Goal: Check status: Check status

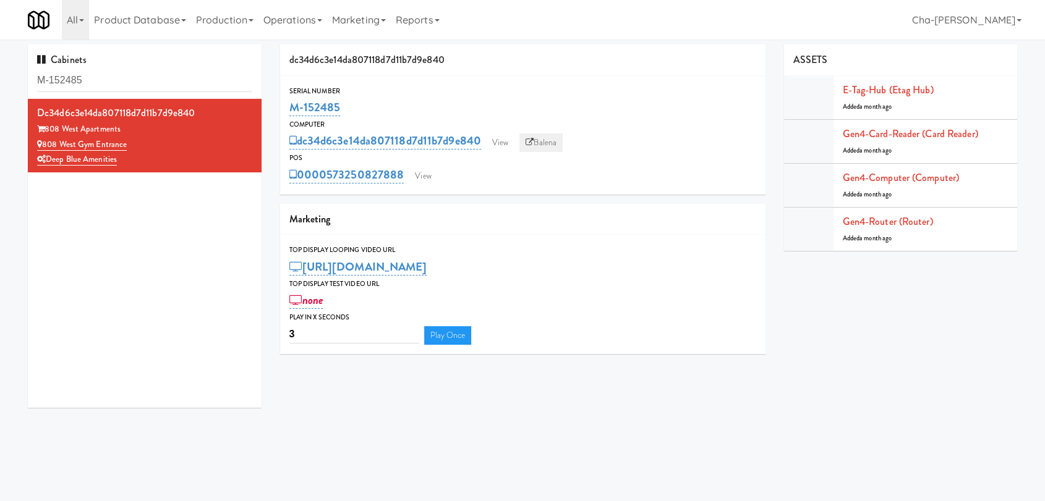
click at [555, 138] on link "Balena" at bounding box center [540, 143] width 43 height 19
click at [430, 175] on link "View" at bounding box center [423, 176] width 28 height 19
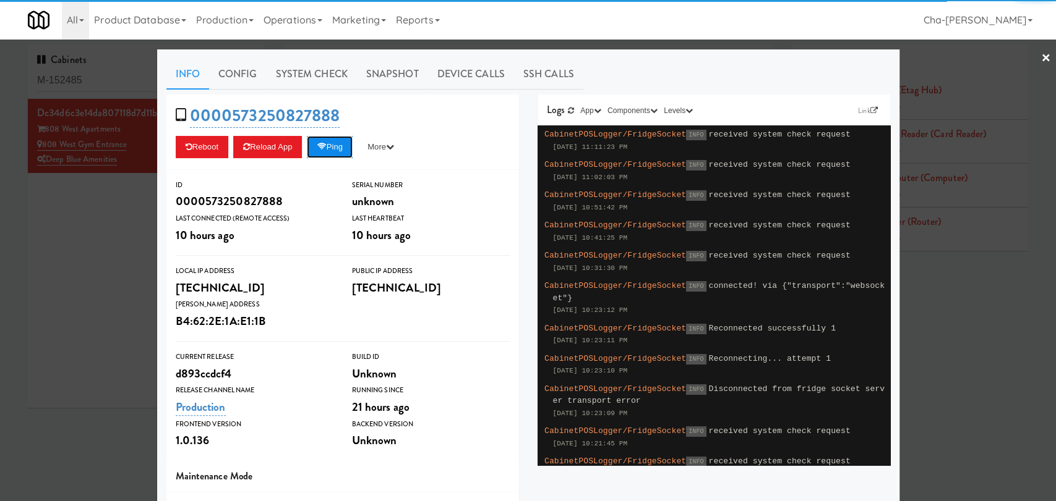
click at [341, 146] on button "Ping" at bounding box center [330, 147] width 46 height 22
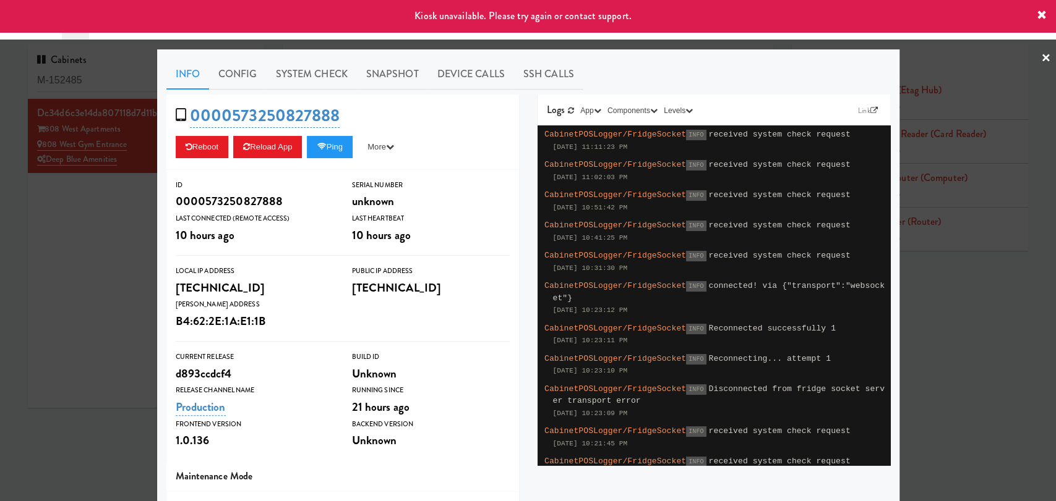
click at [82, 220] on div at bounding box center [528, 250] width 1056 height 501
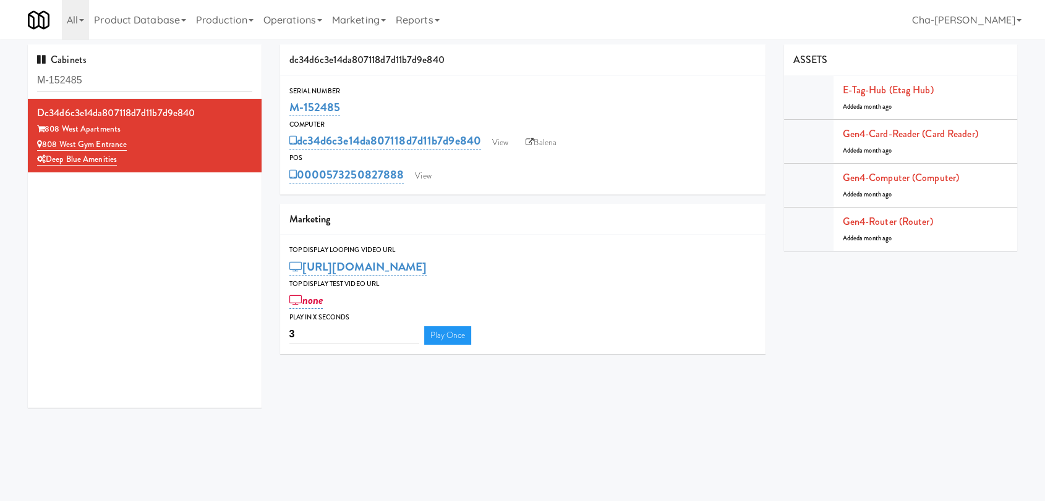
click at [346, 108] on div "M-152485" at bounding box center [522, 107] width 467 height 21
drag, startPoint x: 345, startPoint y: 108, endPoint x: 289, endPoint y: 105, distance: 56.3
click at [289, 105] on div "M-152485" at bounding box center [522, 107] width 467 height 21
copy link "M-152485"
drag, startPoint x: 405, startPoint y: 181, endPoint x: 332, endPoint y: 167, distance: 74.2
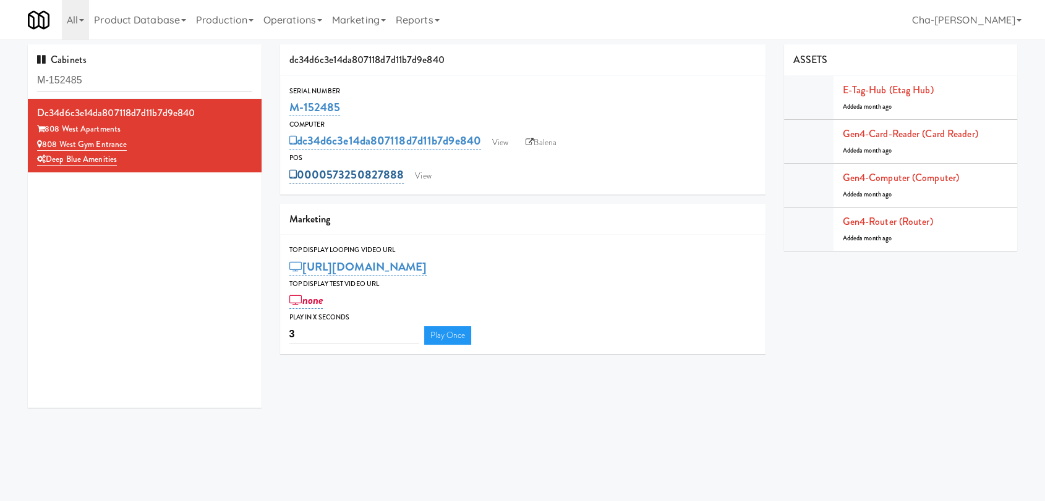
click at [331, 166] on div "0000573250827888 View" at bounding box center [522, 174] width 467 height 21
copy link "73250827888"
click at [497, 139] on link "View" at bounding box center [500, 143] width 28 height 19
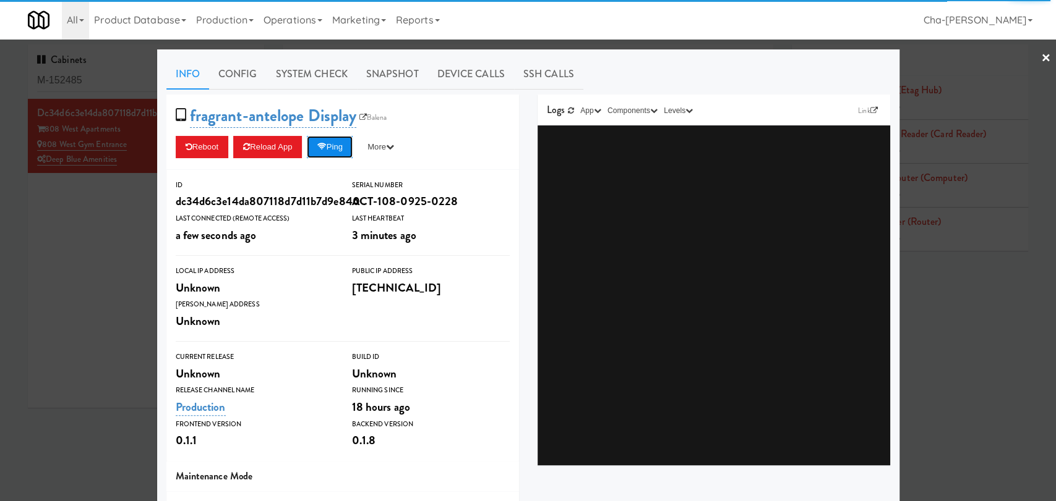
click at [336, 142] on button "Ping" at bounding box center [330, 147] width 46 height 22
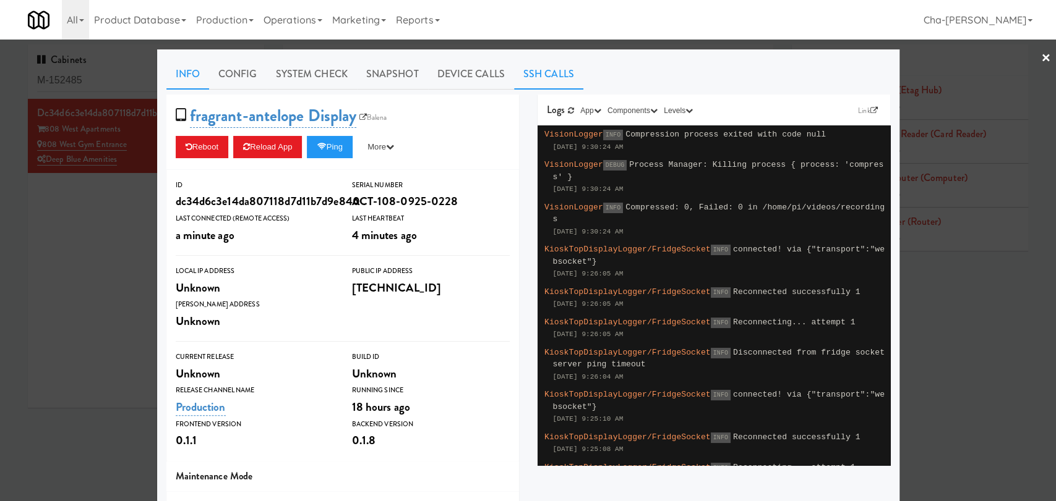
click at [529, 74] on link "SSH Calls" at bounding box center [548, 74] width 69 height 31
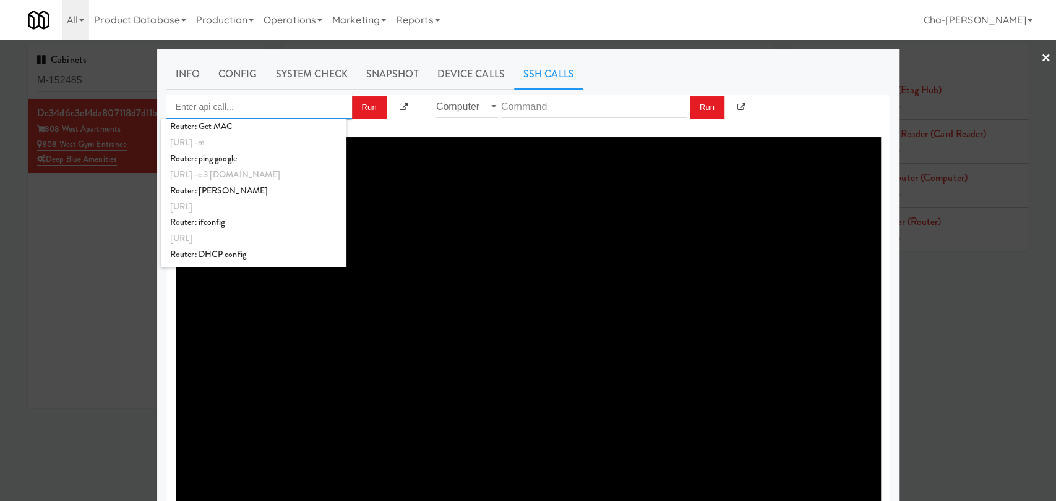
click at [230, 106] on input "Enter api call..." at bounding box center [259, 107] width 186 height 25
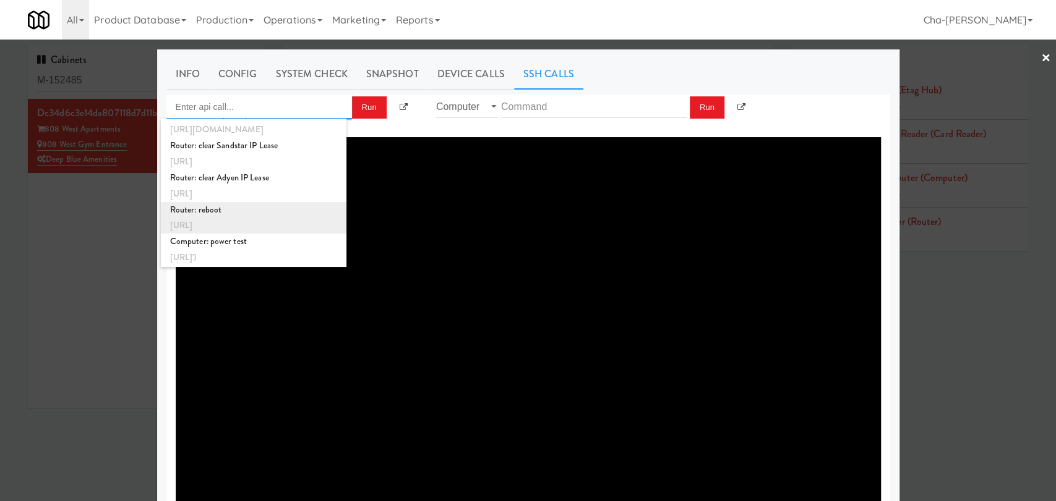
click at [260, 209] on div "Router: reboot" at bounding box center [253, 210] width 167 height 16
type input "Router: reboot"
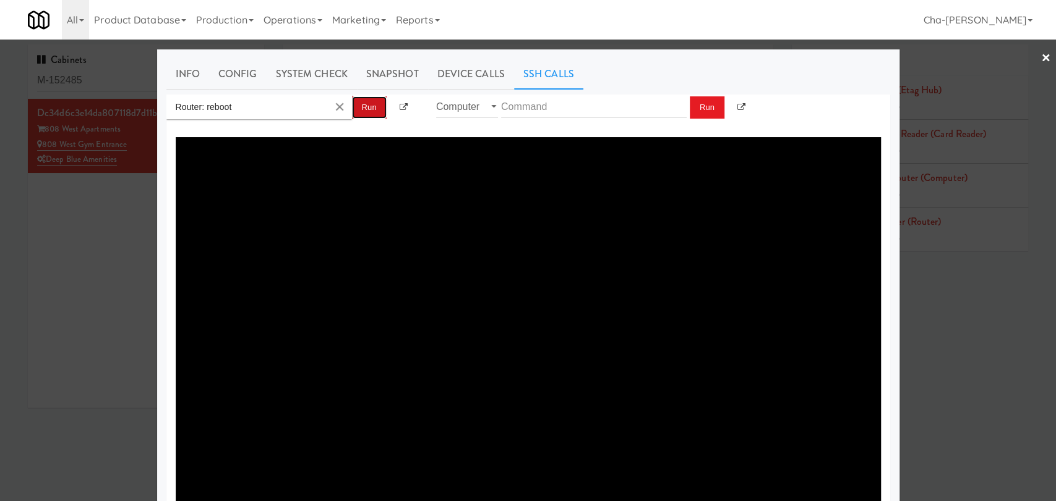
click at [359, 105] on button "Run" at bounding box center [369, 107] width 35 height 22
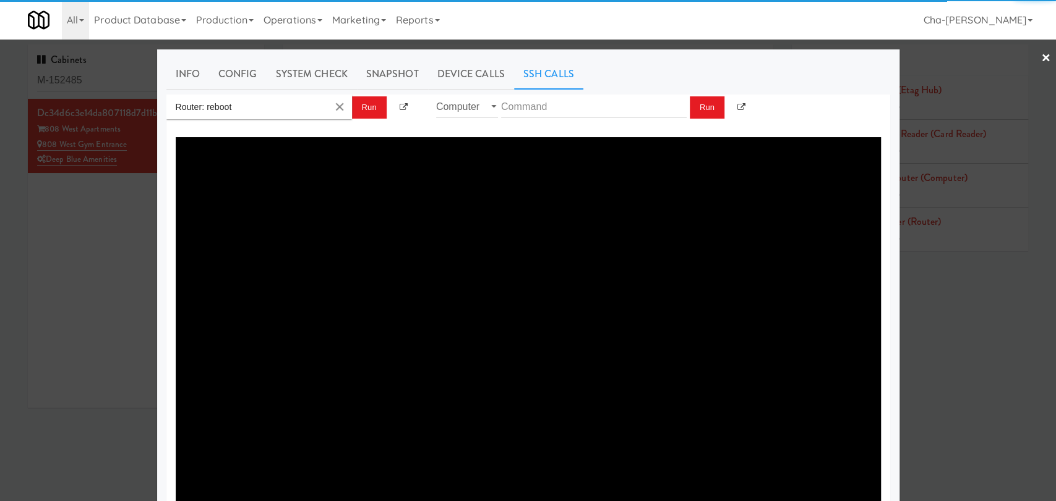
type textarea "{"message":"Cannot set headers after they are sent to the client","status":500}"
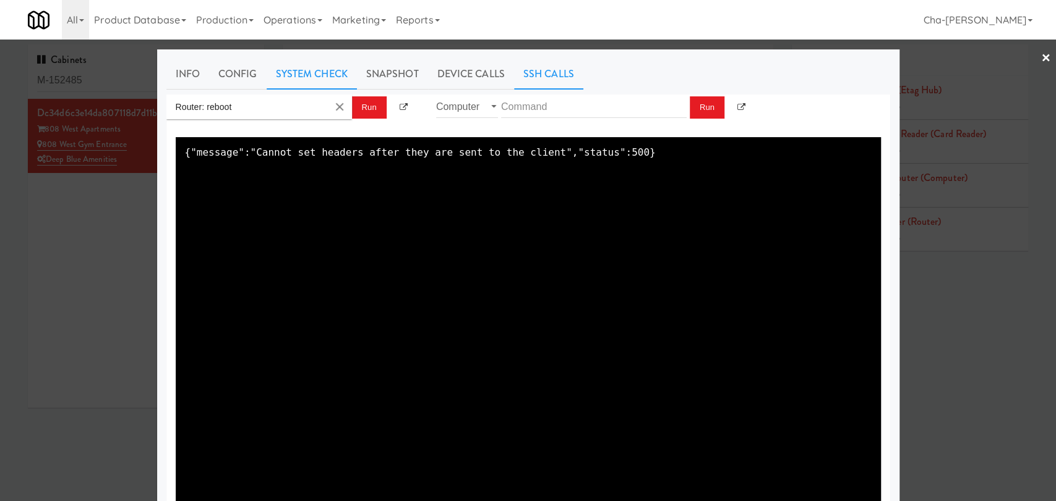
click at [307, 70] on link "System Check" at bounding box center [312, 74] width 90 height 31
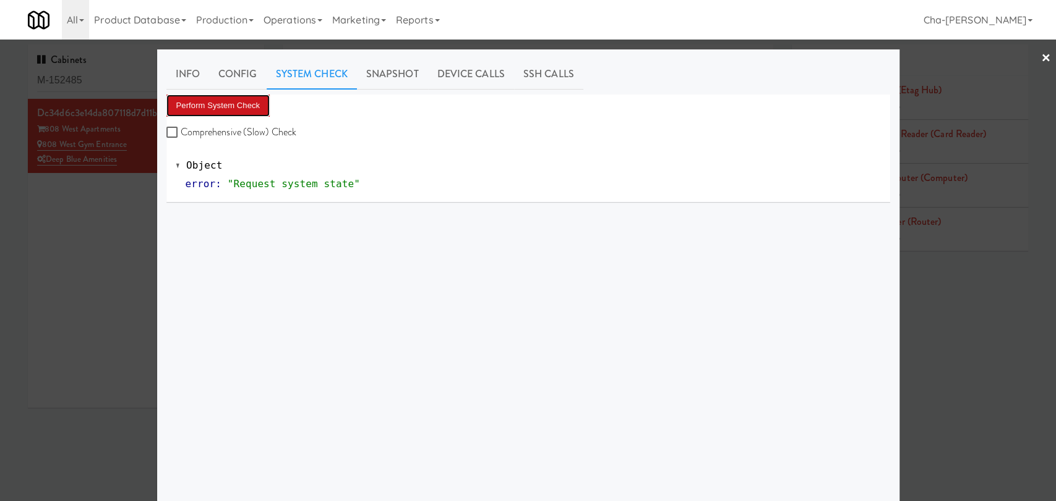
click at [211, 106] on button "Perform System Check" at bounding box center [218, 106] width 104 height 22
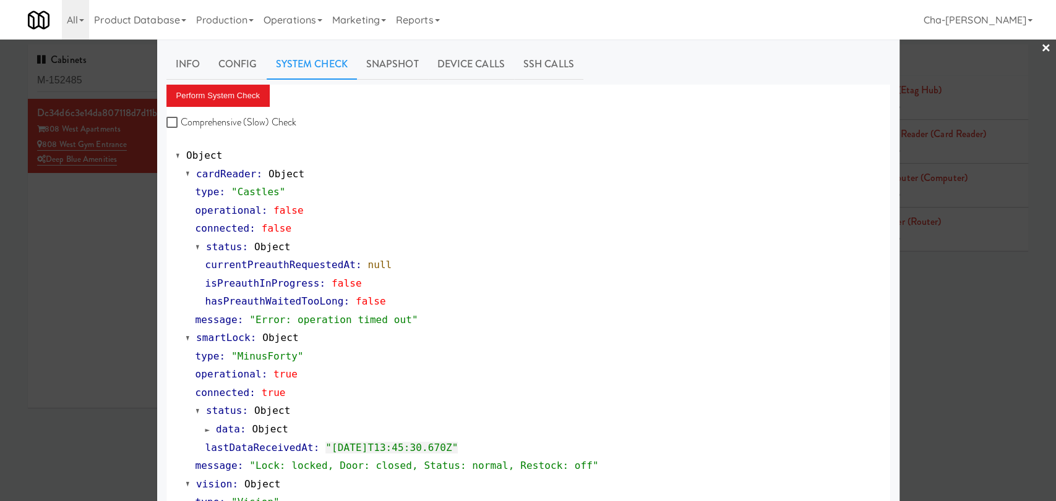
scroll to position [0, 0]
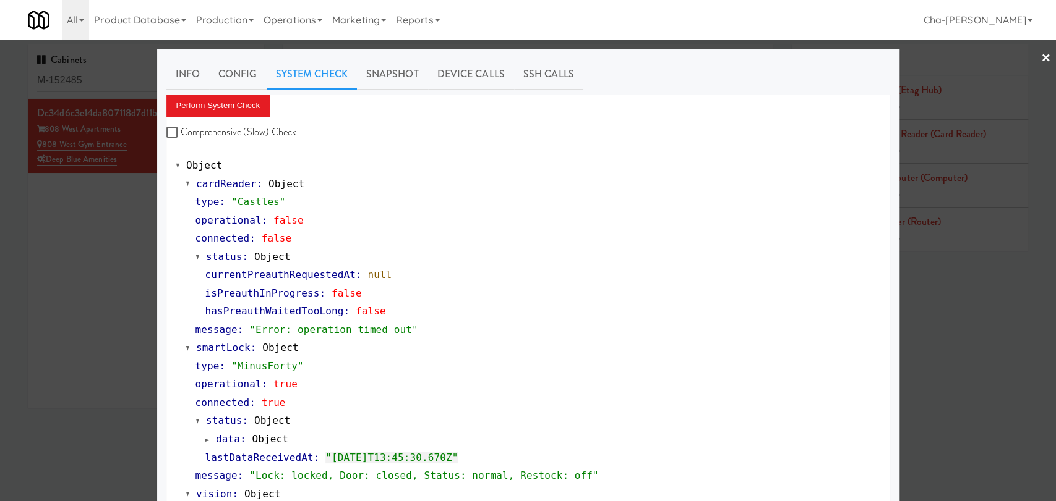
click at [967, 330] on div at bounding box center [528, 250] width 1056 height 501
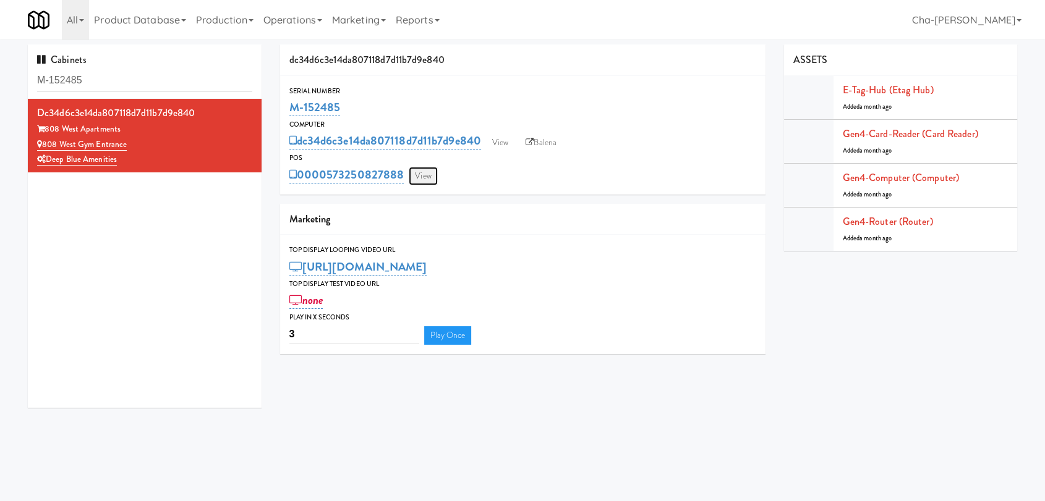
click at [424, 171] on link "View" at bounding box center [423, 176] width 28 height 19
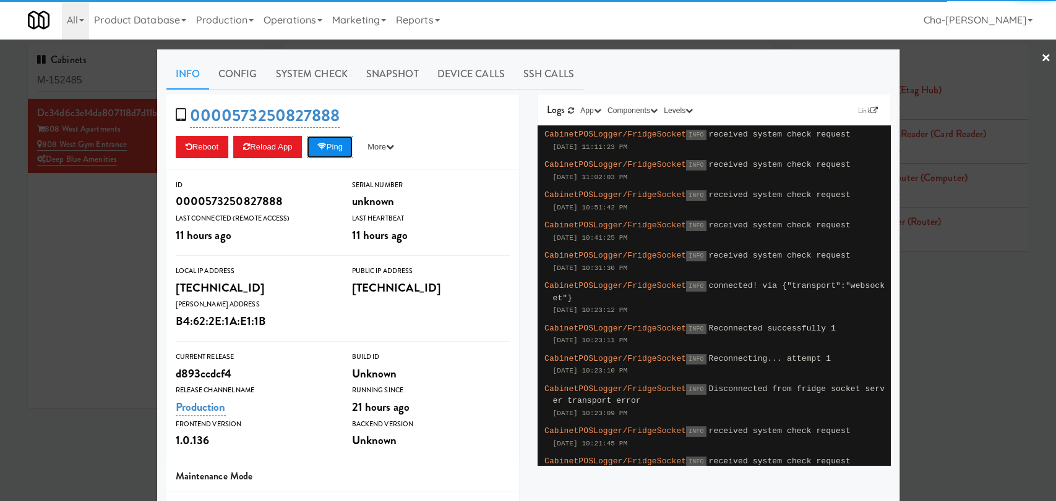
click at [329, 149] on button "Ping" at bounding box center [330, 147] width 46 height 22
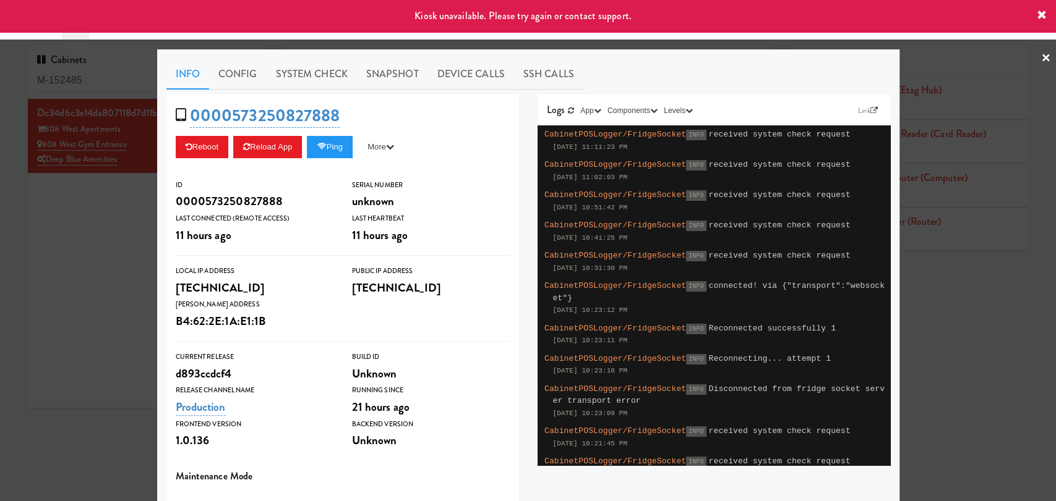
click at [1007, 302] on div at bounding box center [528, 250] width 1056 height 501
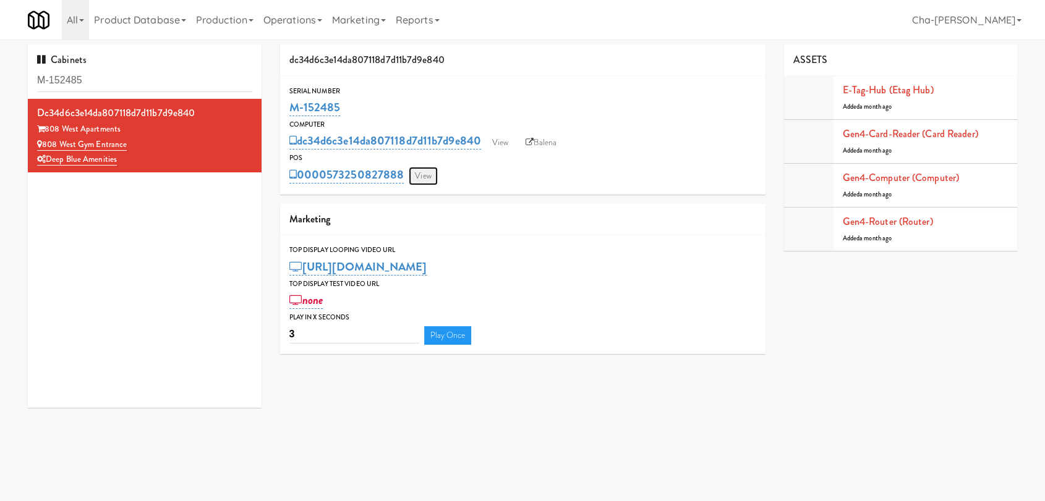
click at [419, 173] on link "View" at bounding box center [423, 176] width 28 height 19
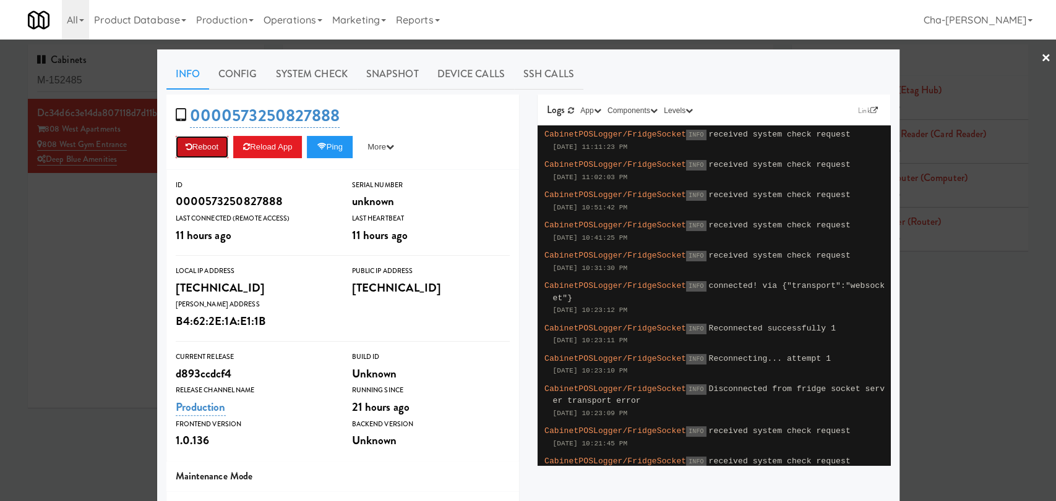
click at [194, 144] on button "Reboot" at bounding box center [202, 147] width 53 height 22
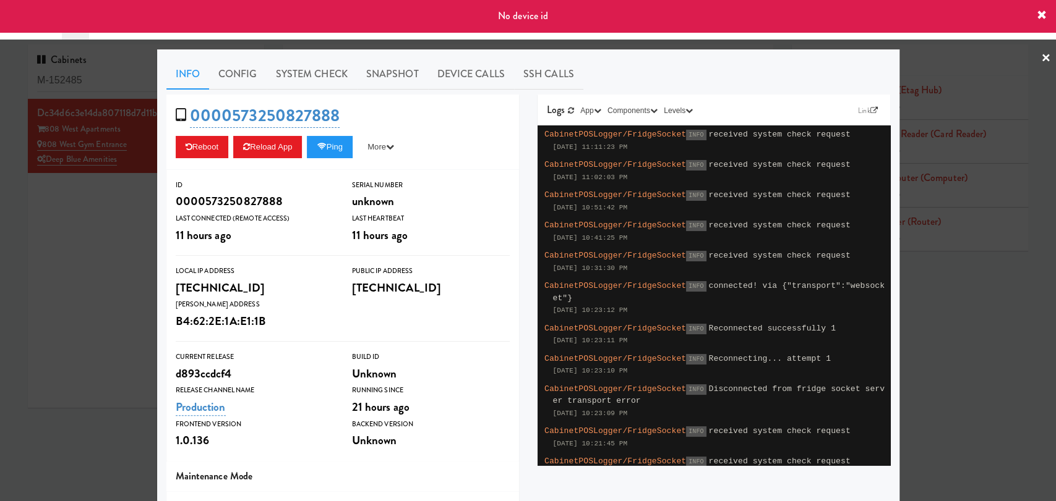
click at [103, 239] on div at bounding box center [528, 250] width 1056 height 501
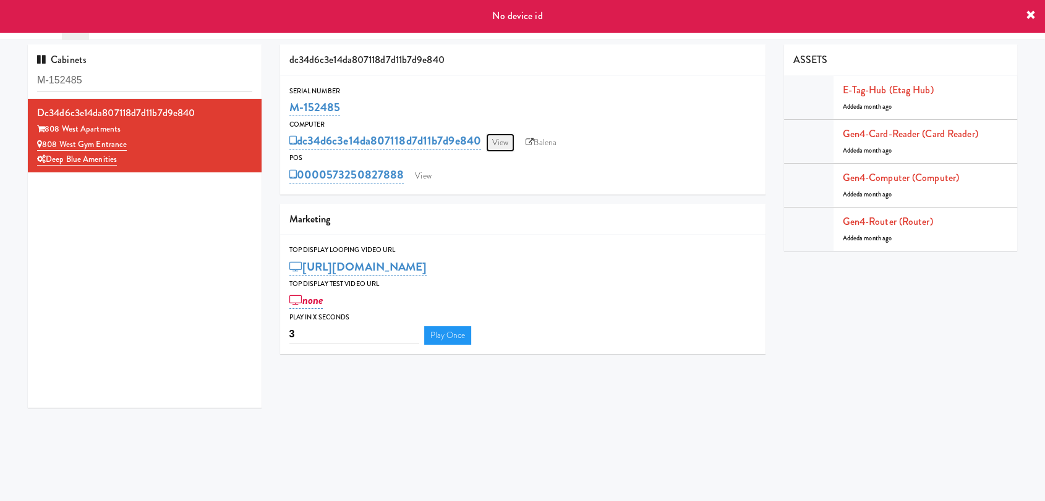
click at [495, 143] on link "View" at bounding box center [500, 143] width 28 height 19
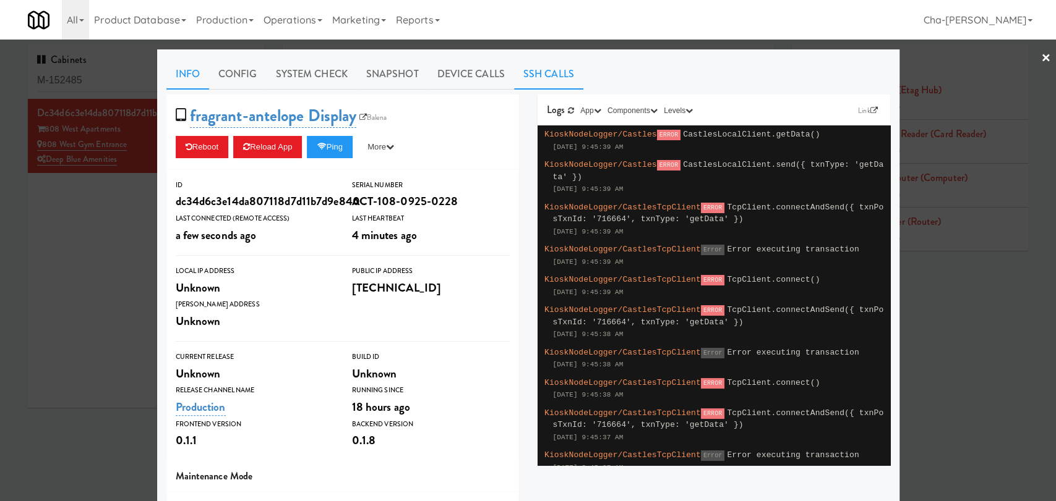
click at [549, 77] on link "SSH Calls" at bounding box center [548, 74] width 69 height 31
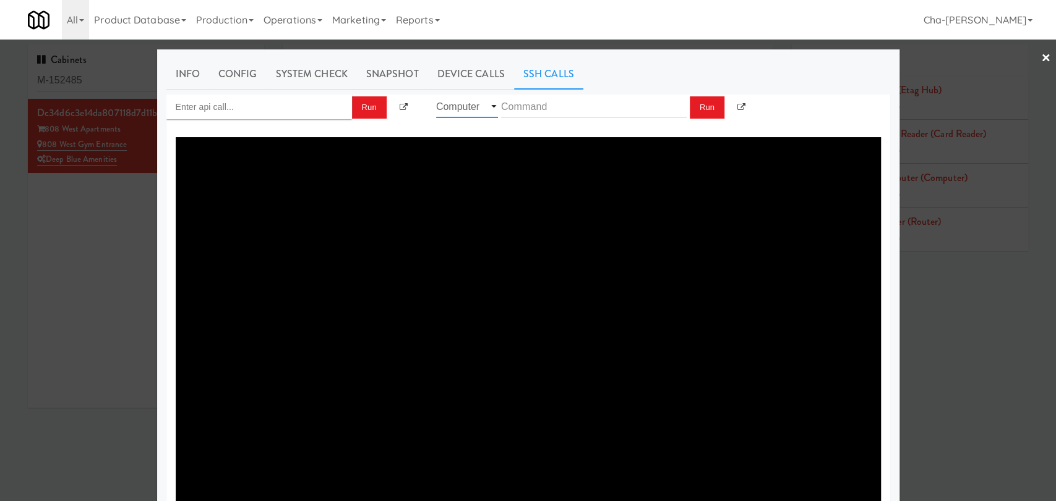
click at [485, 103] on select "Router Computer" at bounding box center [467, 106] width 62 height 23
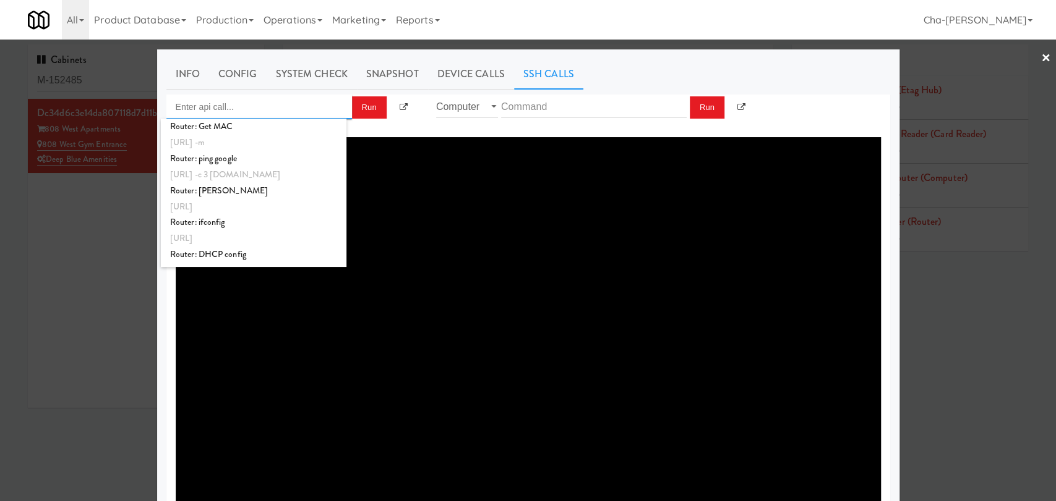
click at [280, 110] on input "Enter api call..." at bounding box center [259, 107] width 186 height 25
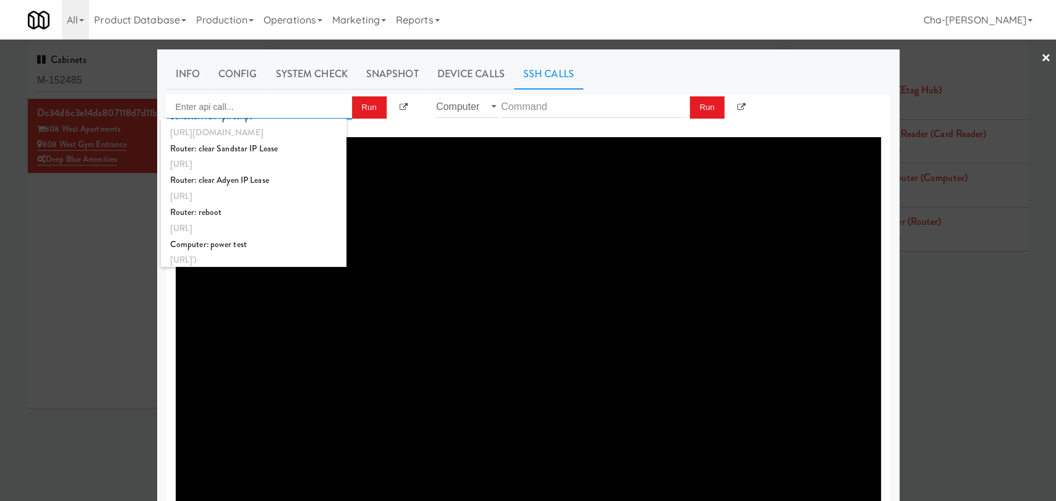
scroll to position [463, 0]
click at [495, 199] on textarea at bounding box center [528, 322] width 705 height 371
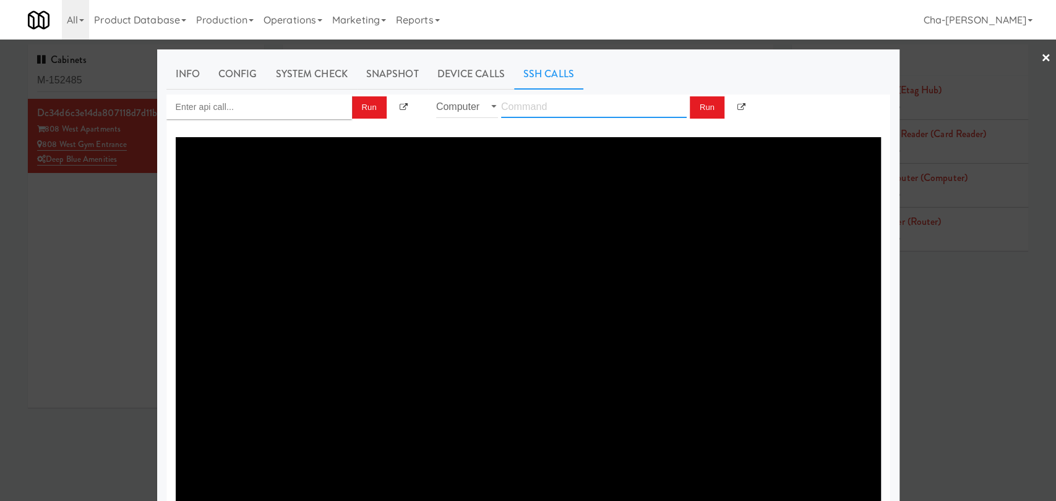
click at [595, 105] on input "text" at bounding box center [594, 106] width 186 height 23
click at [477, 77] on link "Device Calls" at bounding box center [471, 74] width 86 height 31
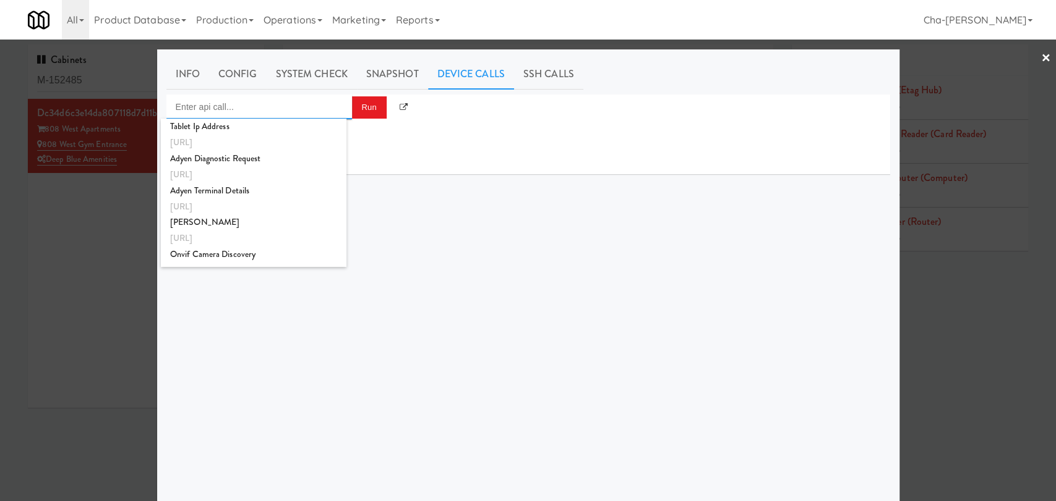
click at [255, 109] on input "Enter api call..." at bounding box center [259, 107] width 186 height 25
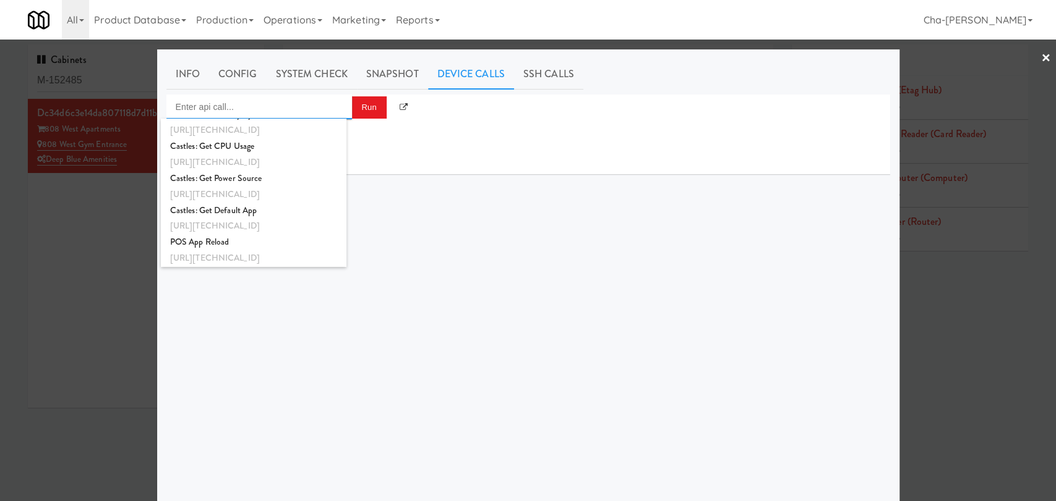
scroll to position [1202, 0]
click at [278, 239] on div "POS App Reload" at bounding box center [253, 242] width 167 height 16
type input "POS App Reload"
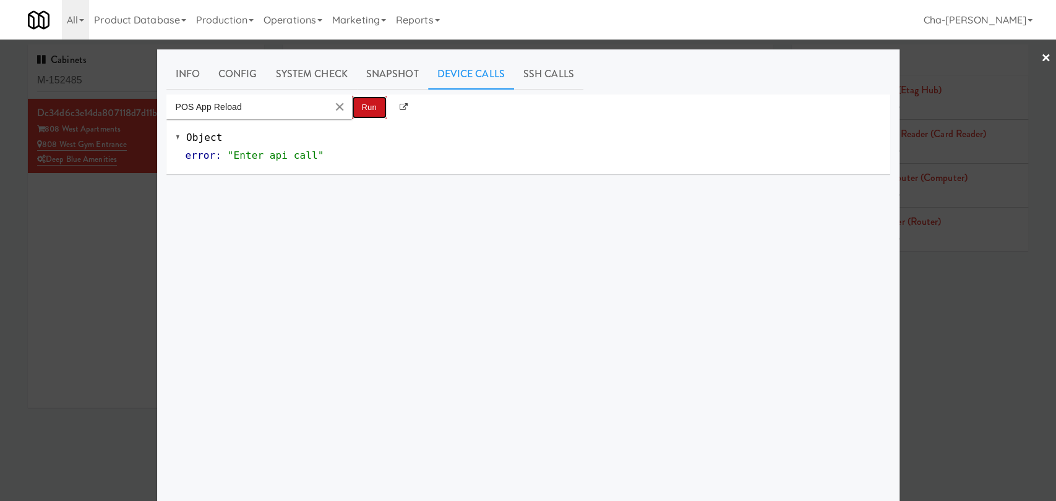
click at [356, 105] on button "Run" at bounding box center [369, 107] width 35 height 22
click at [281, 105] on input "POS App Reload" at bounding box center [246, 107] width 161 height 25
click at [330, 105] on button "Clear Input" at bounding box center [339, 107] width 19 height 19
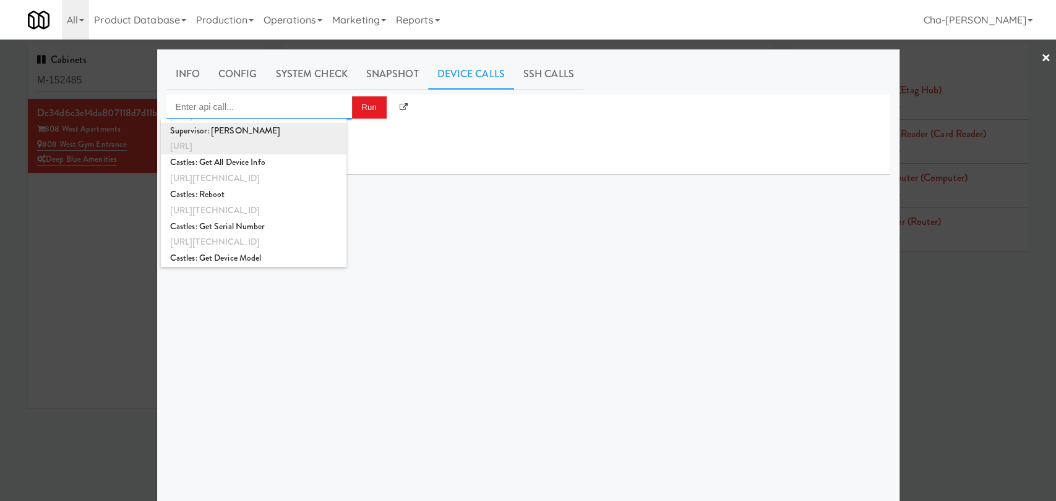
scroll to position [962, 0]
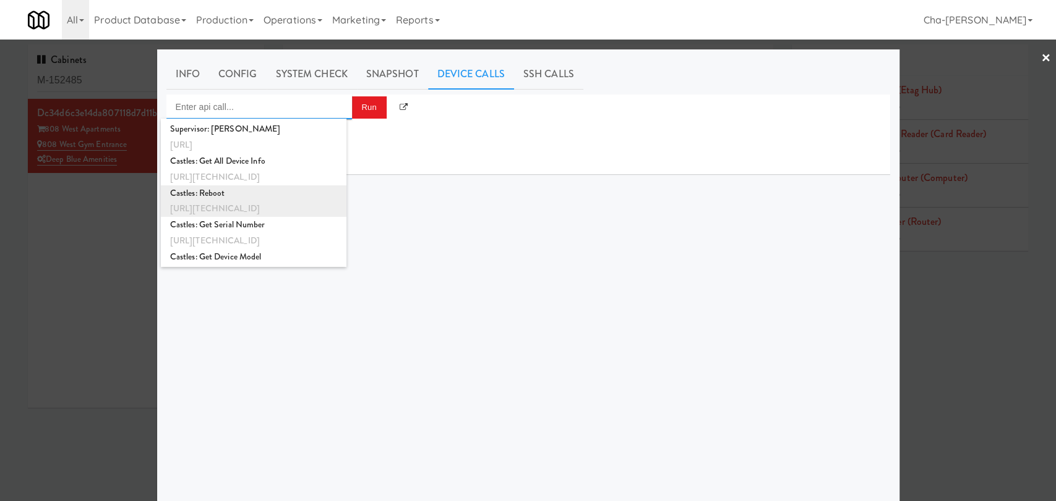
click at [263, 194] on div "Castles: Reboot" at bounding box center [253, 194] width 167 height 16
type input "Castles: Reboot"
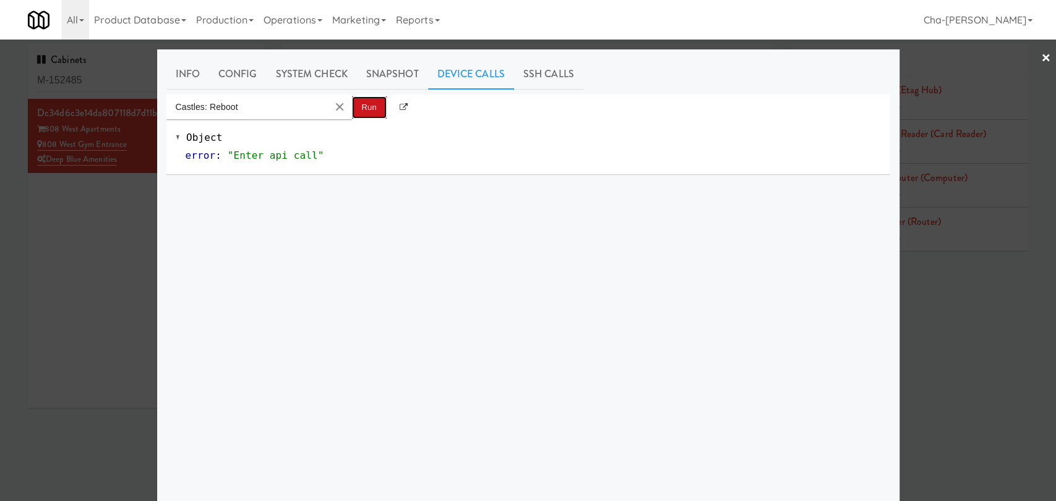
click at [363, 105] on button "Run" at bounding box center [369, 107] width 35 height 22
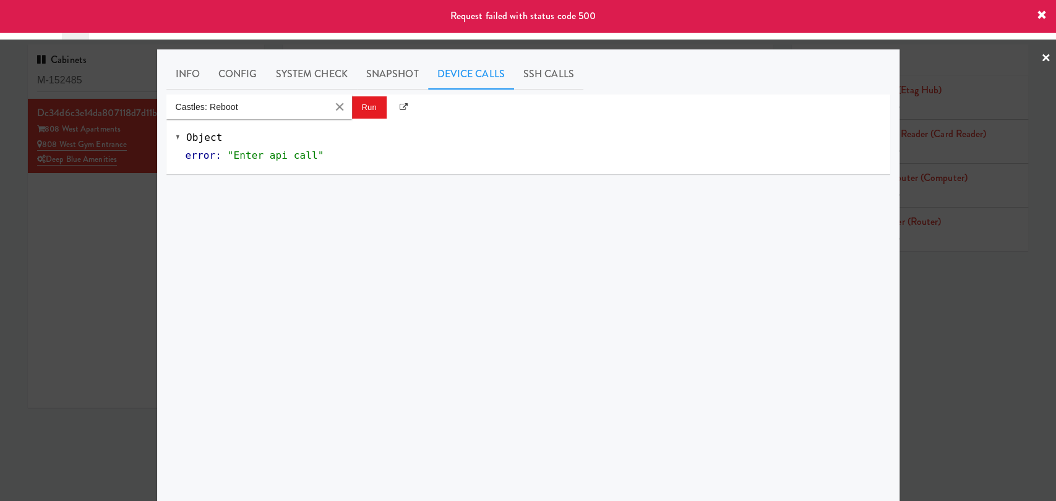
click at [83, 274] on div at bounding box center [528, 250] width 1056 height 501
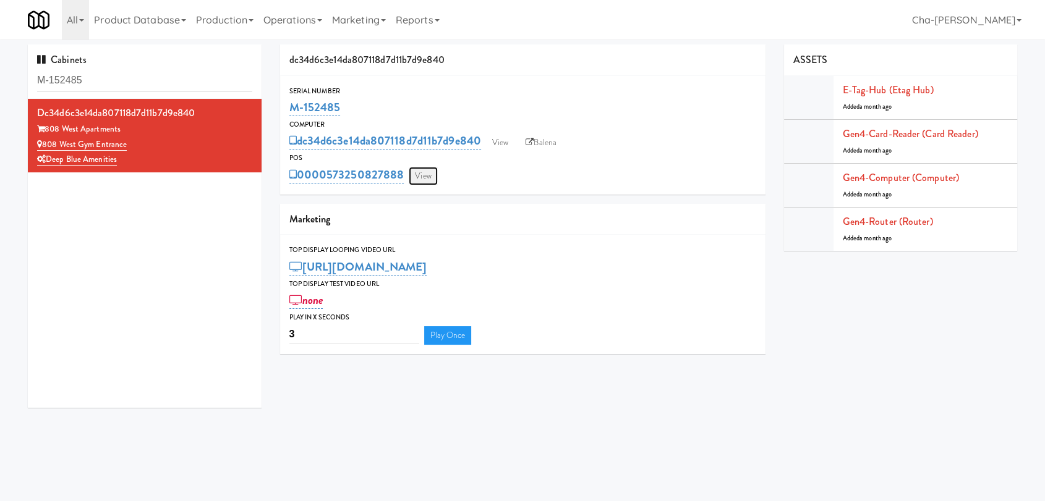
click at [431, 177] on link "View" at bounding box center [423, 176] width 28 height 19
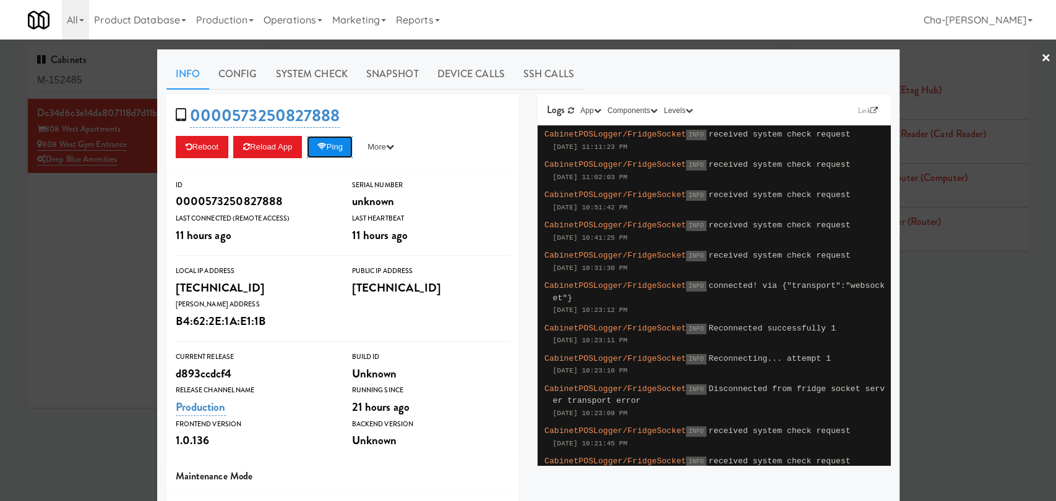
click at [332, 150] on button "Ping" at bounding box center [330, 147] width 46 height 22
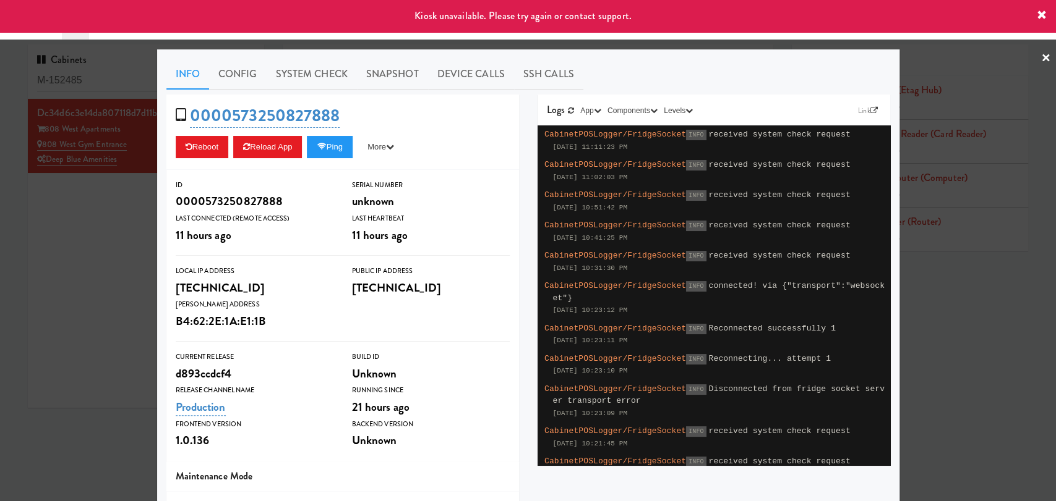
click at [64, 269] on div at bounding box center [528, 250] width 1056 height 501
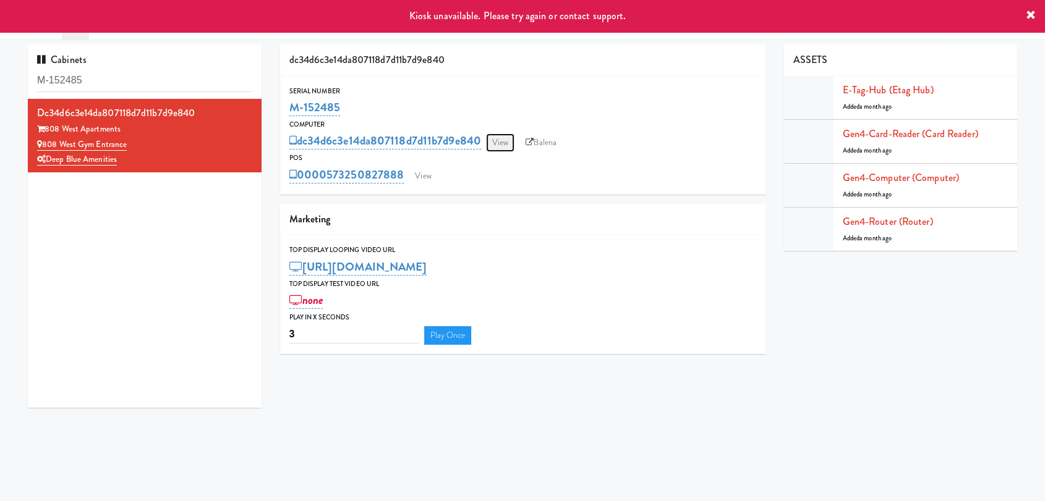
click at [500, 142] on link "View" at bounding box center [500, 143] width 28 height 19
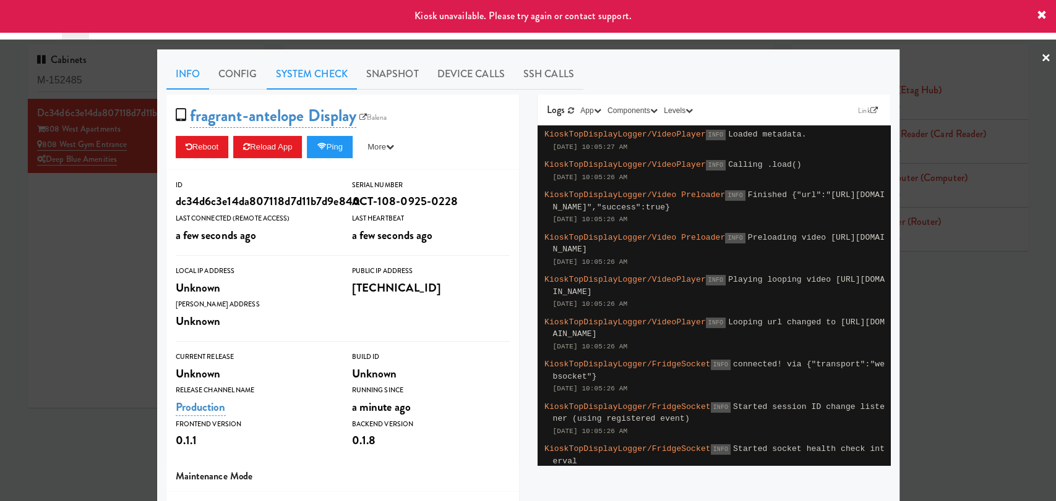
click at [287, 75] on link "System Check" at bounding box center [312, 74] width 90 height 31
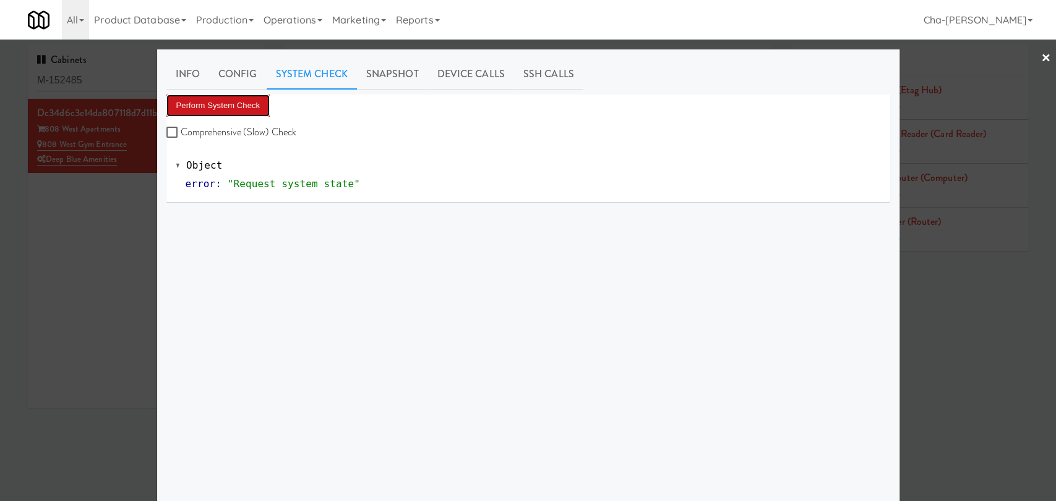
click at [236, 104] on button "Perform System Check" at bounding box center [218, 106] width 104 height 22
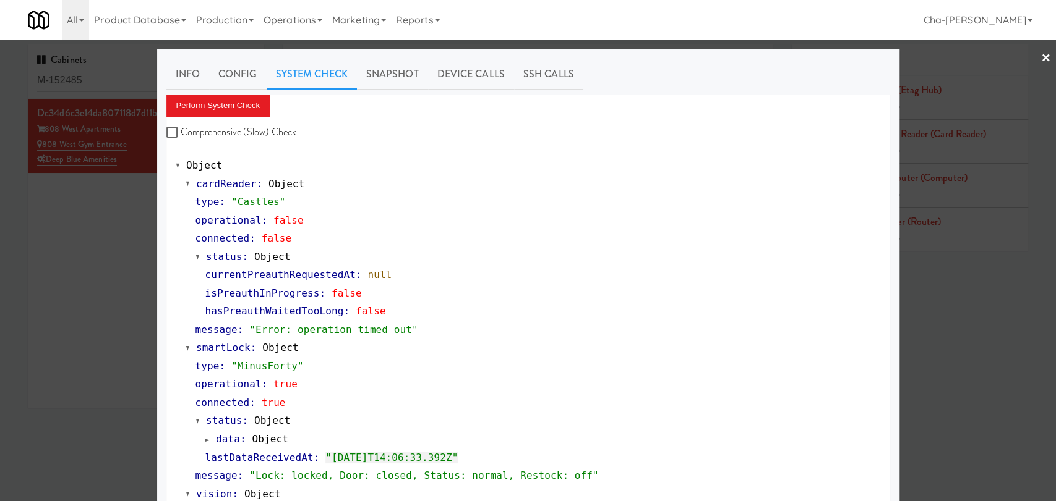
click at [115, 304] on div at bounding box center [528, 250] width 1056 height 501
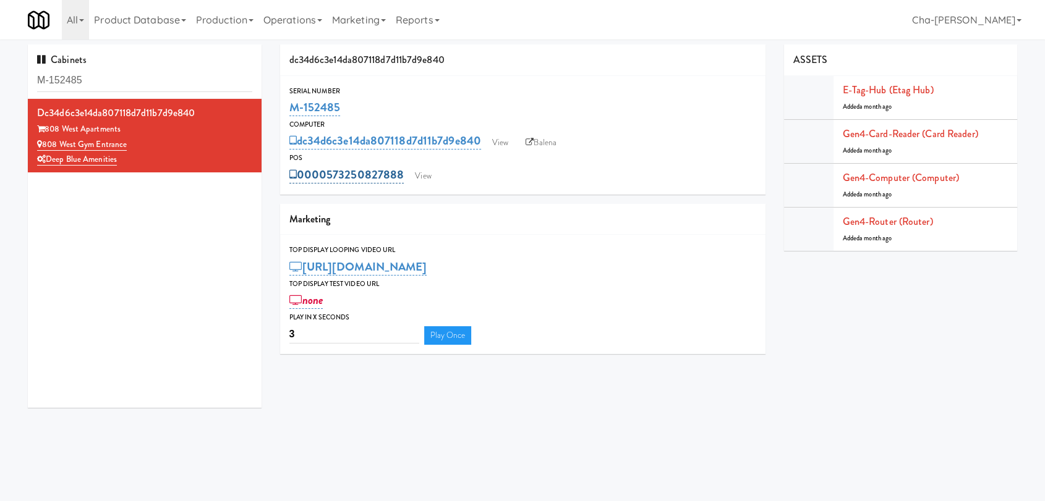
drag, startPoint x: 405, startPoint y: 173, endPoint x: 330, endPoint y: 176, distance: 74.9
click at [330, 176] on div "0000573250827888 View" at bounding box center [522, 174] width 467 height 21
copy link "573250827888"
click at [503, 132] on div "dc34d6c3e14da807118d7d11b7d9e840 View Balena" at bounding box center [522, 140] width 467 height 21
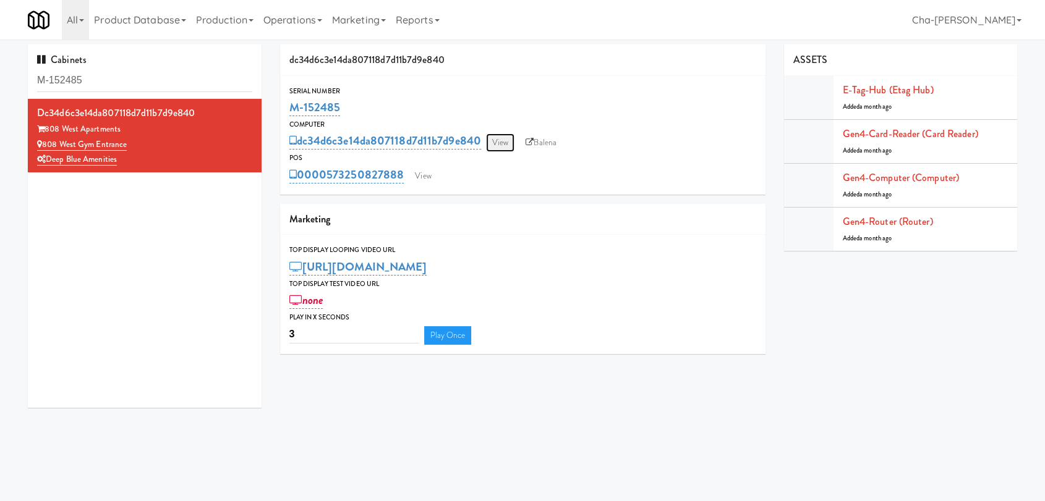
click at [503, 140] on link "View" at bounding box center [500, 143] width 28 height 19
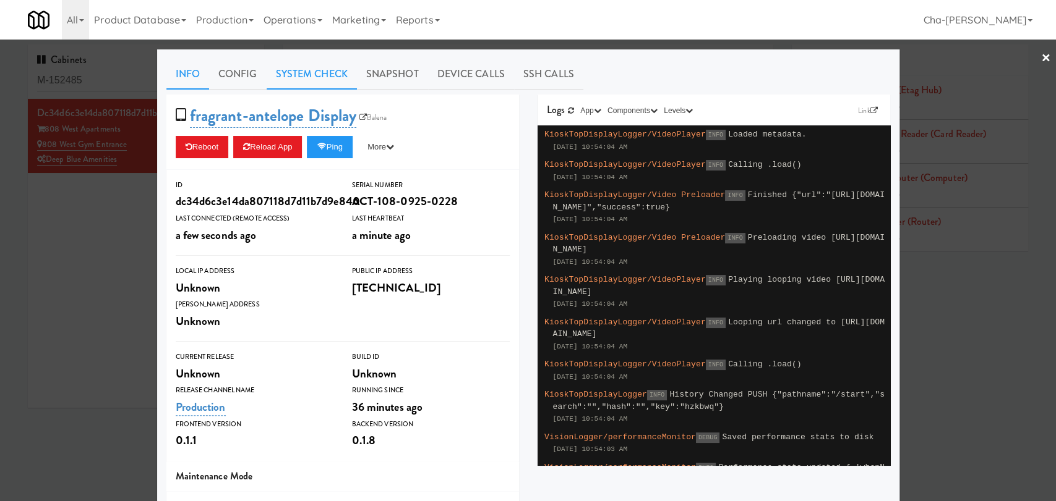
click at [296, 74] on link "System Check" at bounding box center [312, 74] width 90 height 31
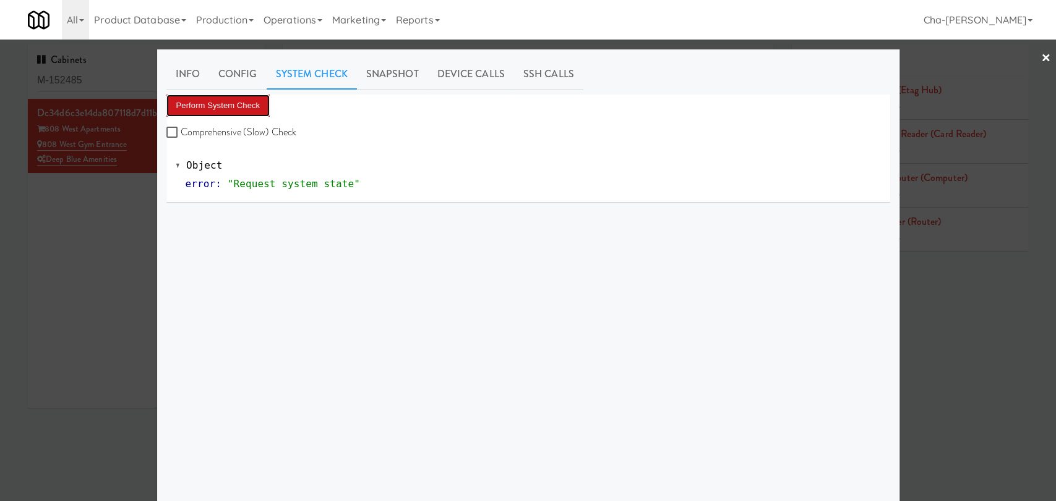
click at [247, 105] on button "Perform System Check" at bounding box center [218, 106] width 104 height 22
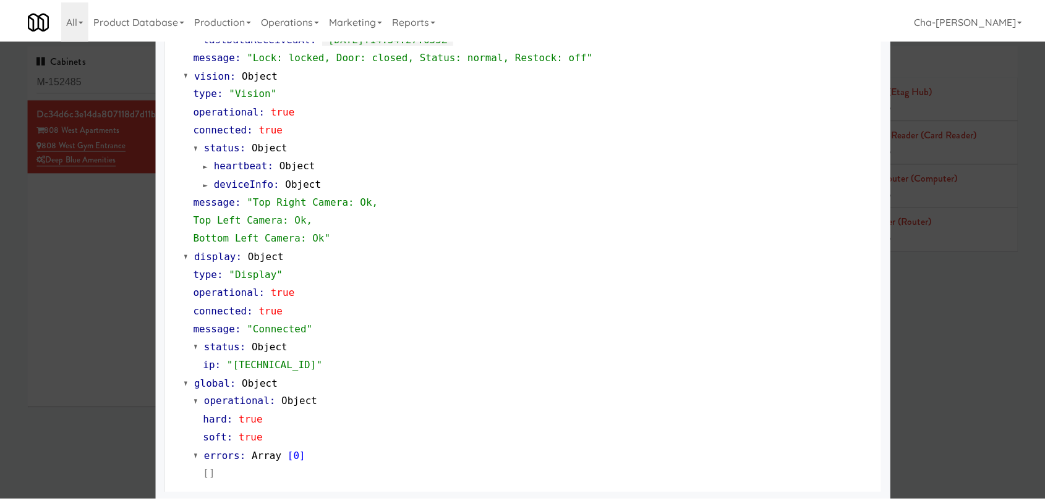
scroll to position [459, 0]
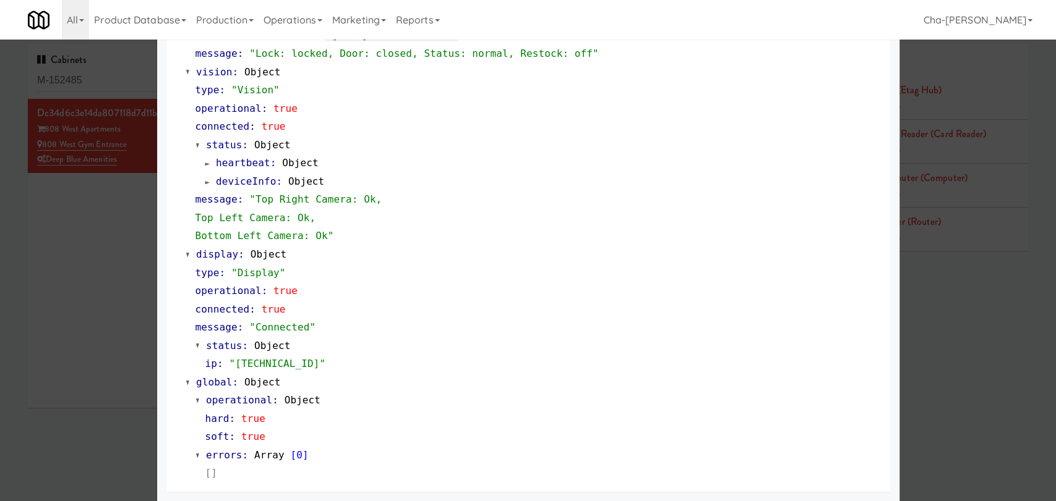
click at [106, 320] on div at bounding box center [528, 250] width 1056 height 501
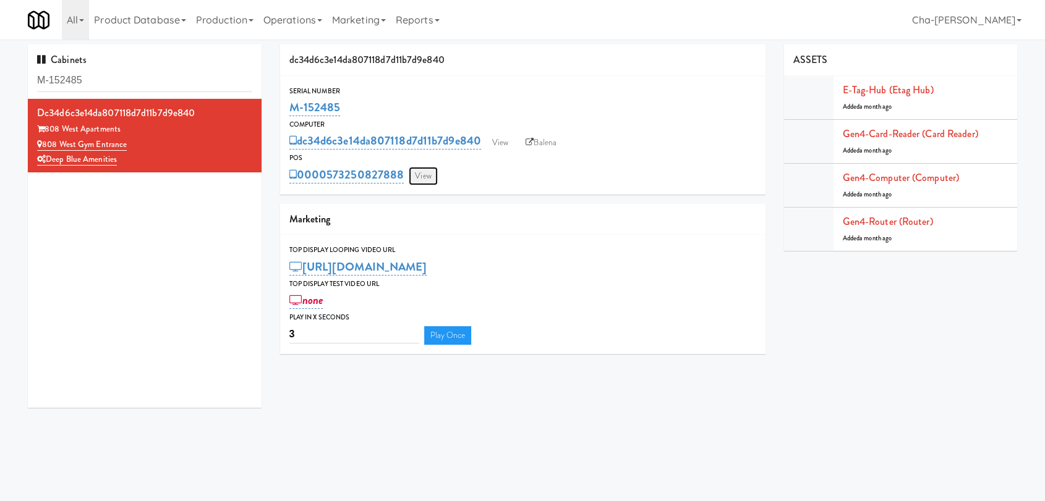
click at [424, 179] on link "View" at bounding box center [423, 176] width 28 height 19
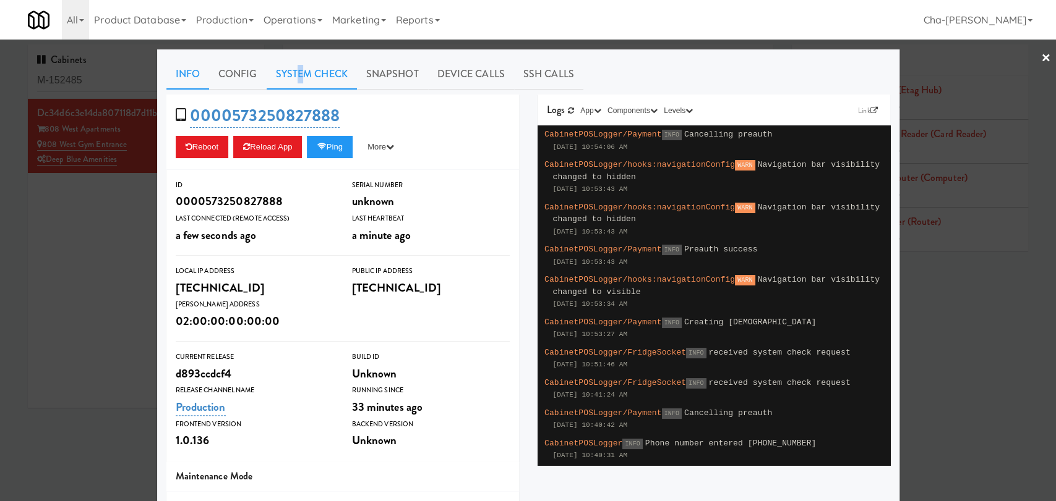
click at [294, 64] on link "System Check" at bounding box center [312, 74] width 90 height 31
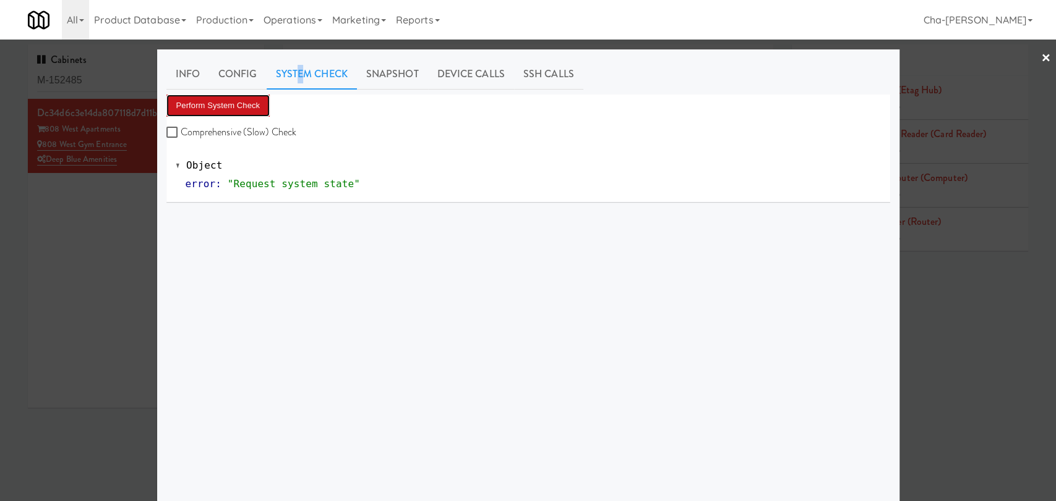
click at [231, 106] on button "Perform System Check" at bounding box center [218, 106] width 104 height 22
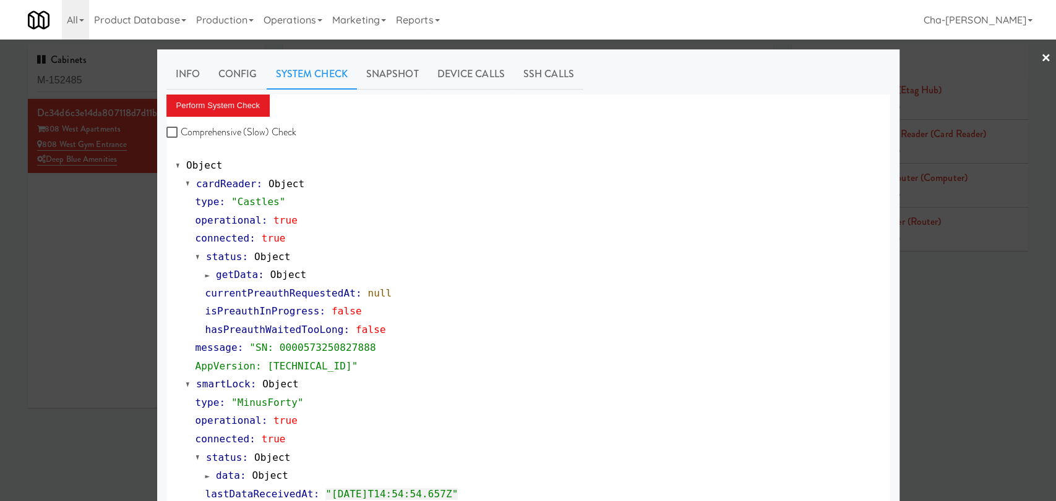
click at [177, 132] on label "Comprehensive (Slow) Check" at bounding box center [231, 132] width 130 height 19
click at [177, 132] on input "Comprehensive (Slow) Check" at bounding box center [173, 133] width 14 height 10
checkbox input "true"
click at [232, 105] on button "Perform System Check" at bounding box center [218, 106] width 104 height 22
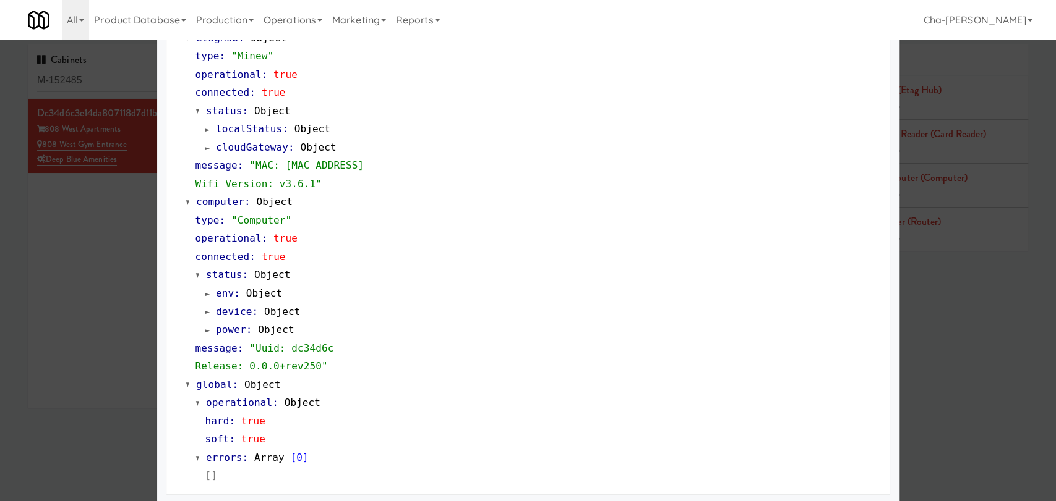
scroll to position [1006, 0]
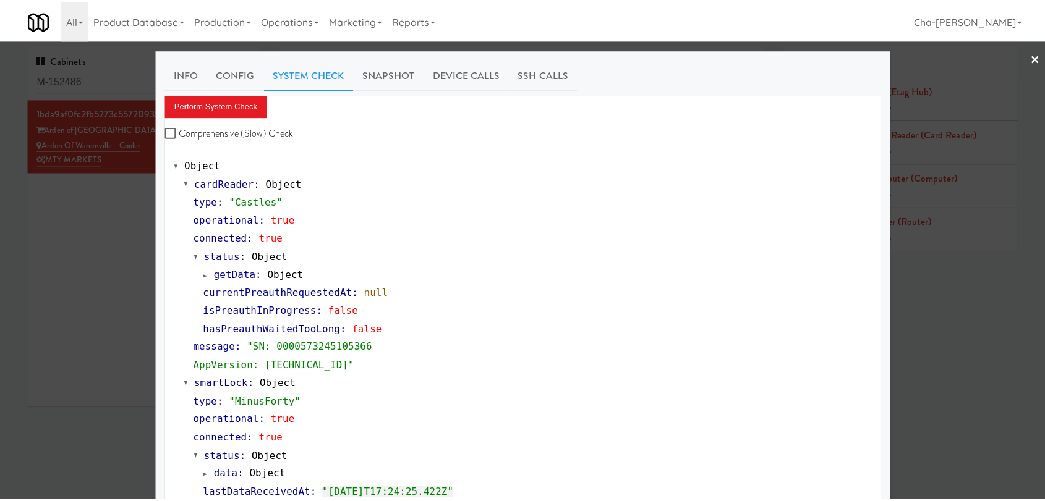
scroll to position [459, 0]
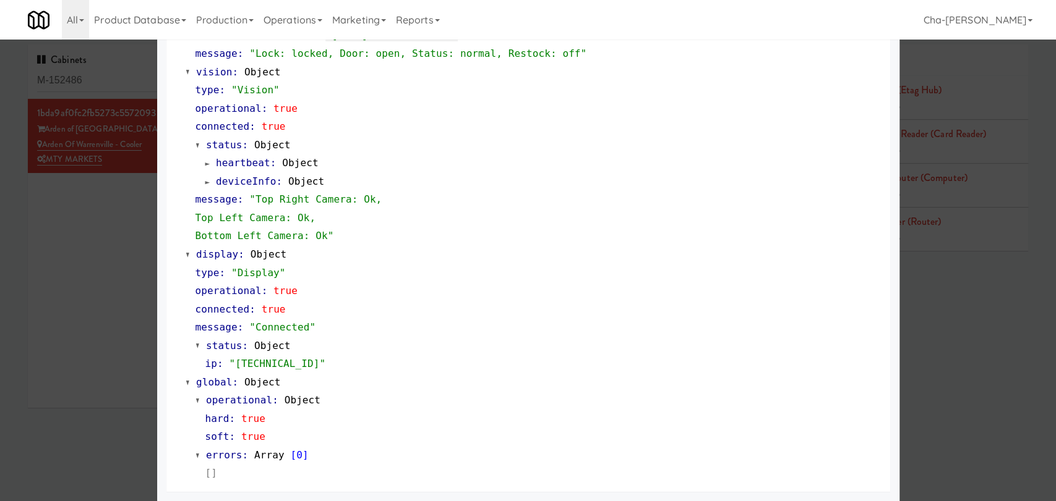
click at [116, 242] on div at bounding box center [528, 250] width 1056 height 501
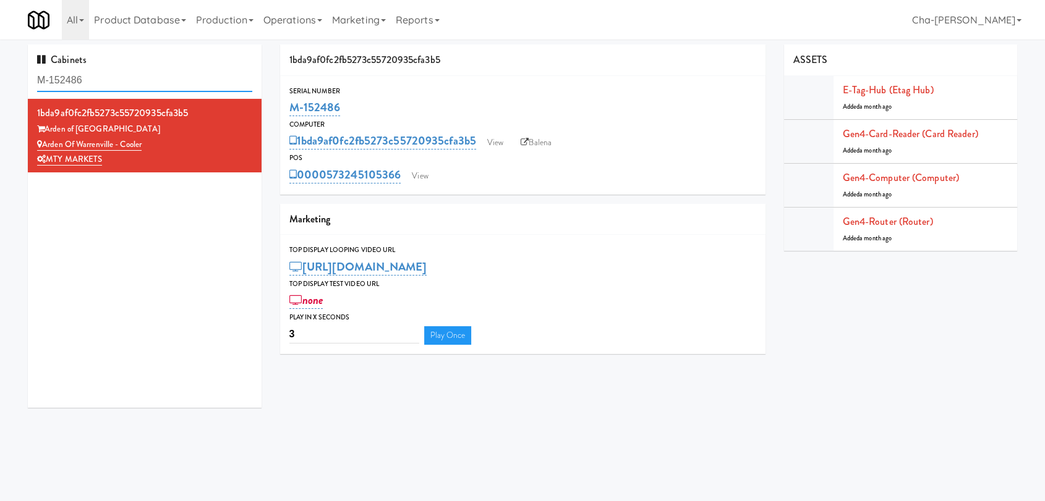
click at [100, 82] on input "M-152486" at bounding box center [144, 80] width 215 height 23
paste input "0436, M-152449, M-152463"
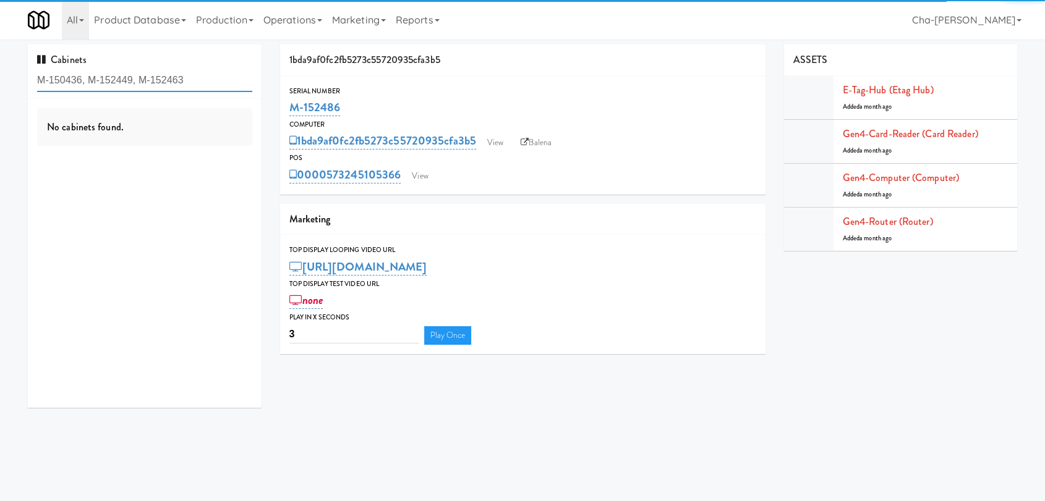
drag, startPoint x: 185, startPoint y: 77, endPoint x: 141, endPoint y: 80, distance: 44.0
click at [141, 80] on input "M-150436, M-152449, M-152463" at bounding box center [144, 80] width 215 height 23
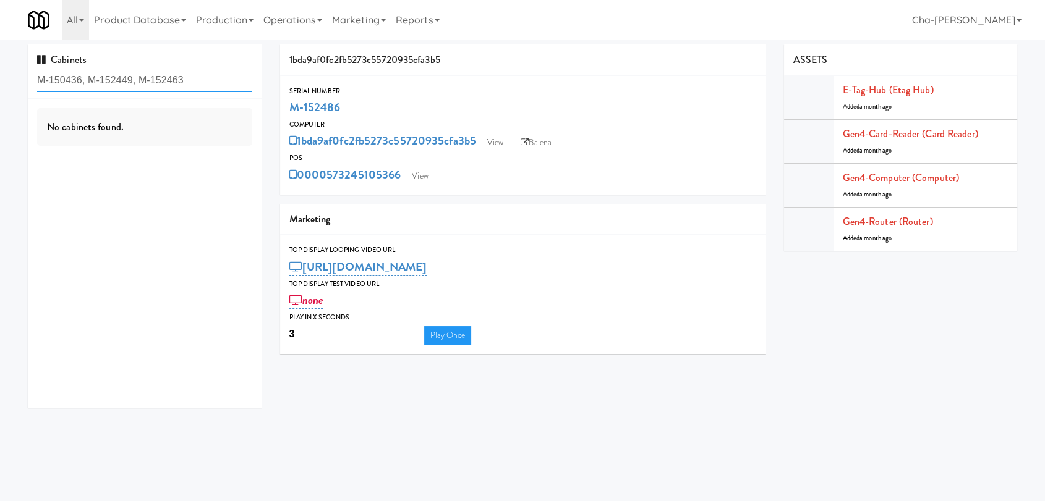
drag, startPoint x: 131, startPoint y: 80, endPoint x: 89, endPoint y: 80, distance: 42.0
click at [89, 80] on input "M-150436, M-152449, M-152463" at bounding box center [144, 80] width 215 height 23
drag, startPoint x: 188, startPoint y: 78, endPoint x: 82, endPoint y: 79, distance: 106.4
click at [82, 79] on input "M-150436, M-152449, M-152463" at bounding box center [144, 80] width 215 height 23
type input "M-150436"
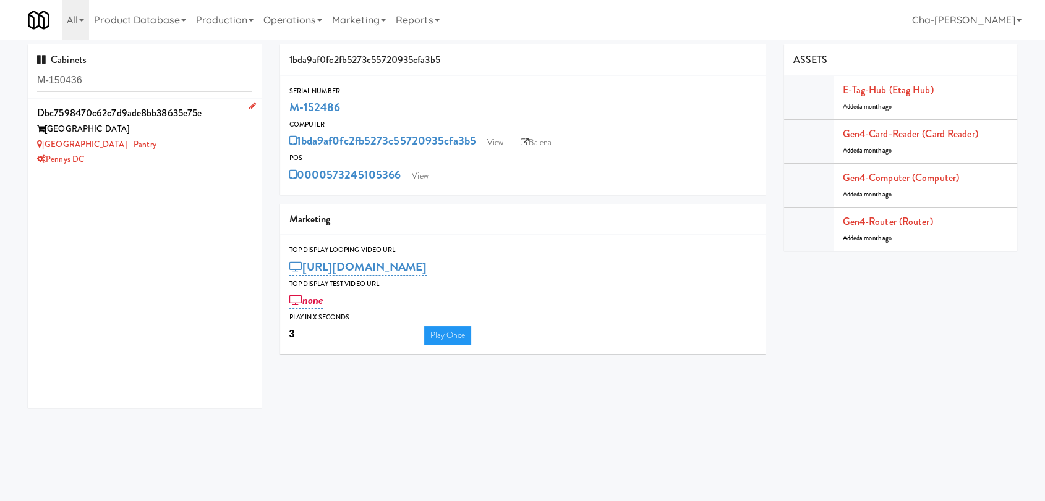
click at [165, 142] on div "Potomac Towers - Pantry" at bounding box center [144, 144] width 215 height 15
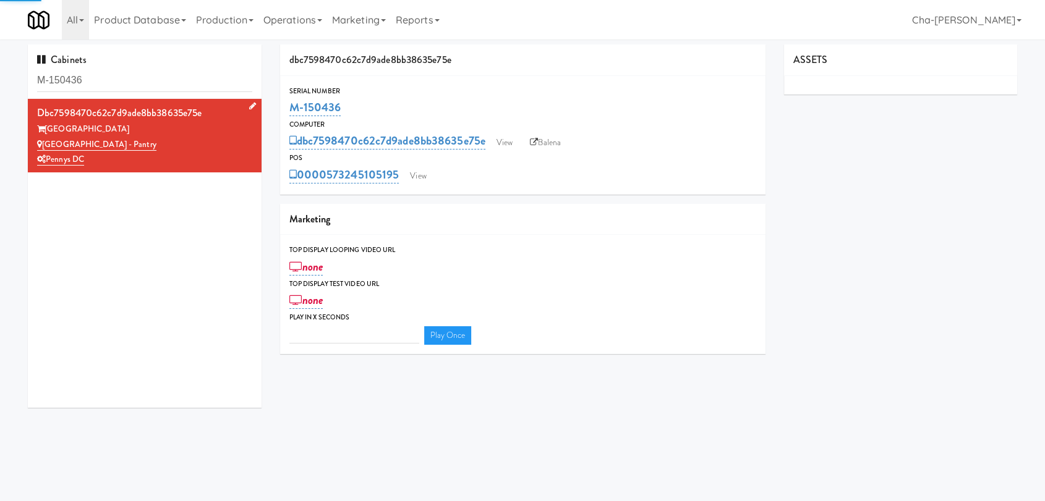
type input "3"
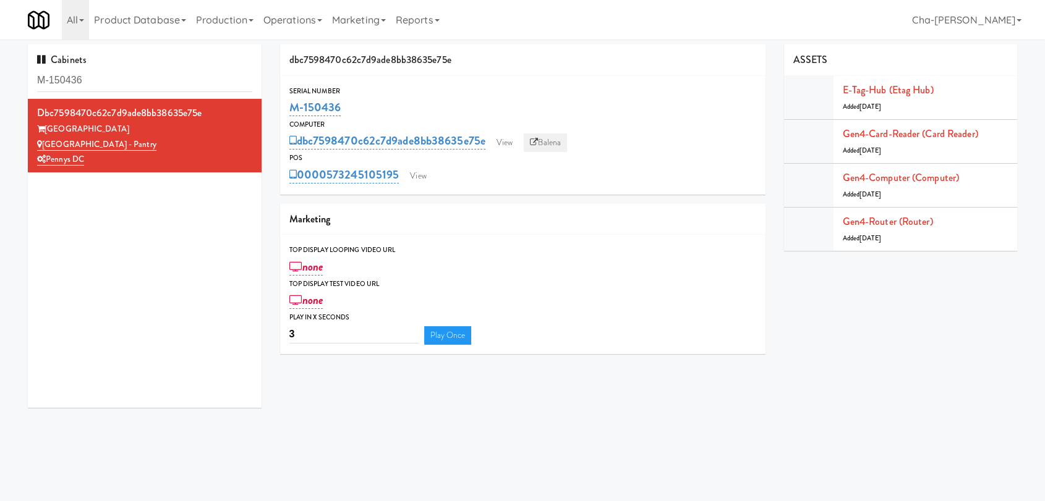
click at [553, 145] on link "Balena" at bounding box center [545, 143] width 43 height 19
drag, startPoint x: 346, startPoint y: 109, endPoint x: 287, endPoint y: 112, distance: 58.8
click at [287, 111] on div "Serial Number M-150436" at bounding box center [522, 101] width 485 height 33
copy link "M-150436"
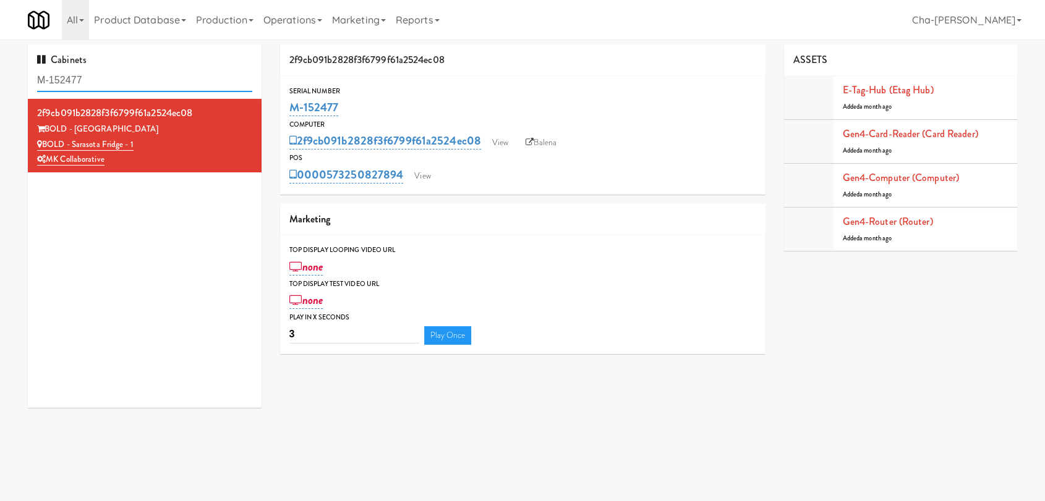
click at [123, 78] on input "M-152477" at bounding box center [144, 80] width 215 height 23
paste input "63"
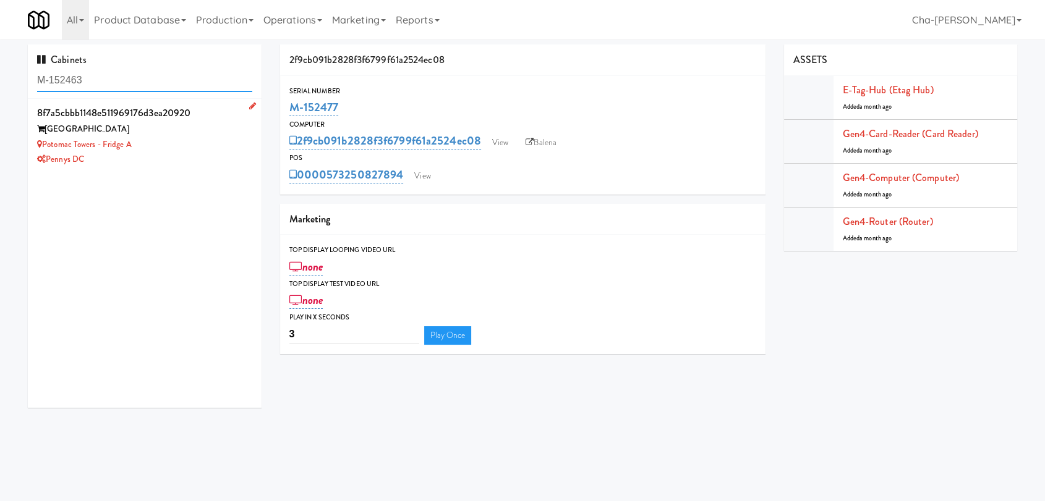
type input "M-152463"
click at [175, 151] on div "Potomac Towers - Fridge A" at bounding box center [144, 144] width 215 height 15
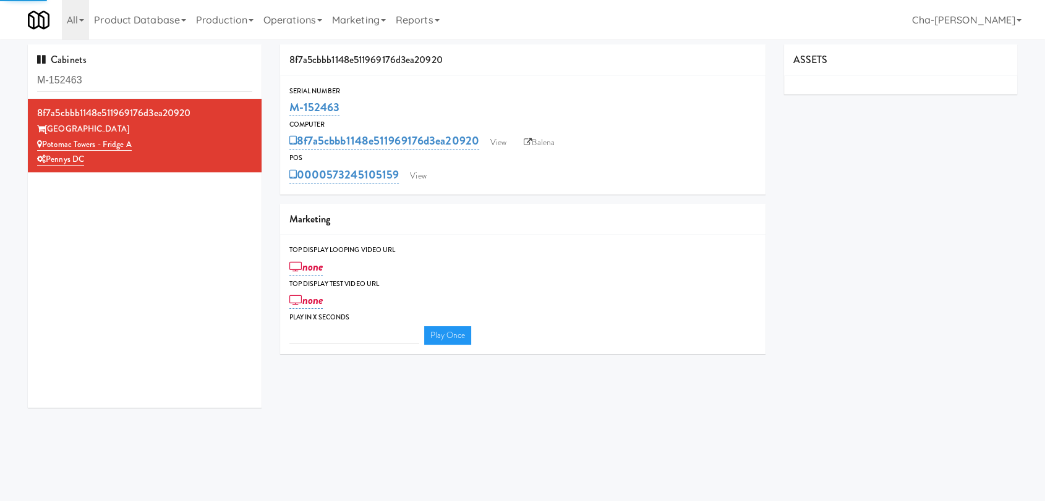
type input "3"
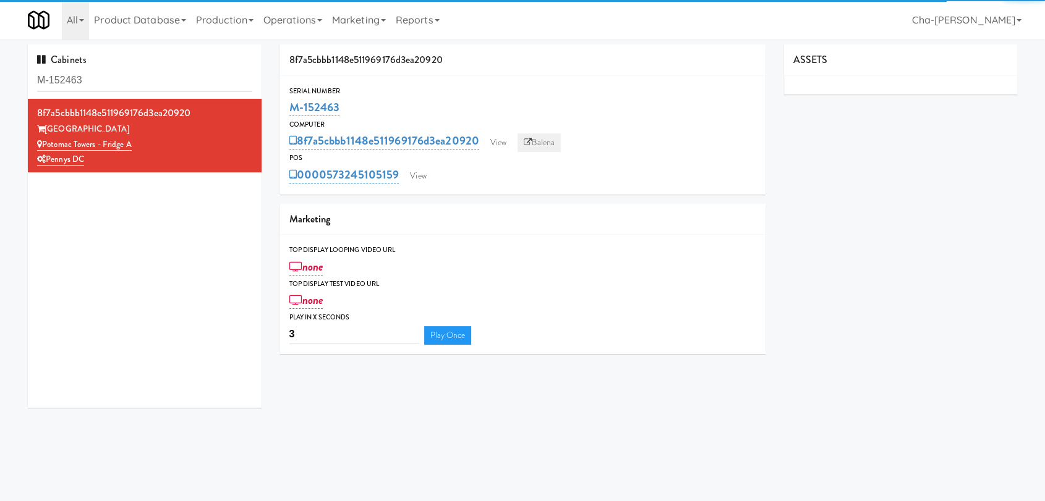
click at [544, 144] on link "Balena" at bounding box center [539, 143] width 43 height 19
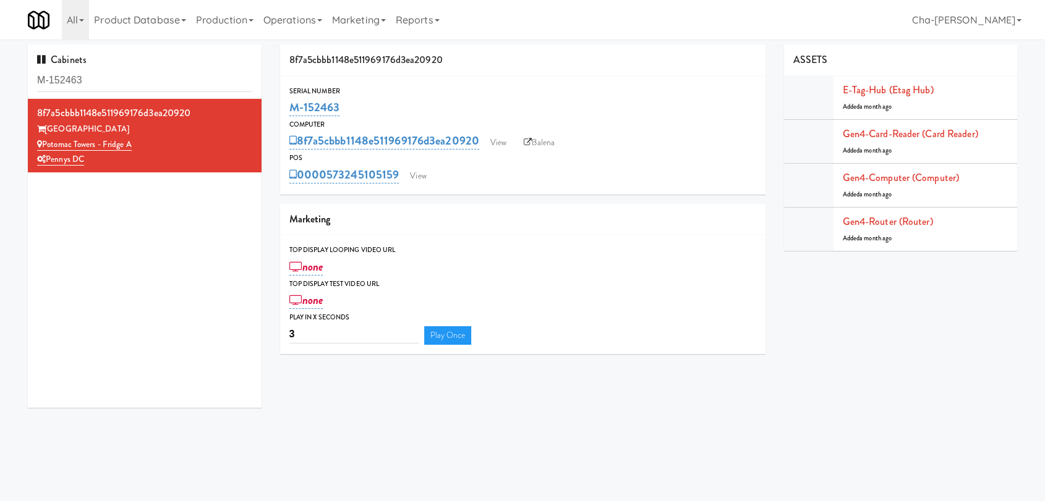
drag, startPoint x: 358, startPoint y: 109, endPoint x: 288, endPoint y: 111, distance: 69.9
click at [289, 111] on div "M-152463" at bounding box center [522, 107] width 467 height 21
copy link "M-152463"
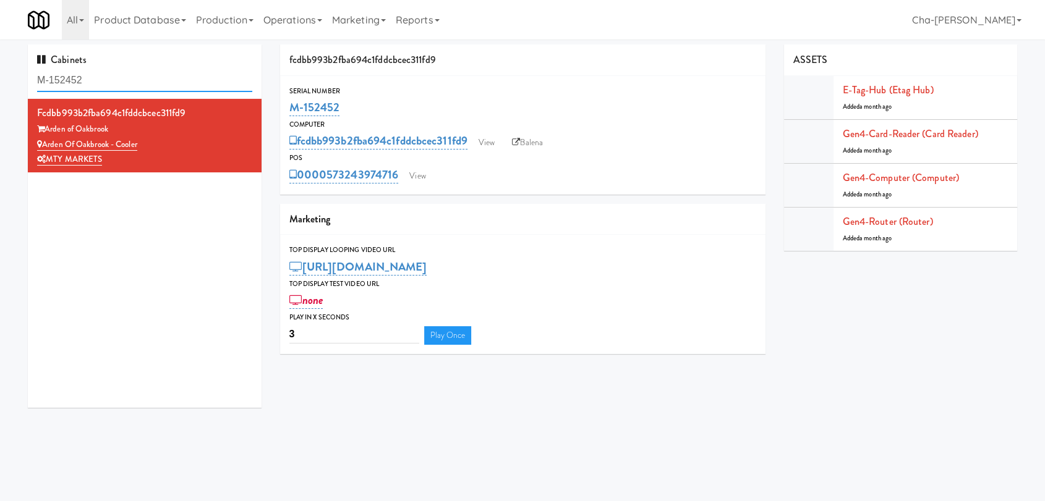
click at [132, 75] on input "M-152452" at bounding box center [144, 80] width 215 height 23
paste input "M-152449"
click at [142, 72] on input "M-M-152449" at bounding box center [144, 80] width 215 height 23
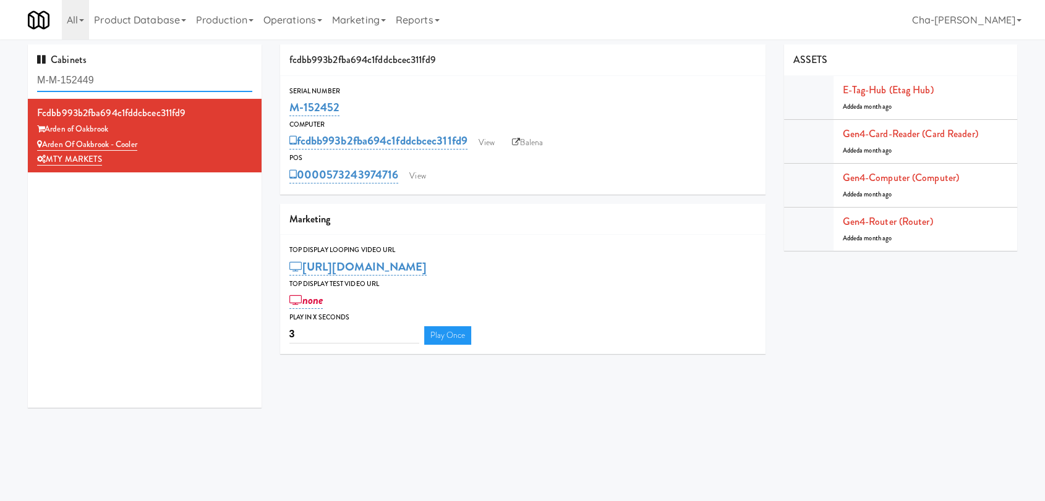
click at [142, 72] on input "M-M-152449" at bounding box center [144, 80] width 215 height 23
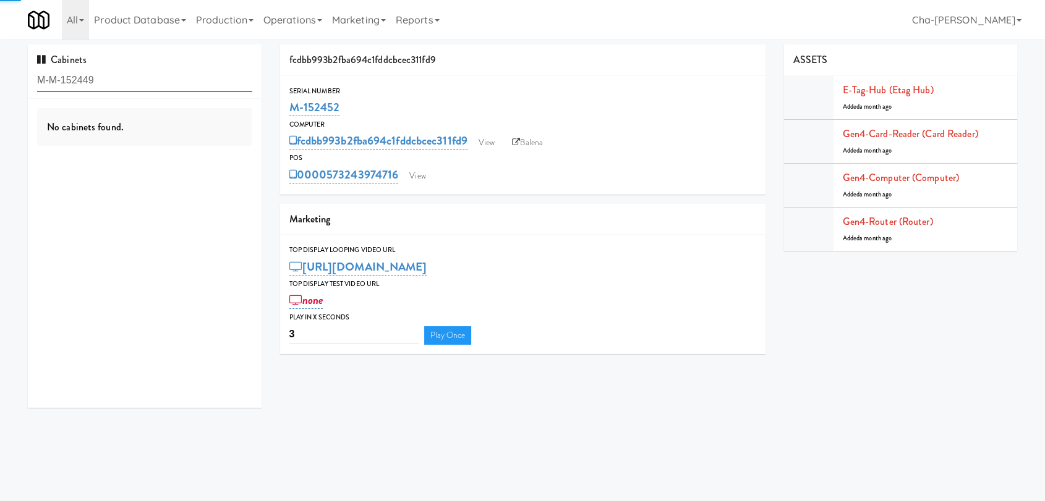
paste input "text"
type input "M-152449"
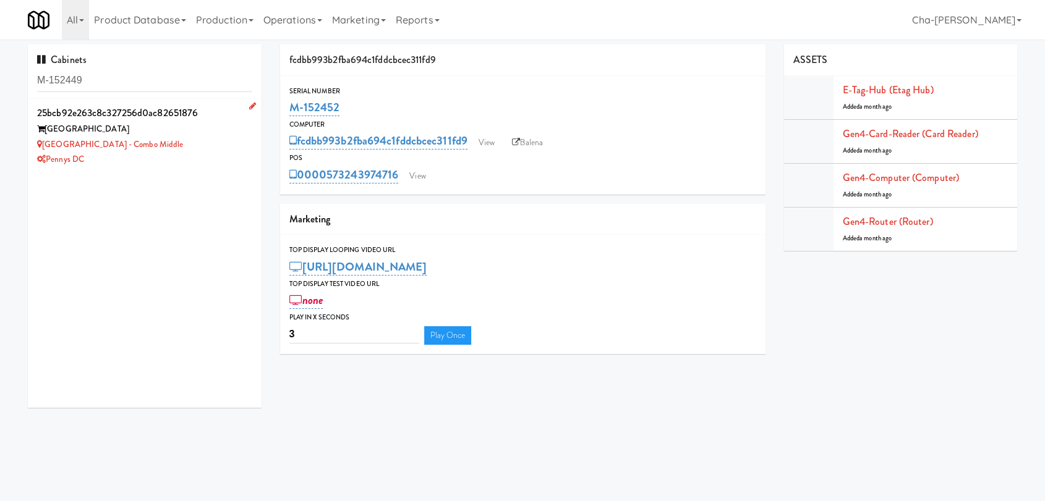
click at [192, 156] on div "Pennys DC" at bounding box center [144, 159] width 215 height 15
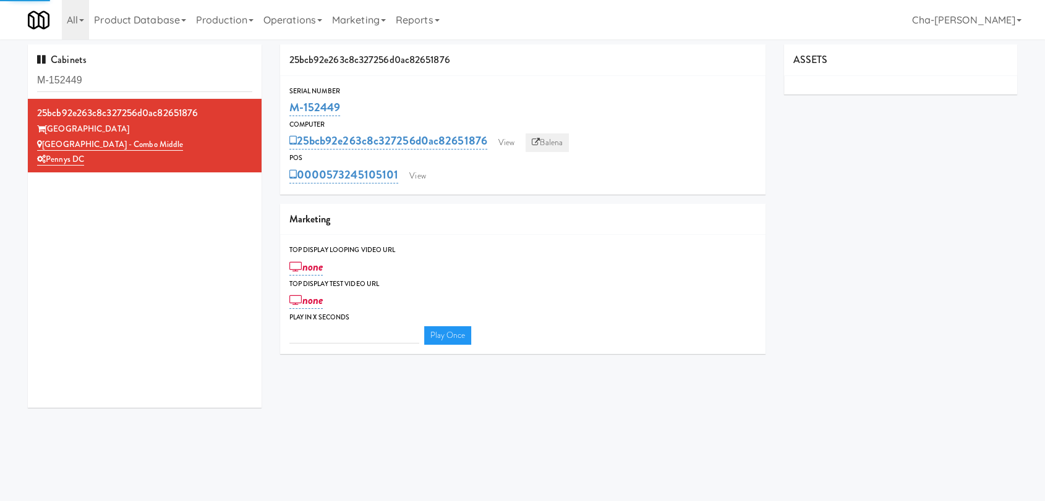
type input "3"
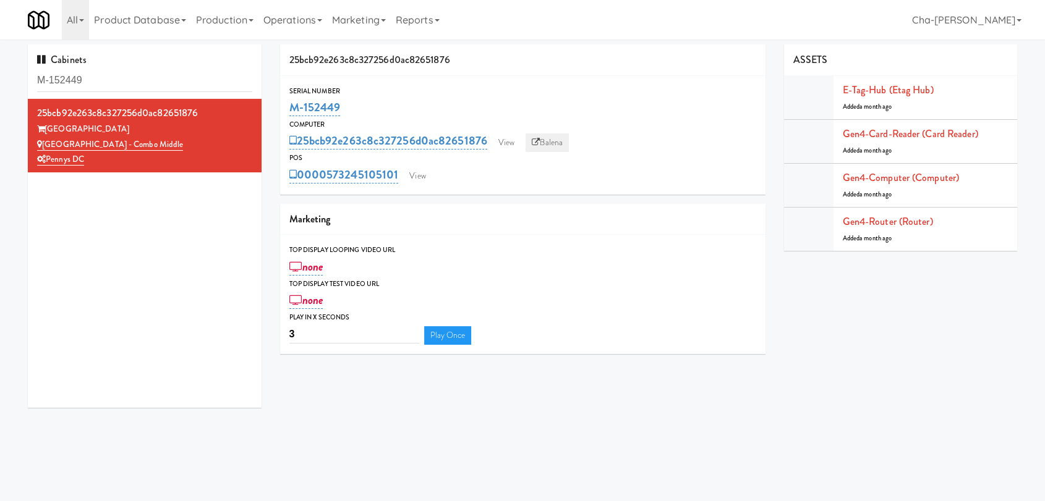
click at [542, 140] on link "Balena" at bounding box center [547, 143] width 43 height 19
drag, startPoint x: 333, startPoint y: 111, endPoint x: 286, endPoint y: 111, distance: 47.0
click at [286, 111] on div "Serial Number M-152449" at bounding box center [522, 101] width 485 height 33
copy link "M-152449"
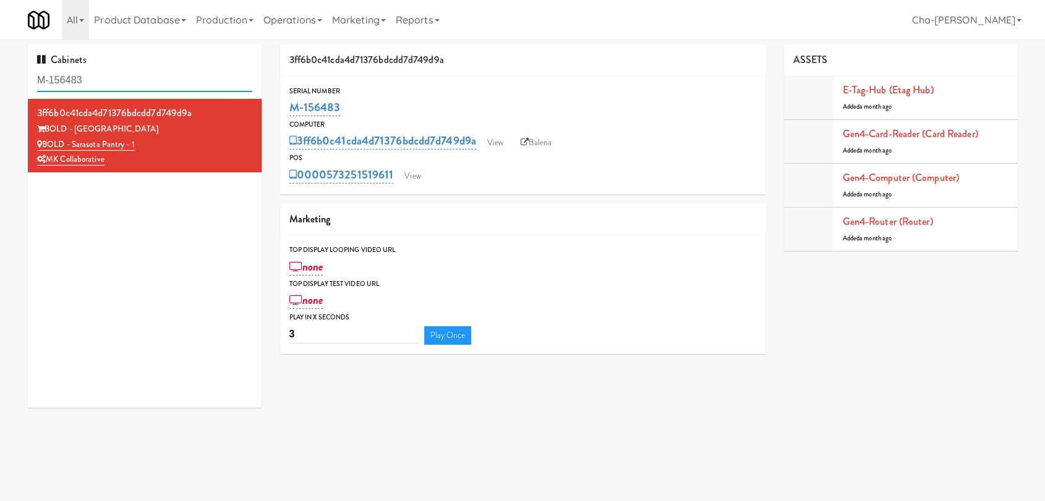
click at [121, 82] on input "M-156483" at bounding box center [144, 80] width 215 height 23
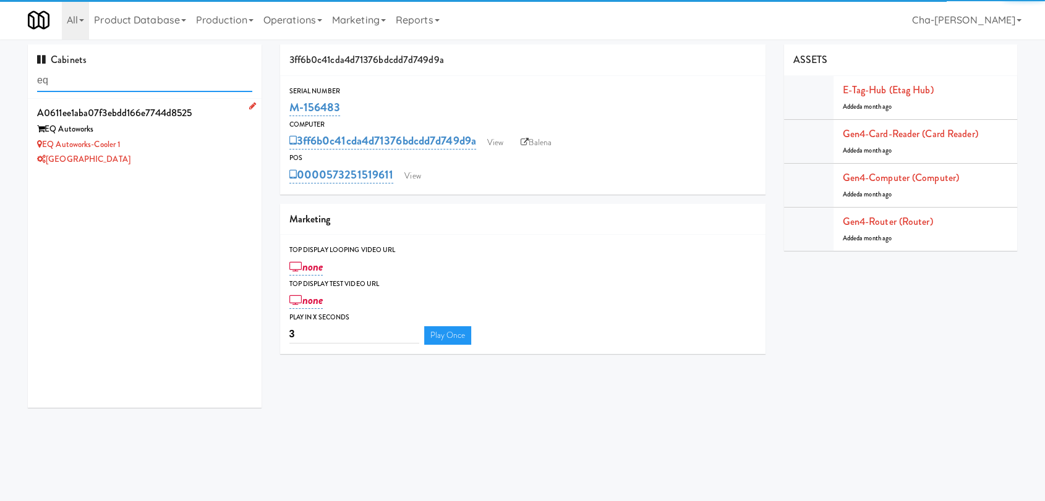
type input "eq"
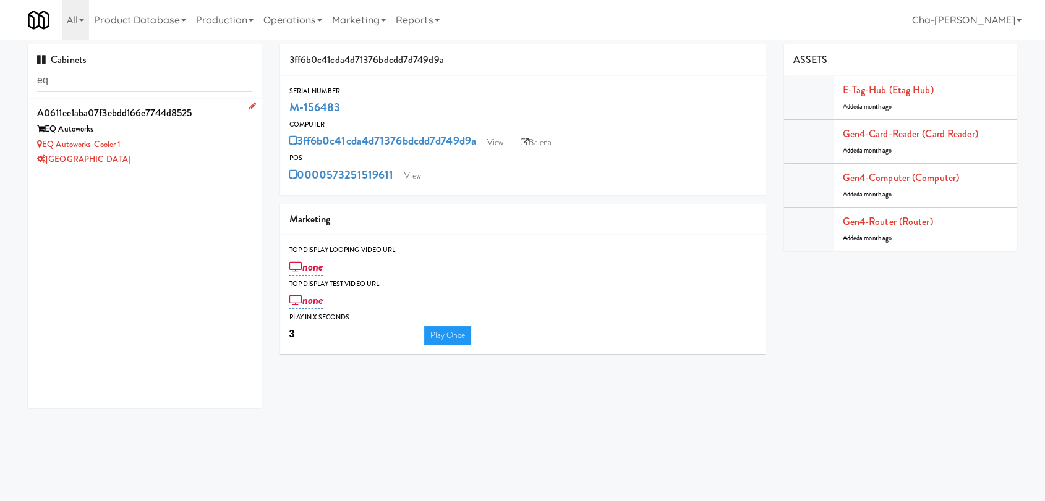
click at [166, 136] on div "EQ Autoworks" at bounding box center [144, 129] width 215 height 15
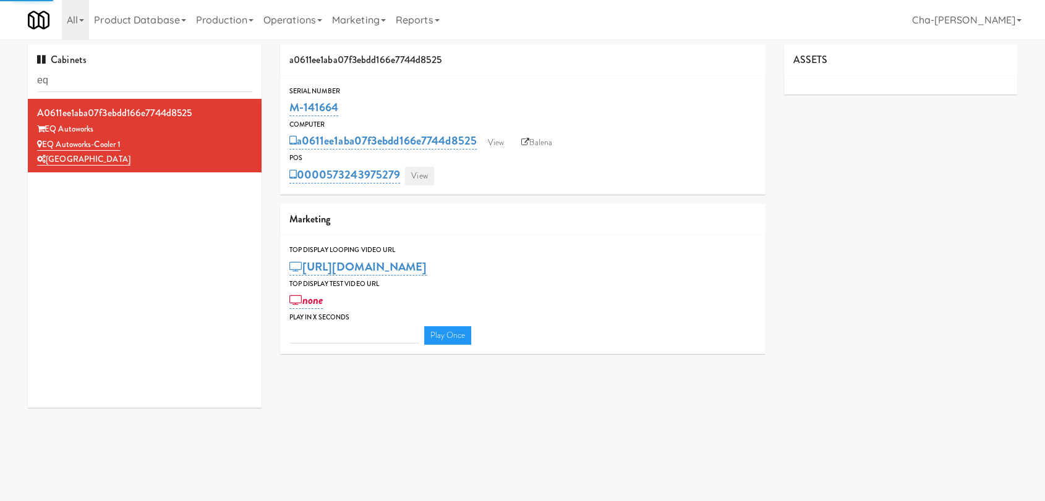
type input "3"
click at [423, 177] on link "View" at bounding box center [419, 176] width 28 height 19
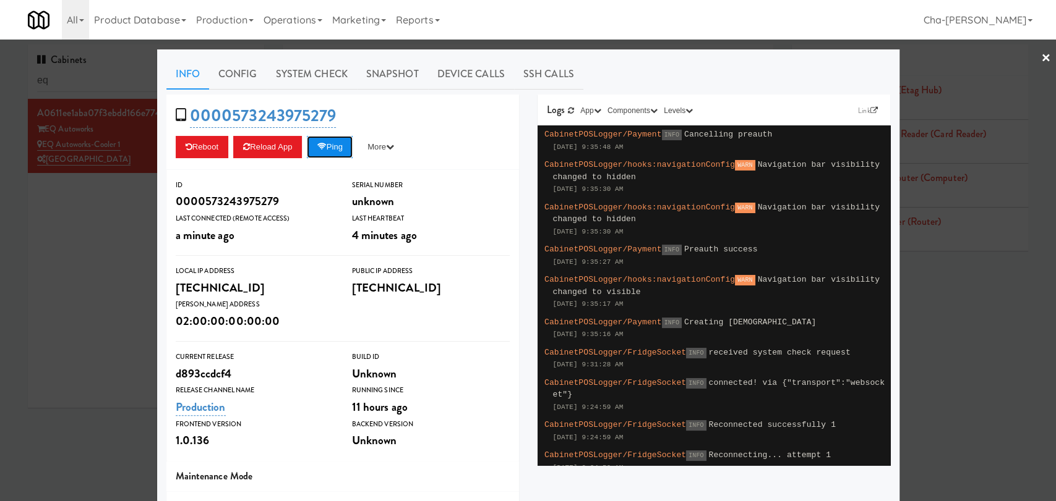
click at [327, 147] on button "Ping" at bounding box center [330, 147] width 46 height 22
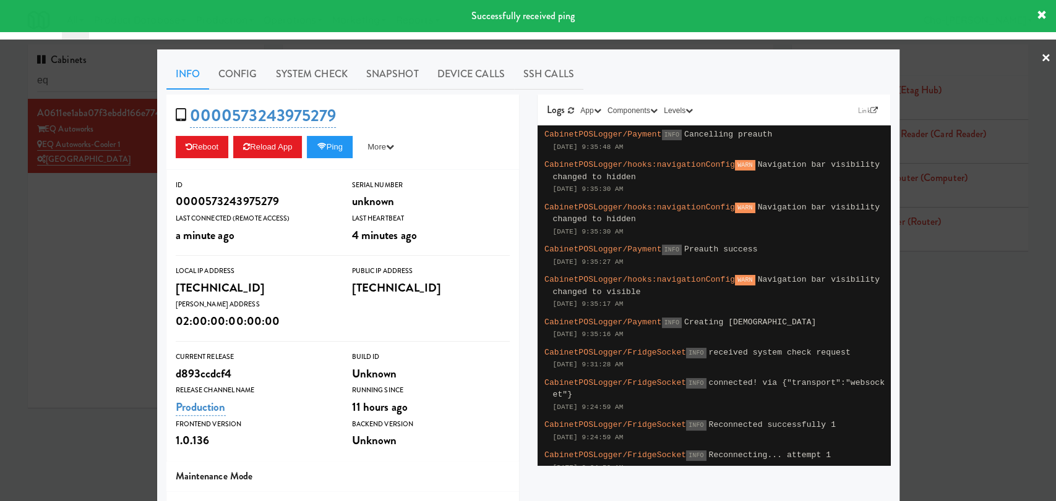
click at [83, 228] on div at bounding box center [528, 250] width 1056 height 501
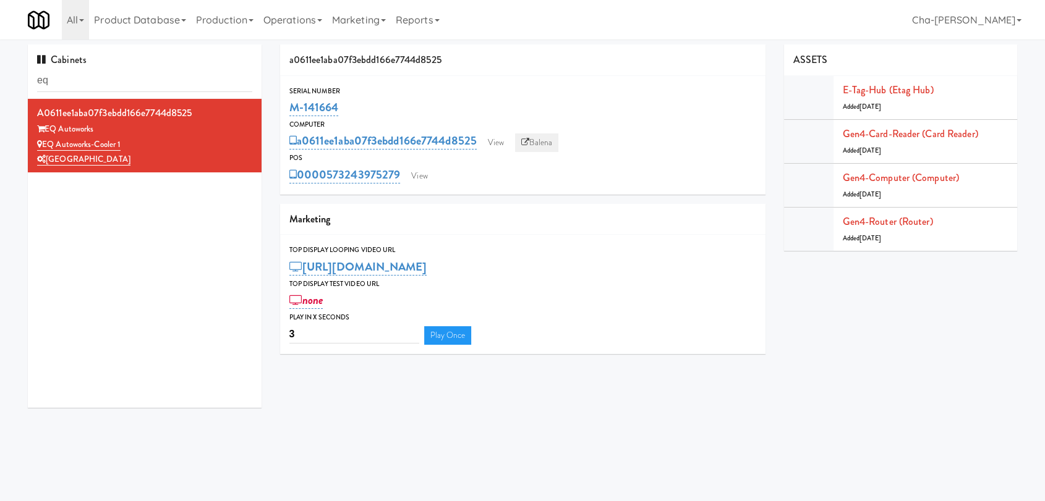
click at [527, 143] on icon at bounding box center [525, 143] width 8 height 8
click at [127, 82] on input "eq" at bounding box center [144, 80] width 215 height 23
click at [174, 86] on input "eq" at bounding box center [144, 80] width 215 height 23
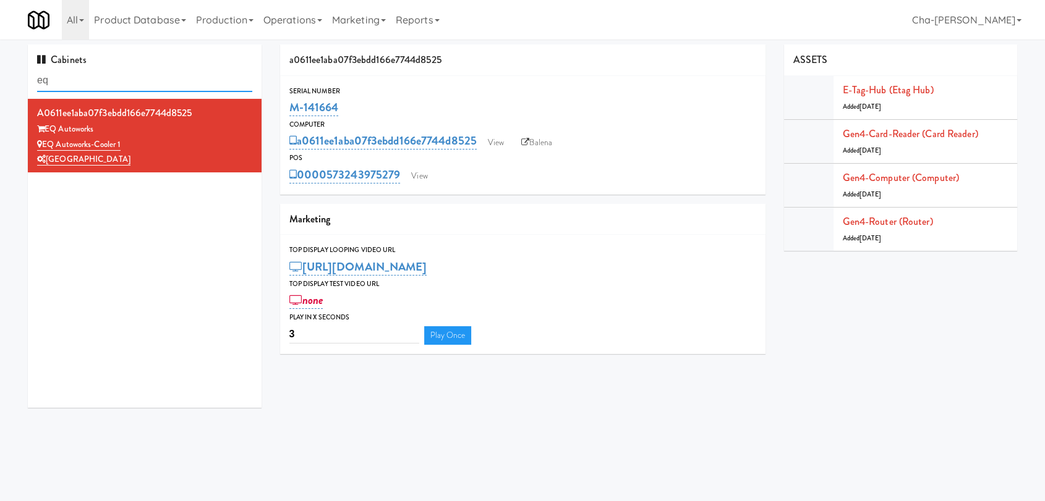
click at [176, 79] on input "eq" at bounding box center [144, 80] width 215 height 23
paste input "M-114176, M-114268"
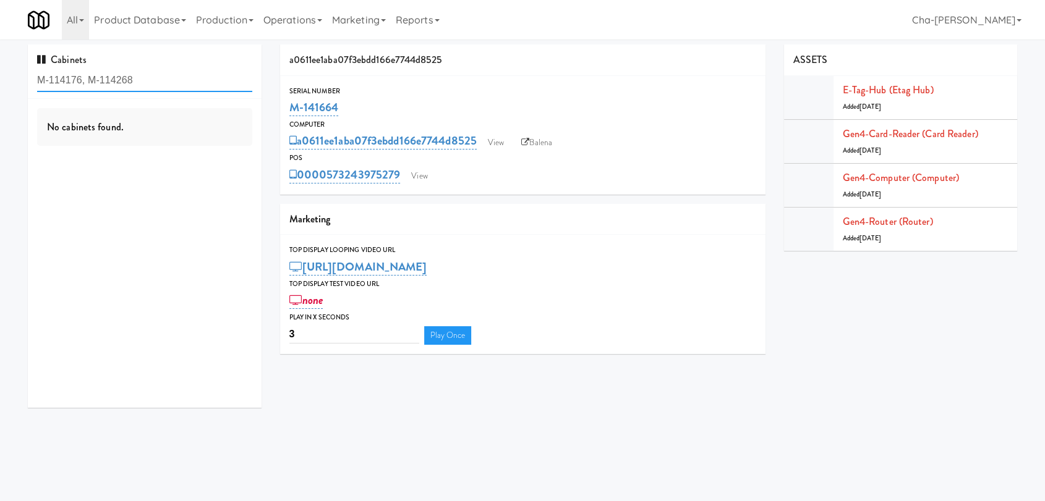
drag, startPoint x: 132, startPoint y: 81, endPoint x: 86, endPoint y: 79, distance: 46.4
click at [87, 80] on input "M-114176, M-114268" at bounding box center [144, 80] width 215 height 23
type input "M-114176"
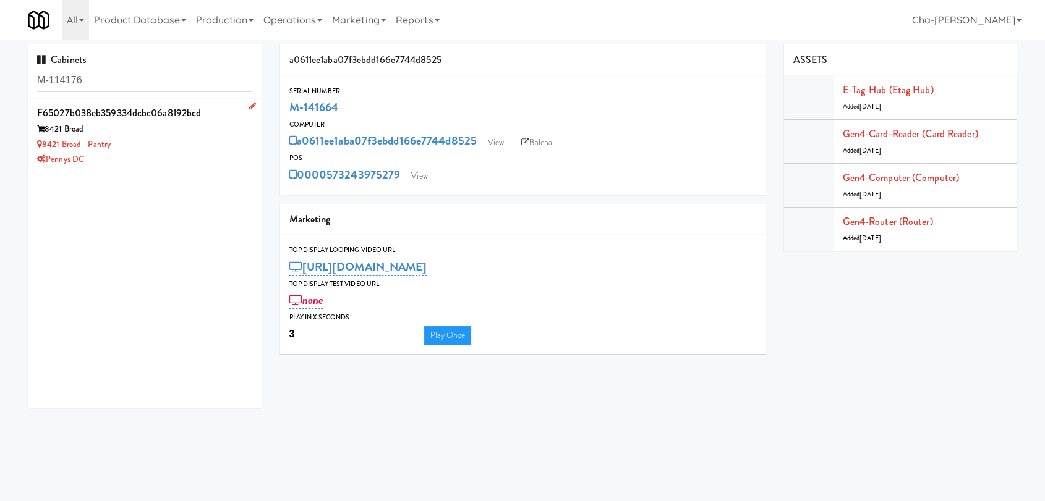
click at [142, 150] on div "8421 Broad - Pantry" at bounding box center [144, 144] width 215 height 15
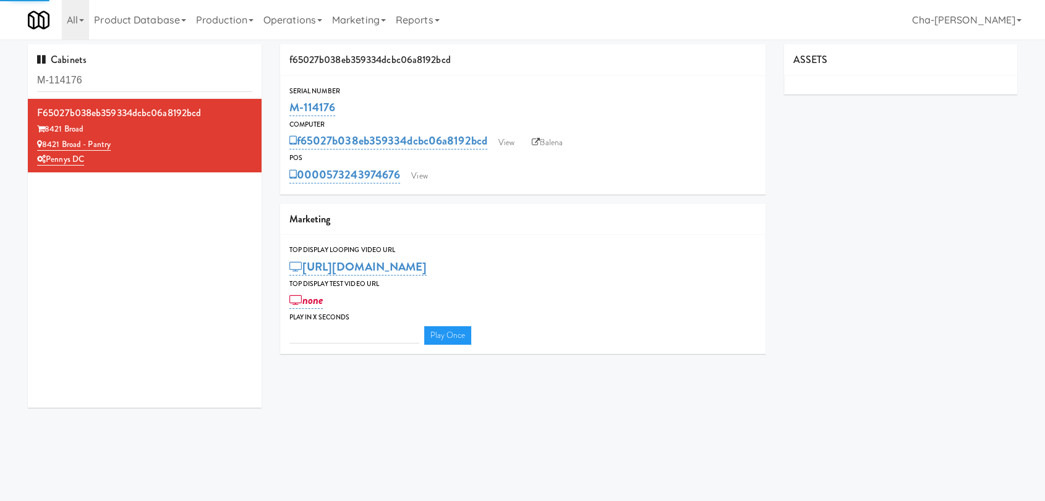
type input "3"
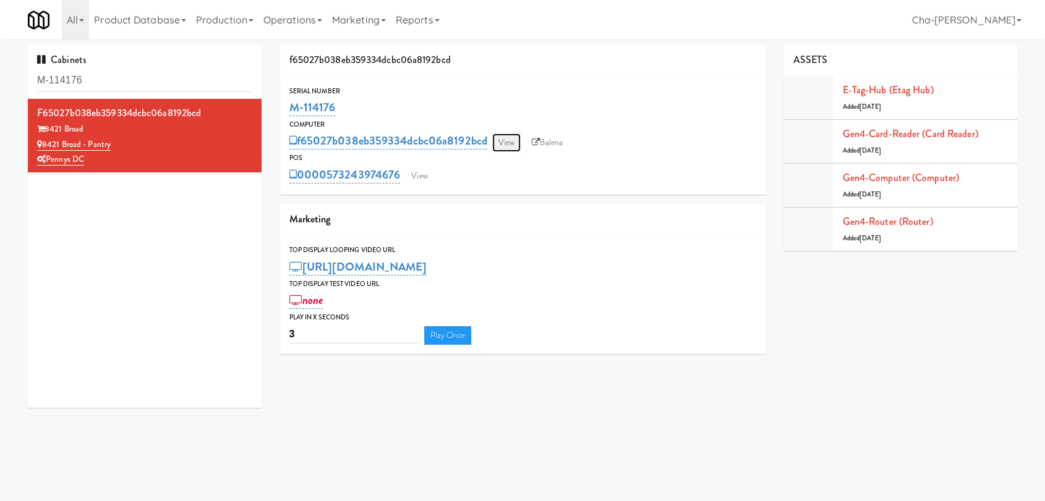
click at [504, 139] on link "View" at bounding box center [506, 143] width 28 height 19
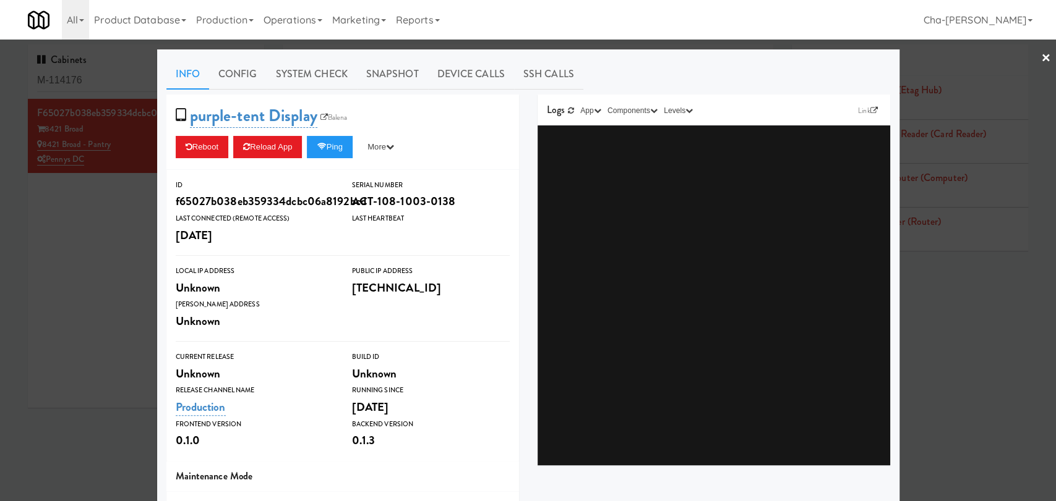
click at [88, 273] on div at bounding box center [528, 250] width 1056 height 501
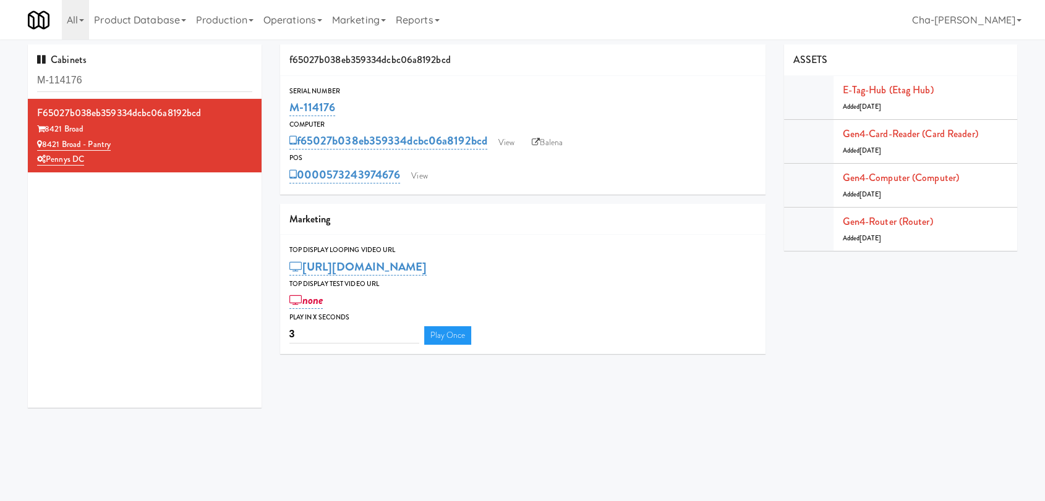
click at [554, 153] on div "POS" at bounding box center [522, 158] width 467 height 12
click at [554, 144] on link "Balena" at bounding box center [547, 143] width 43 height 19
drag, startPoint x: 341, startPoint y: 102, endPoint x: 292, endPoint y: 110, distance: 50.1
click at [292, 110] on div "M-114176" at bounding box center [522, 107] width 467 height 21
copy link "M-114176"
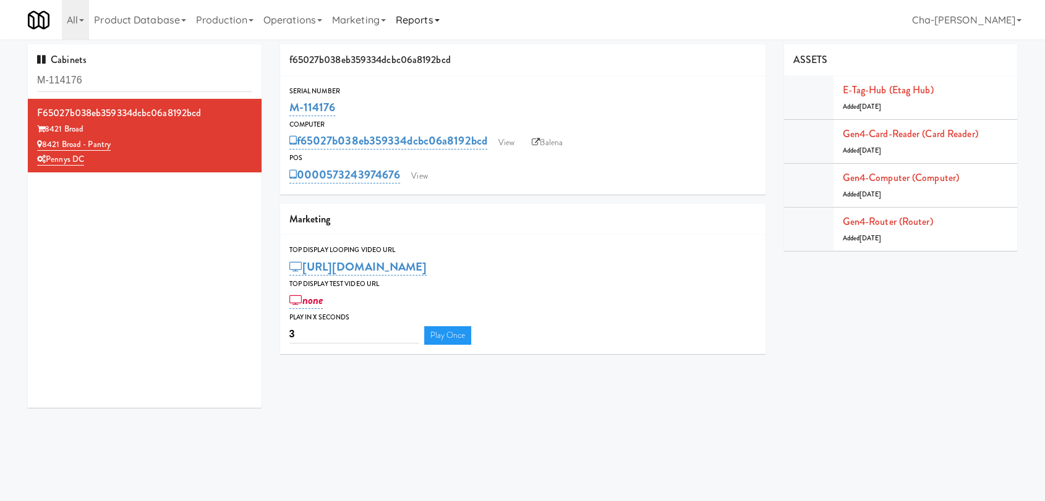
copy link "M-114176"
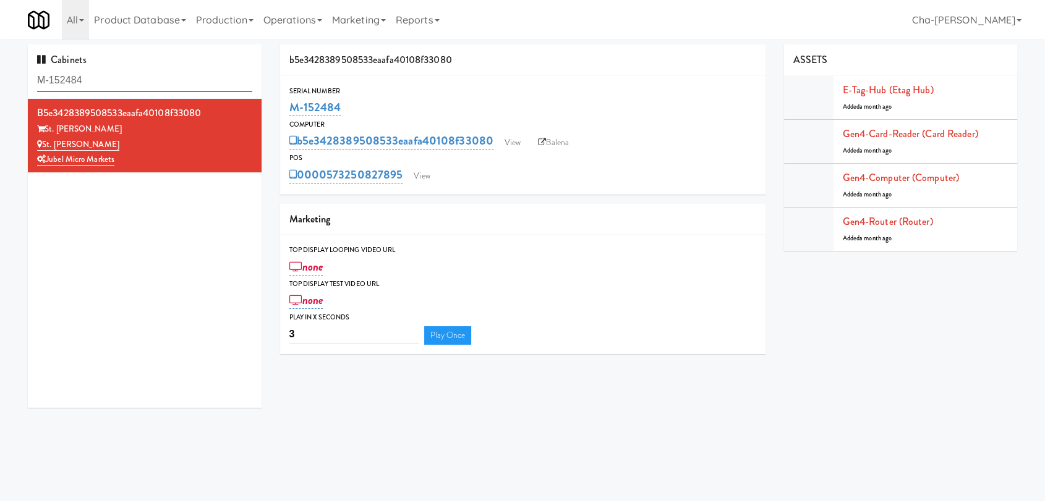
click at [113, 77] on input "M-152484" at bounding box center [144, 80] width 215 height 23
click at [114, 75] on input "M-152484" at bounding box center [144, 80] width 215 height 23
paste input "14268"
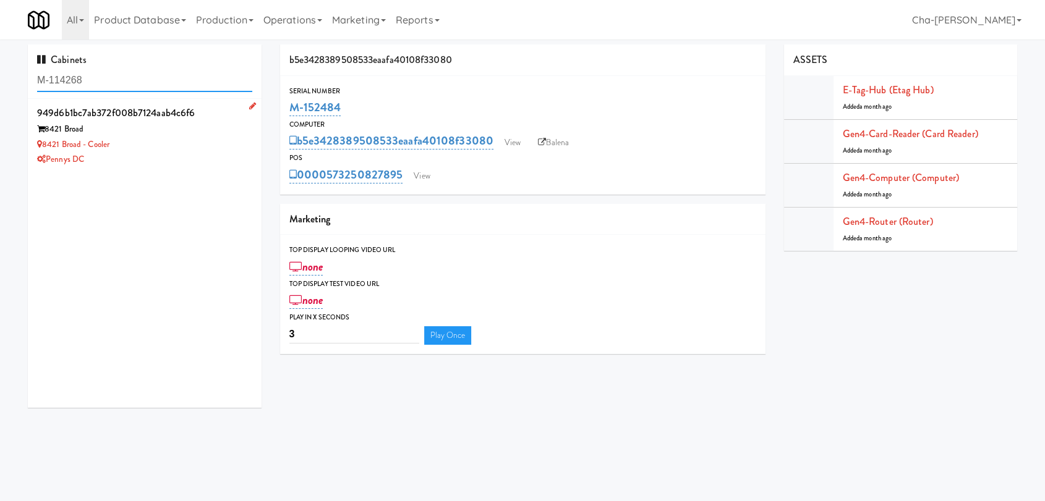
type input "M-114268"
click at [210, 145] on div "8421 Broad - Cooler" at bounding box center [144, 144] width 215 height 15
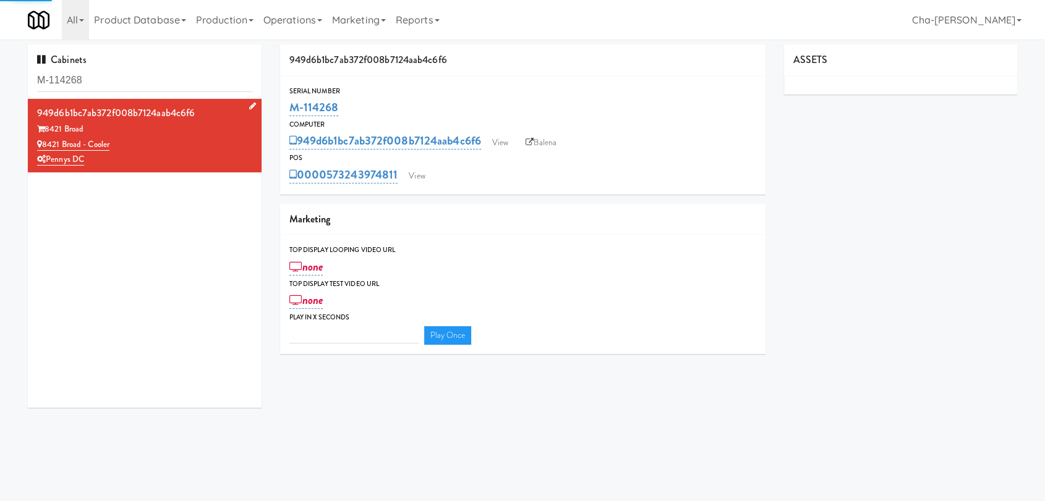
type input "3"
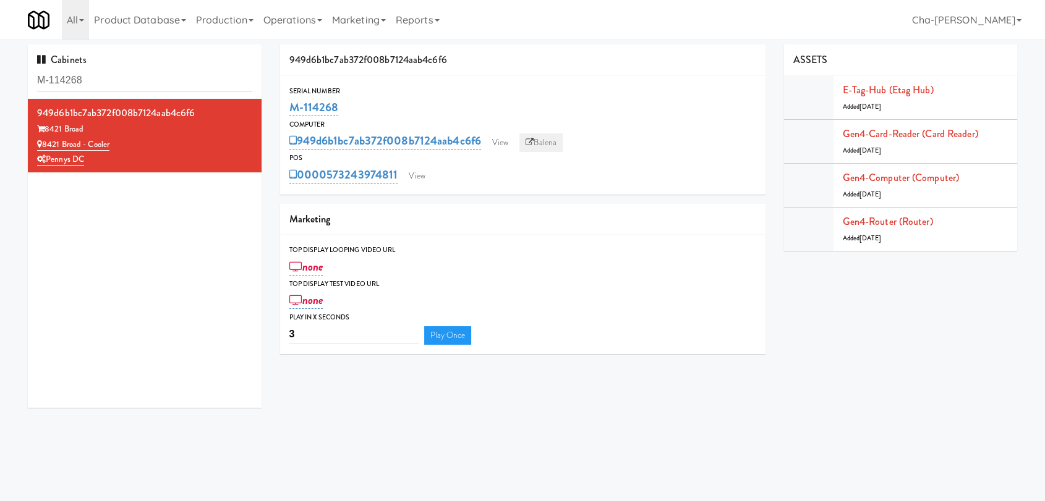
click at [546, 139] on link "Balena" at bounding box center [540, 143] width 43 height 19
drag, startPoint x: 355, startPoint y: 103, endPoint x: 287, endPoint y: 103, distance: 68.0
click at [287, 103] on div "Serial Number M-114268" at bounding box center [522, 101] width 485 height 33
copy link "M-114268"
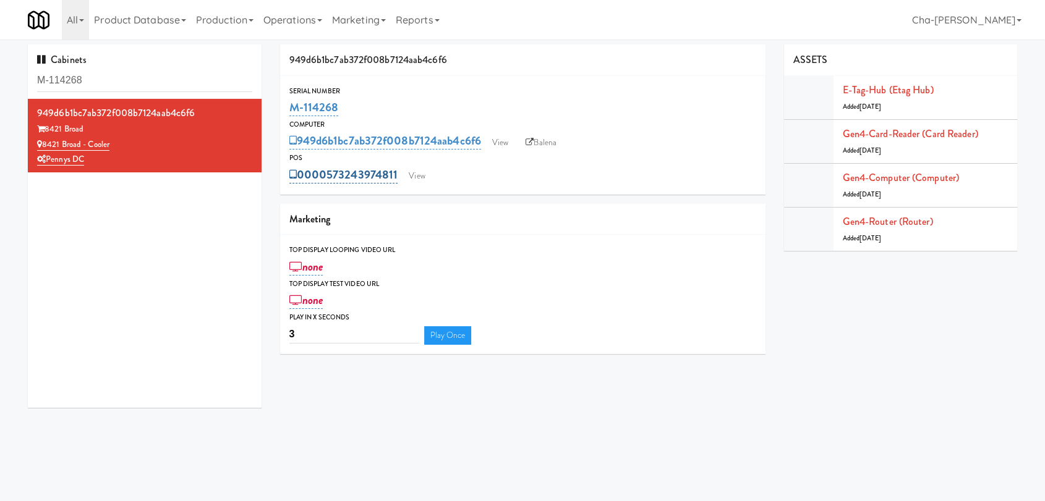
drag, startPoint x: 401, startPoint y: 177, endPoint x: 330, endPoint y: 178, distance: 70.5
click at [330, 178] on div "0000573243974811 View" at bounding box center [522, 174] width 467 height 21
copy link "573243974811"
click at [339, 105] on div "M-114268" at bounding box center [522, 107] width 467 height 21
drag, startPoint x: 341, startPoint y: 107, endPoint x: 291, endPoint y: 112, distance: 50.3
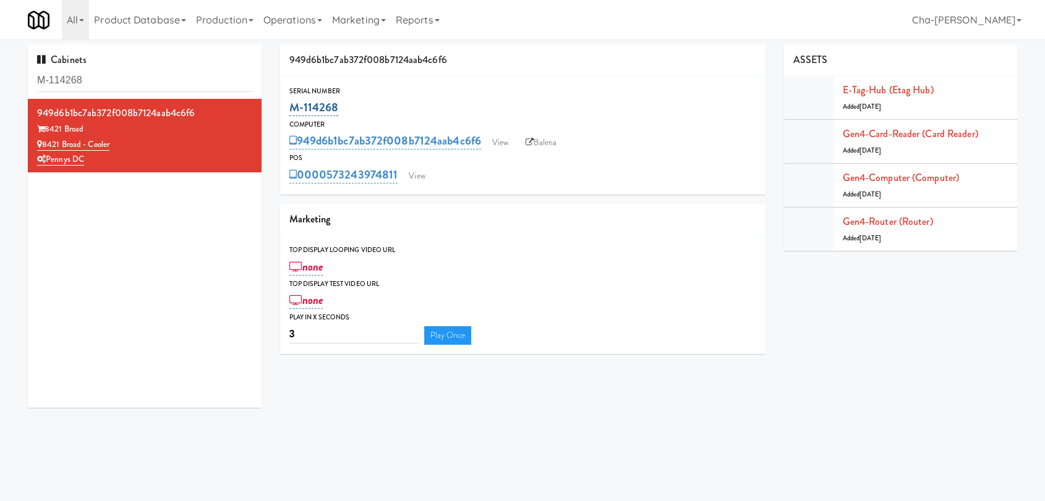
click at [291, 112] on div "M-114268" at bounding box center [522, 107] width 467 height 21
copy link "M-114268"
click at [514, 140] on link "View" at bounding box center [500, 143] width 28 height 19
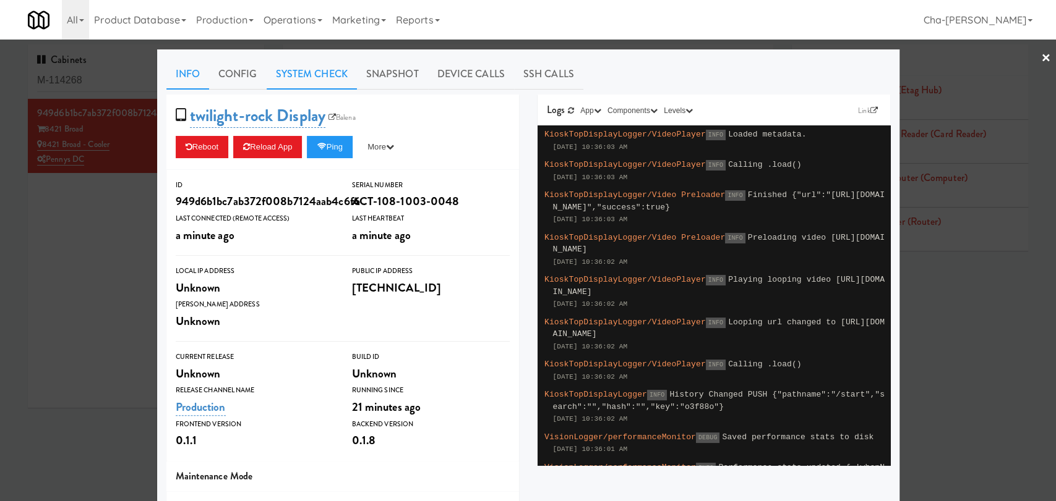
click at [318, 66] on link "System Check" at bounding box center [312, 74] width 90 height 31
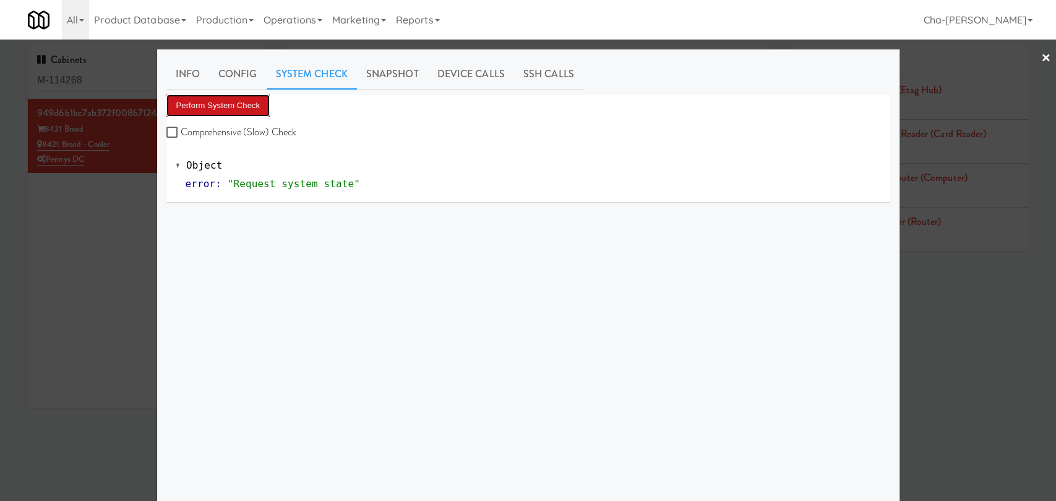
click at [228, 103] on button "Perform System Check" at bounding box center [218, 106] width 104 height 22
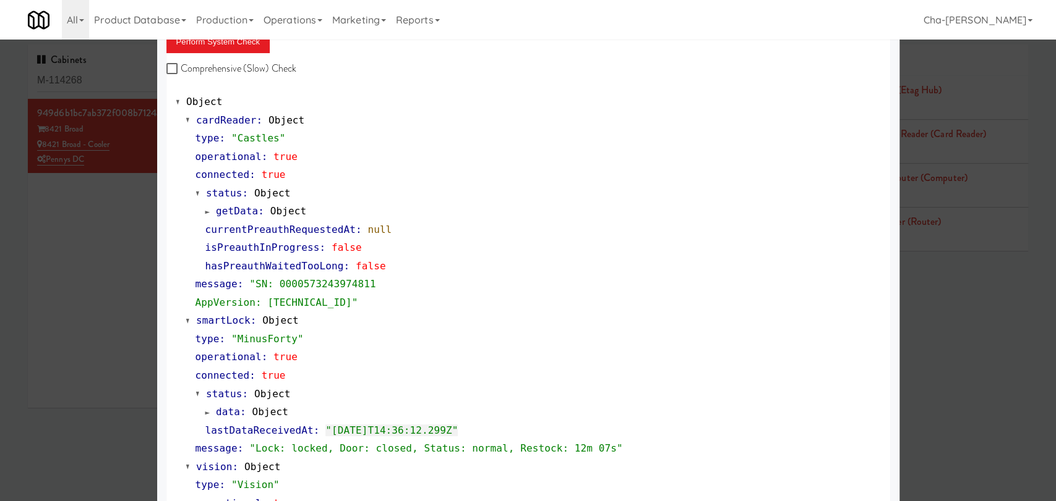
scroll to position [69, 0]
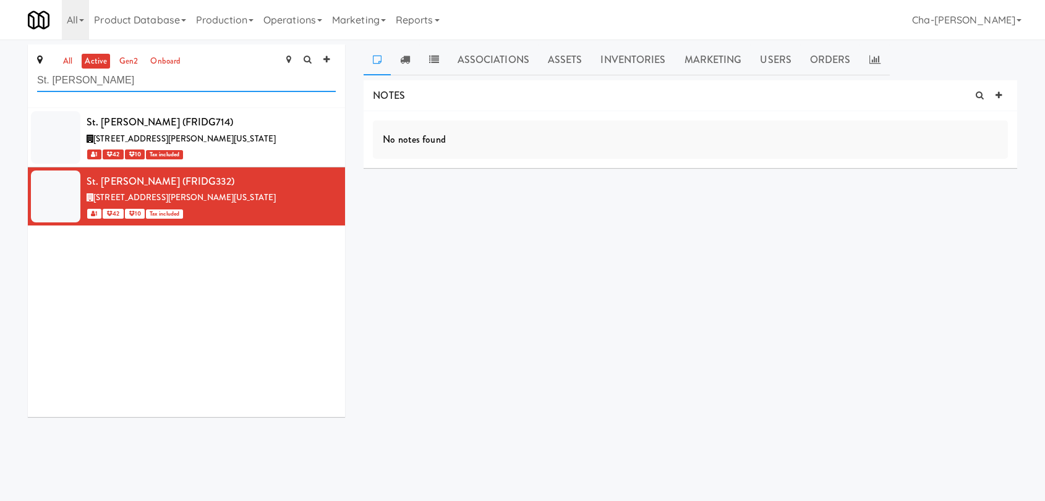
click at [117, 78] on input "St. [PERSON_NAME]" at bounding box center [186, 80] width 299 height 23
drag, startPoint x: 0, startPoint y: 0, endPoint x: 117, endPoint y: 80, distance: 141.5
click at [117, 80] on input "St. [PERSON_NAME]" at bounding box center [186, 80] width 299 height 23
click at [117, 80] on input "St. James" at bounding box center [186, 80] width 299 height 23
click at [115, 83] on input "St. James" at bounding box center [186, 80] width 299 height 23
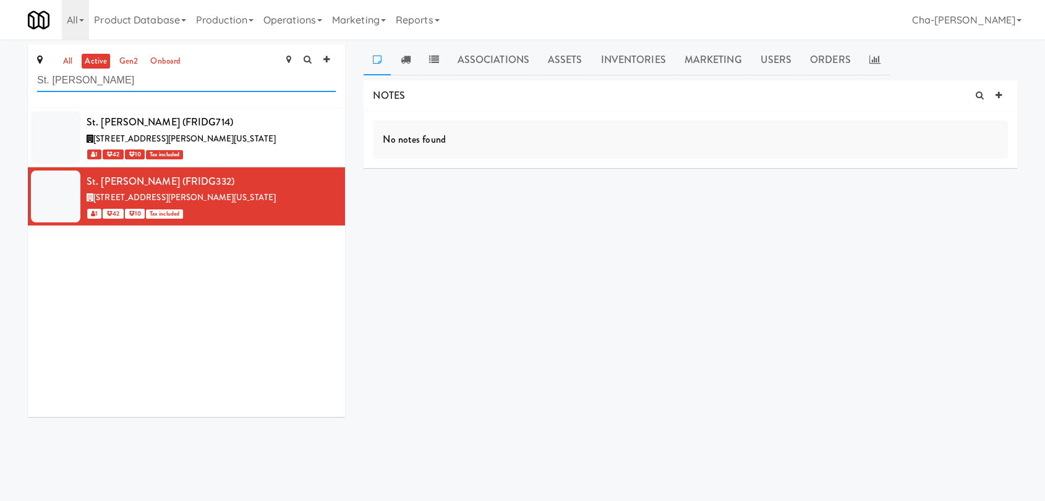
click at [115, 83] on input "St. James" at bounding box center [186, 80] width 299 height 23
paste input "808 West Gym Entrance"
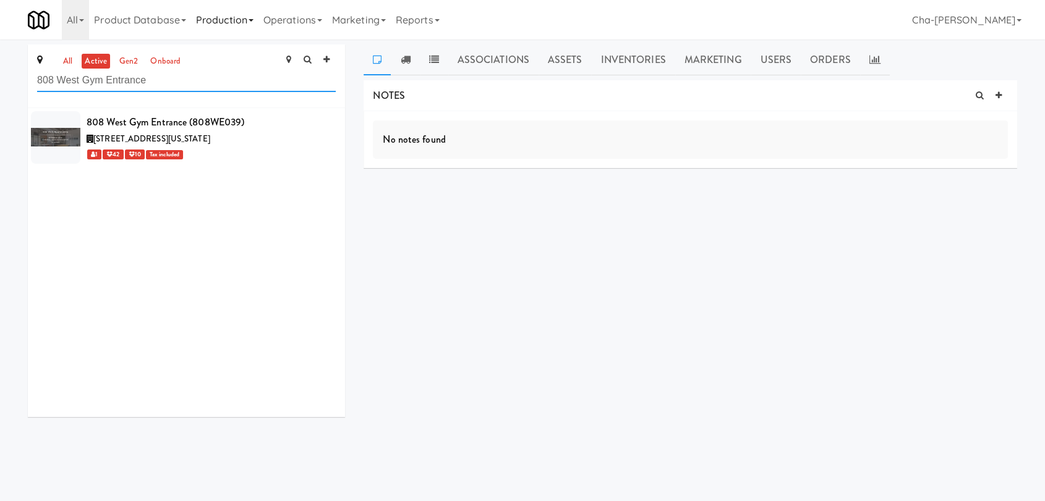
type input "808 West Gym Entrance"
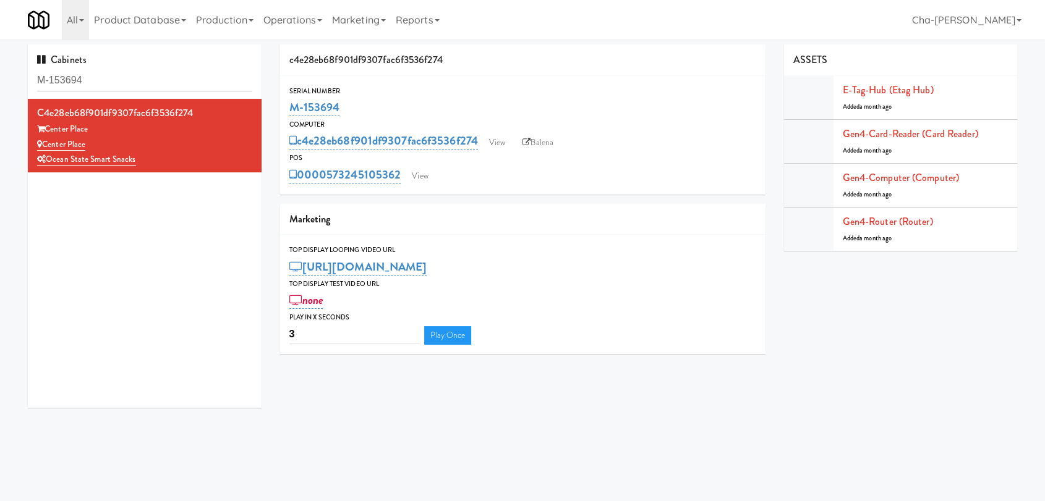
drag, startPoint x: 0, startPoint y: 0, endPoint x: 148, endPoint y: 80, distance: 168.8
click at [148, 82] on input "M-153694" at bounding box center [144, 80] width 215 height 23
click at [148, 80] on input "M-153694" at bounding box center [144, 80] width 215 height 23
click at [150, 79] on input "M-153694" at bounding box center [144, 80] width 215 height 23
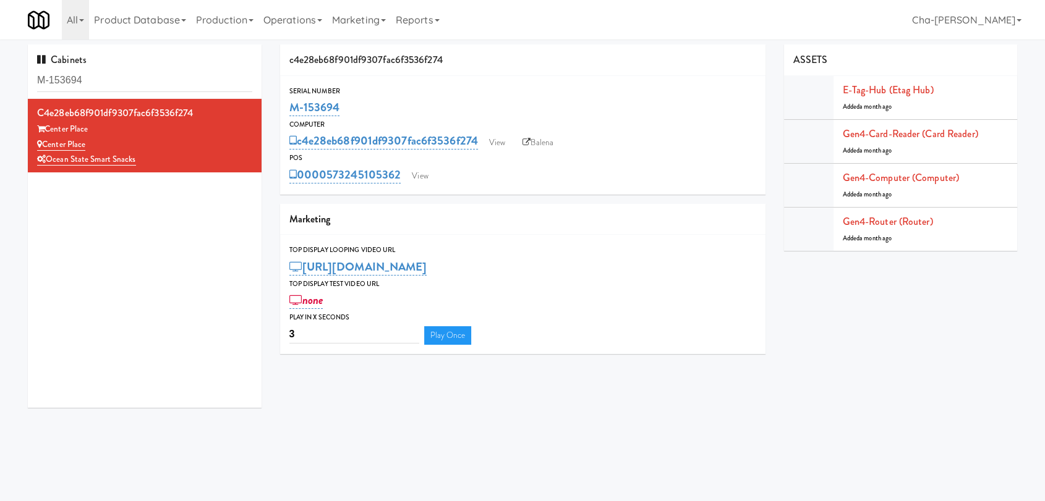
click at [150, 79] on input "M-153694" at bounding box center [144, 80] width 215 height 23
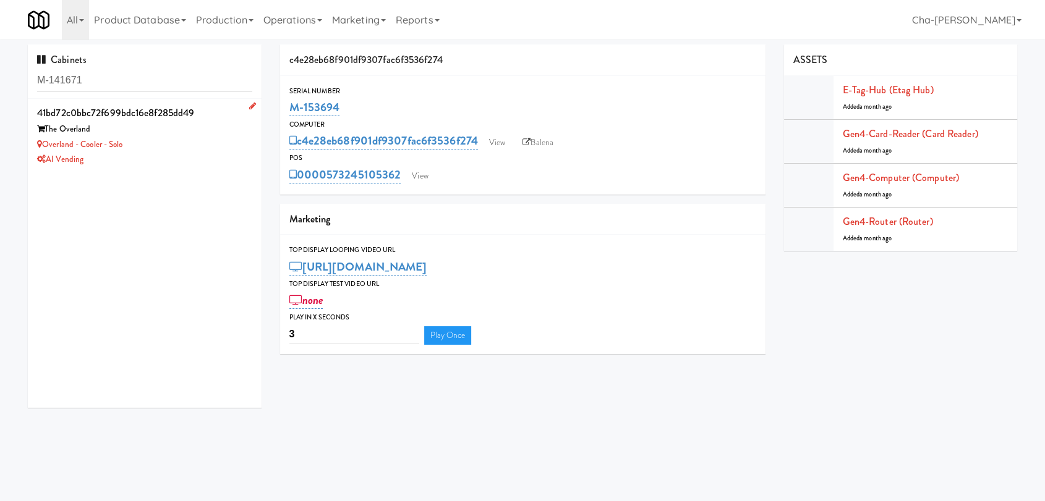
type input "M-141671"
click at [177, 158] on div "AI Vending" at bounding box center [144, 159] width 215 height 15
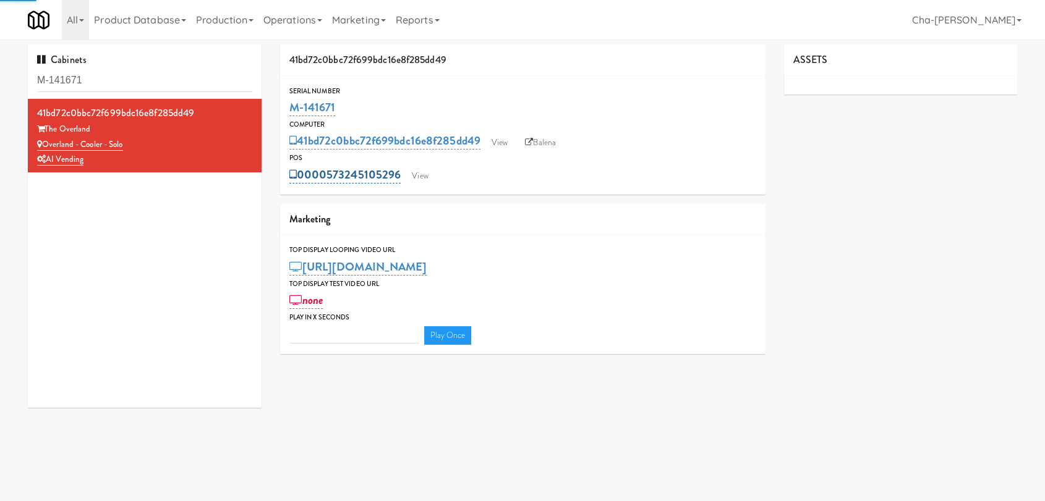
type input "3"
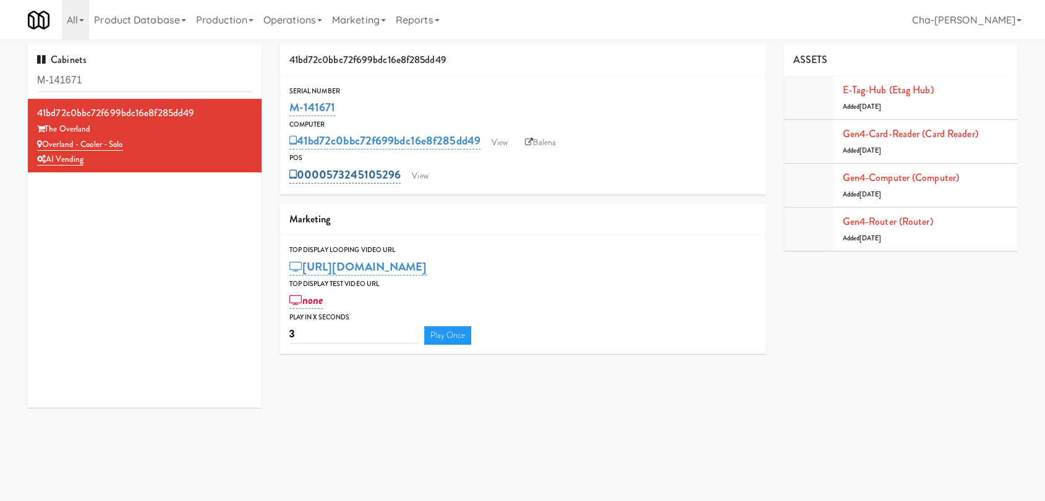
drag, startPoint x: 402, startPoint y: 176, endPoint x: 326, endPoint y: 174, distance: 75.5
click at [326, 174] on div "0000573245105296 View" at bounding box center [522, 174] width 467 height 21
copy link "573245105296"
click at [506, 143] on link "View" at bounding box center [506, 143] width 28 height 19
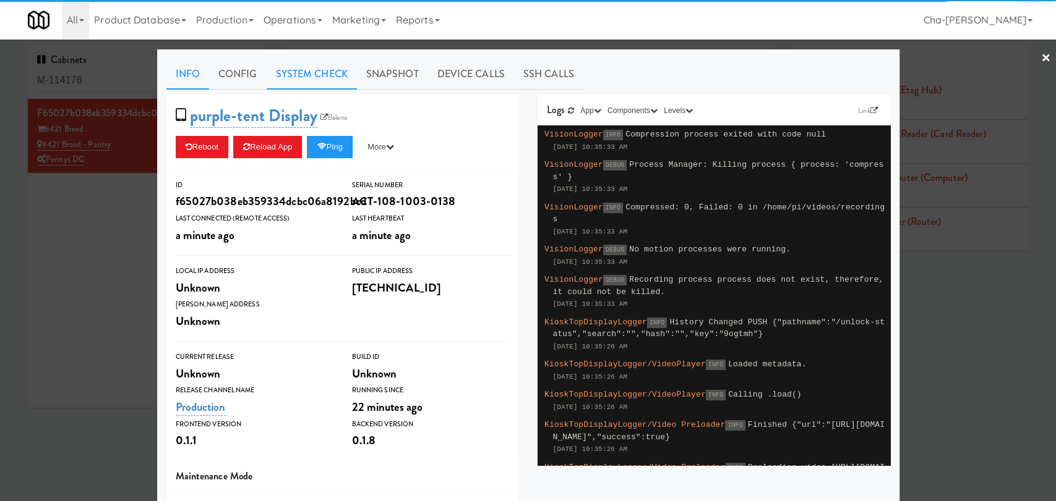
click at [319, 70] on link "System Check" at bounding box center [312, 74] width 90 height 31
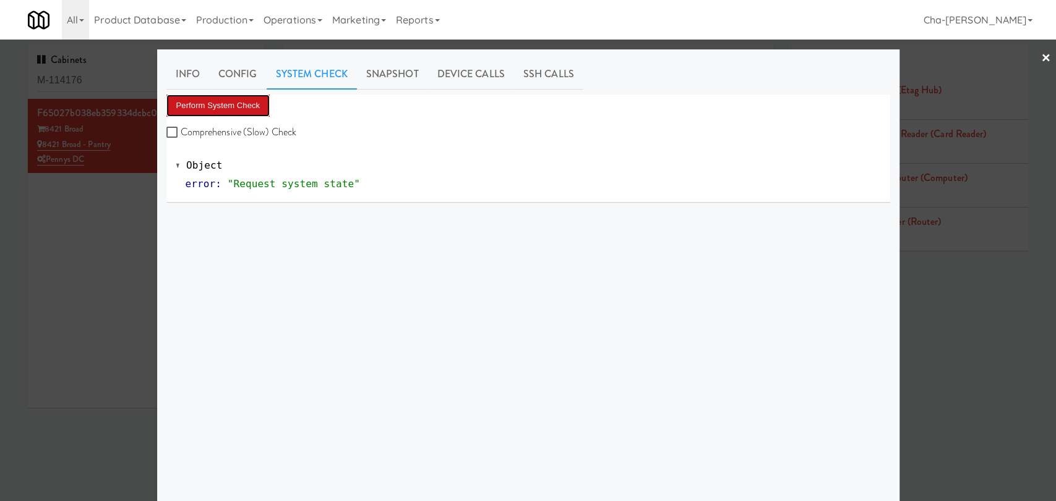
click at [223, 102] on button "Perform System Check" at bounding box center [218, 106] width 104 height 22
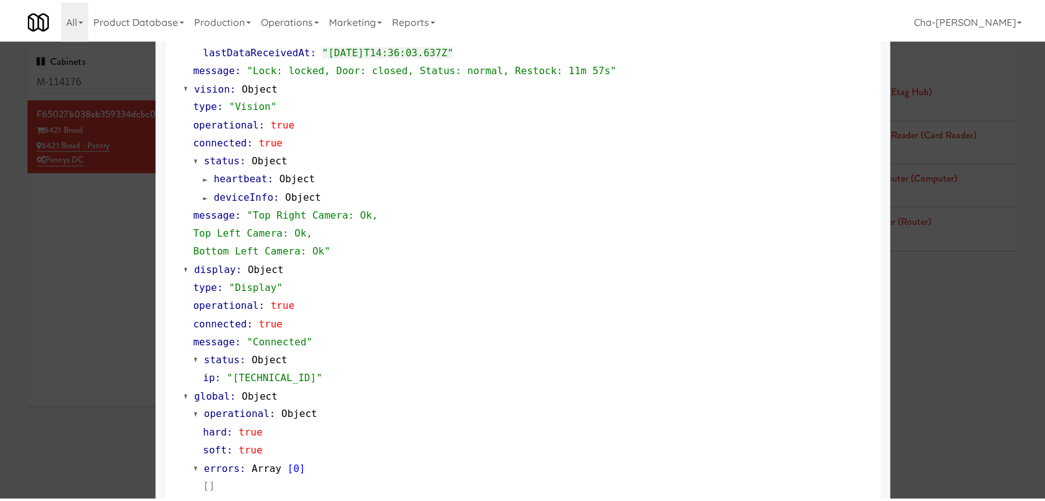
scroll to position [459, 0]
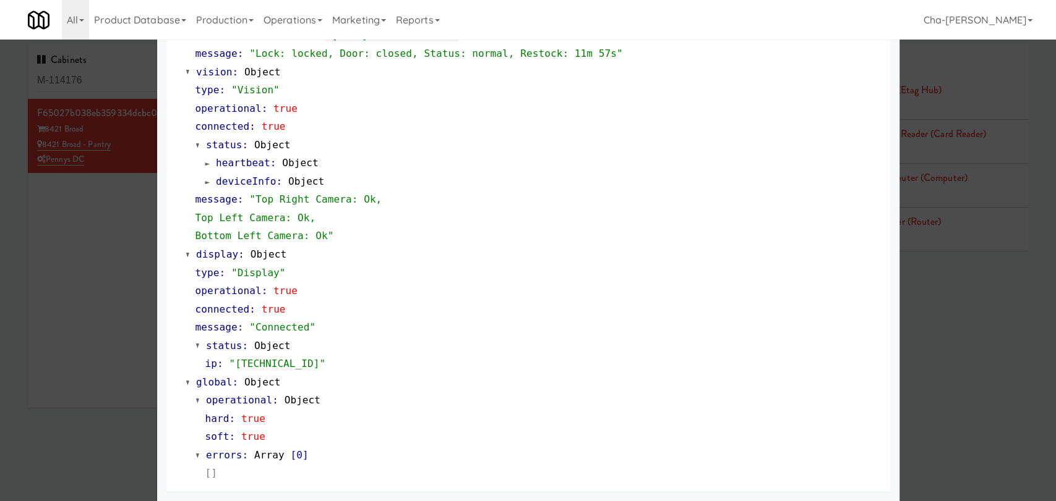
click at [130, 240] on div at bounding box center [528, 250] width 1056 height 501
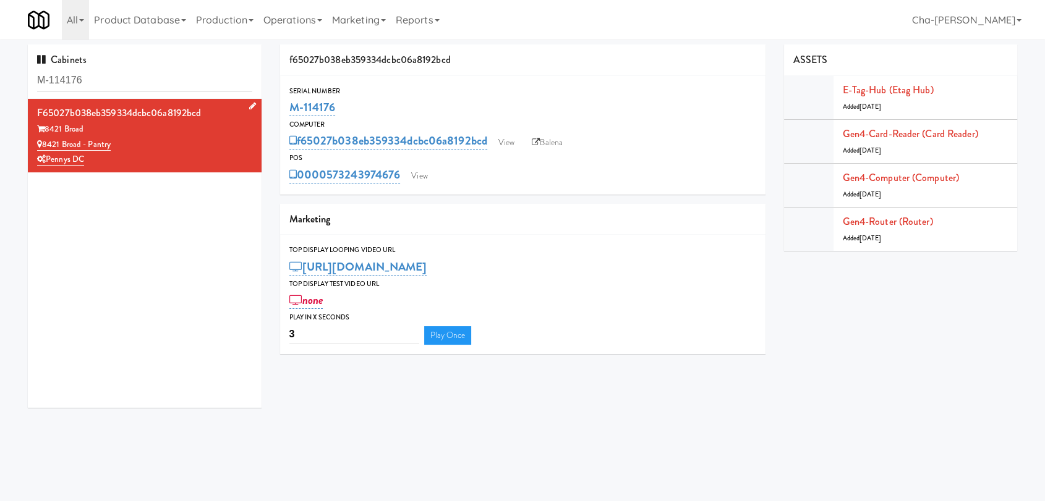
drag, startPoint x: 114, startPoint y: 147, endPoint x: 44, endPoint y: 147, distance: 70.5
click at [44, 147] on div "8421 Broad - Pantry" at bounding box center [144, 144] width 215 height 15
copy link "8421 Broad - Pantry"
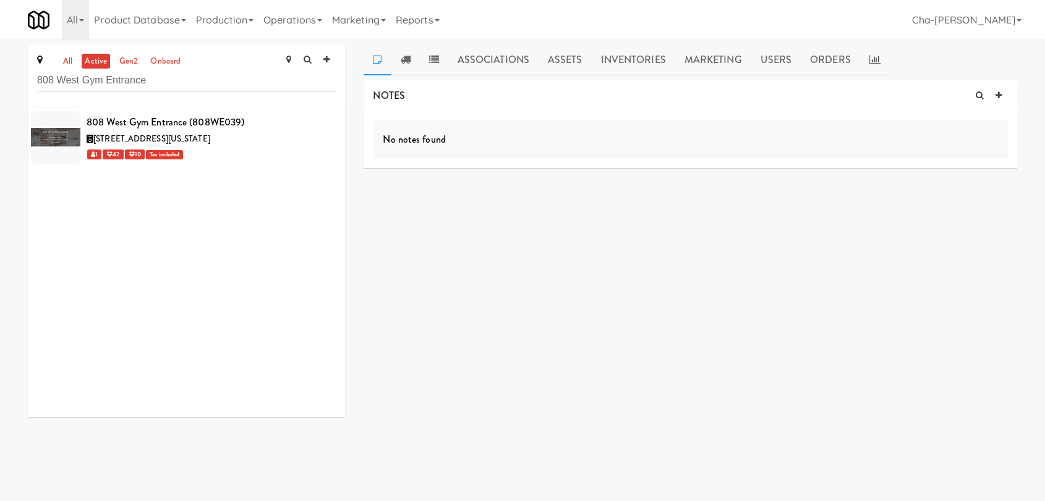
click at [176, 85] on input "808 West Gym Entrance" at bounding box center [186, 80] width 299 height 23
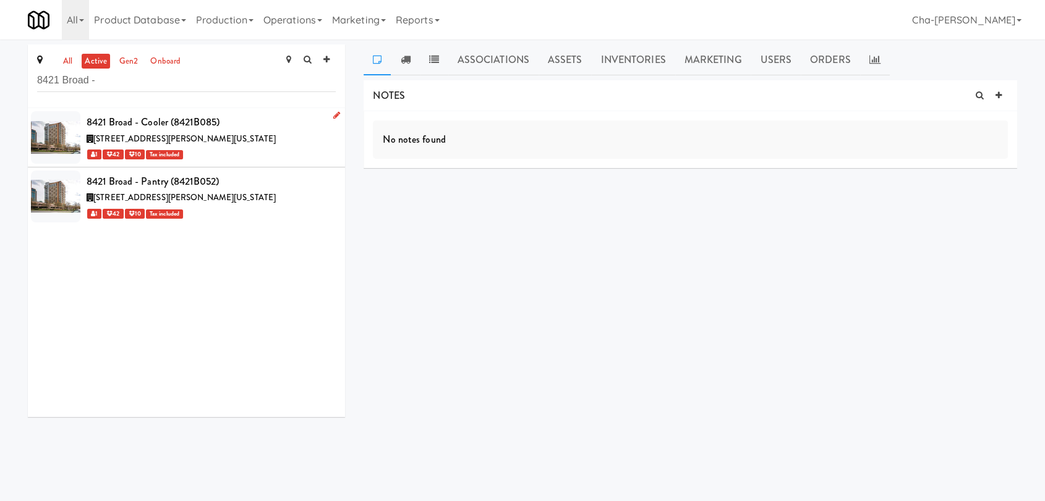
type input "8421 Broad -"
click at [333, 116] on icon at bounding box center [336, 115] width 7 height 8
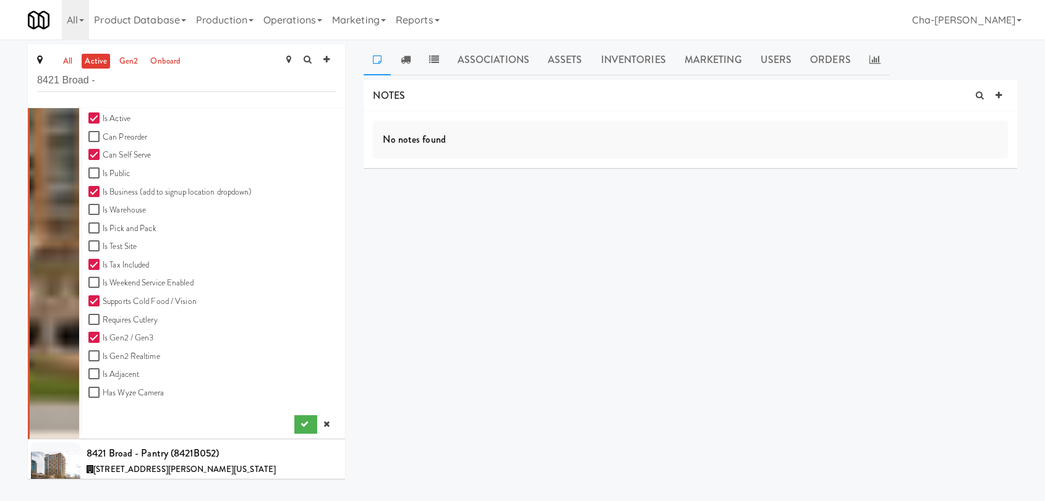
scroll to position [398, 0]
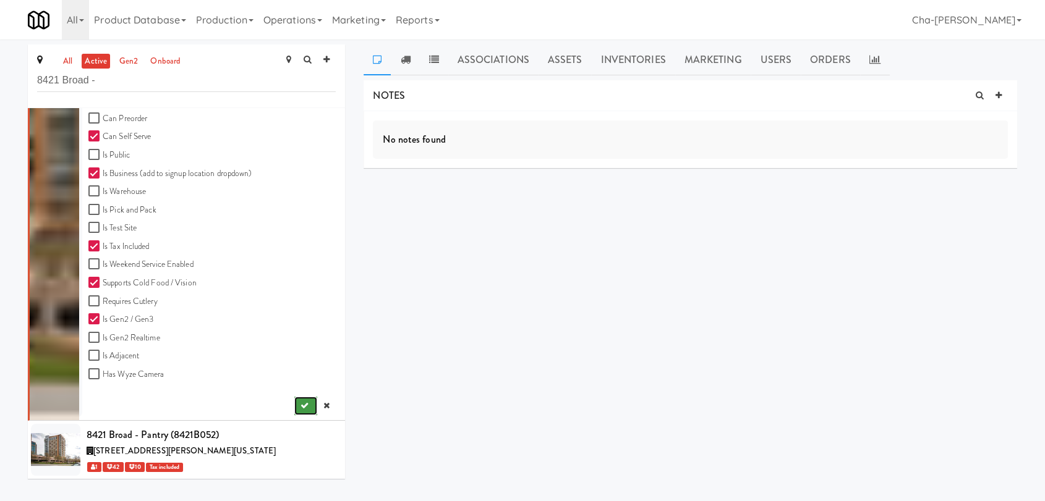
click at [299, 404] on button "submit" at bounding box center [305, 406] width 23 height 19
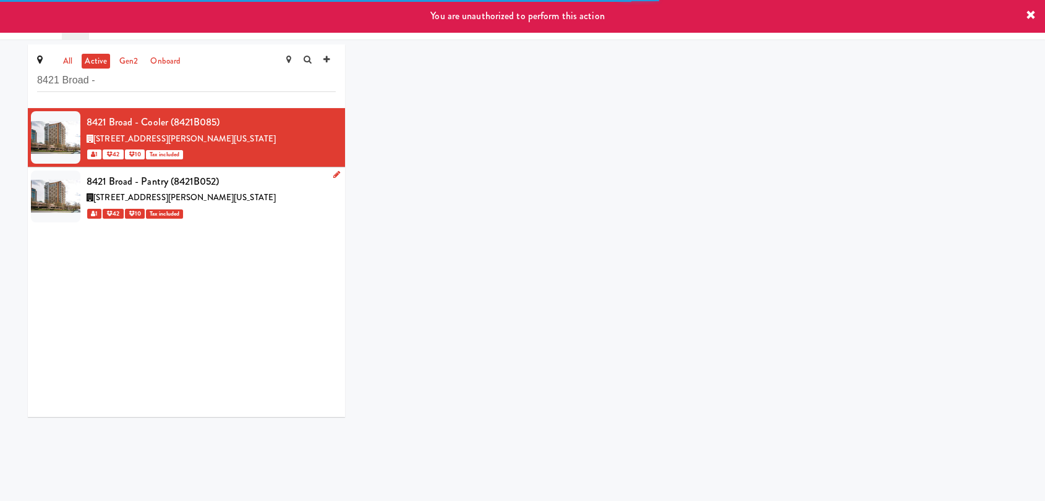
click at [333, 176] on icon at bounding box center [336, 175] width 7 height 8
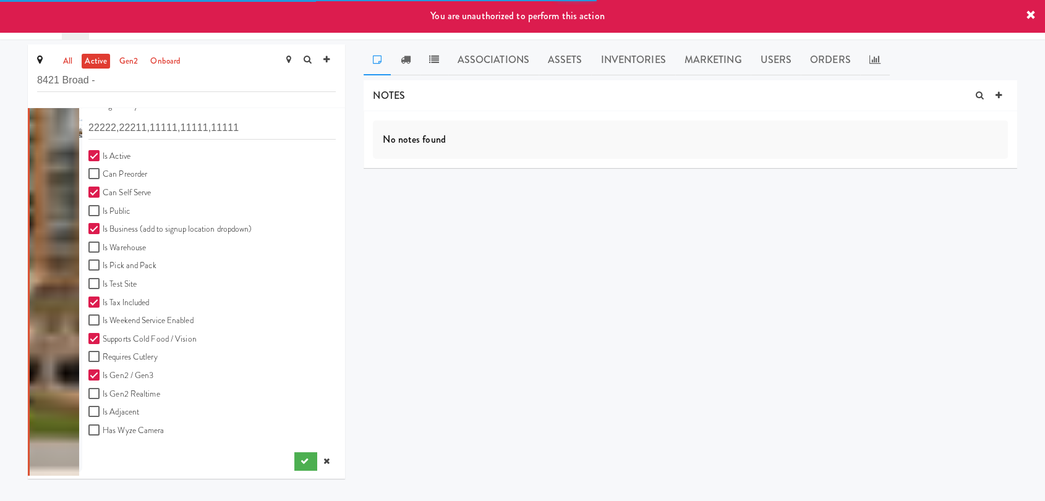
scroll to position [402, 0]
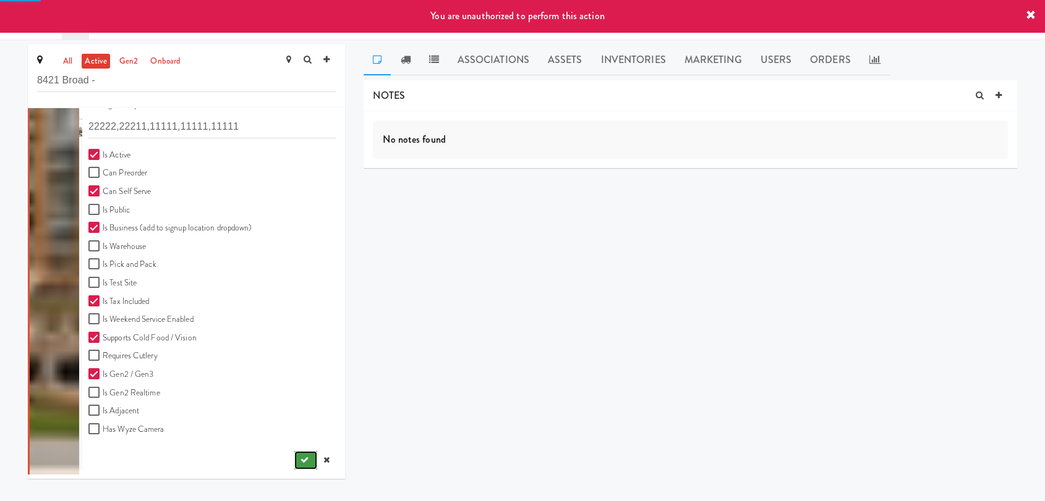
click at [301, 461] on icon "submit" at bounding box center [305, 460] width 8 height 8
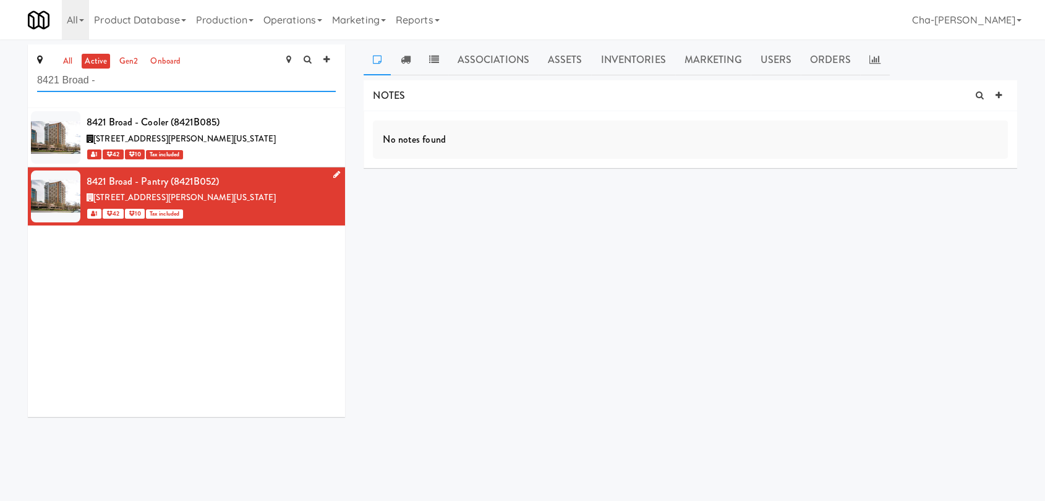
drag, startPoint x: 120, startPoint y: 79, endPoint x: 5, endPoint y: 90, distance: 115.5
click at [5, 90] on div "all active gen2 onboard 8421 Broad - 8421 Broad - Cooler (8421B085) 8421 Broad …" at bounding box center [522, 236] width 1045 height 382
click at [296, 22] on link "Operations" at bounding box center [292, 20] width 69 height 40
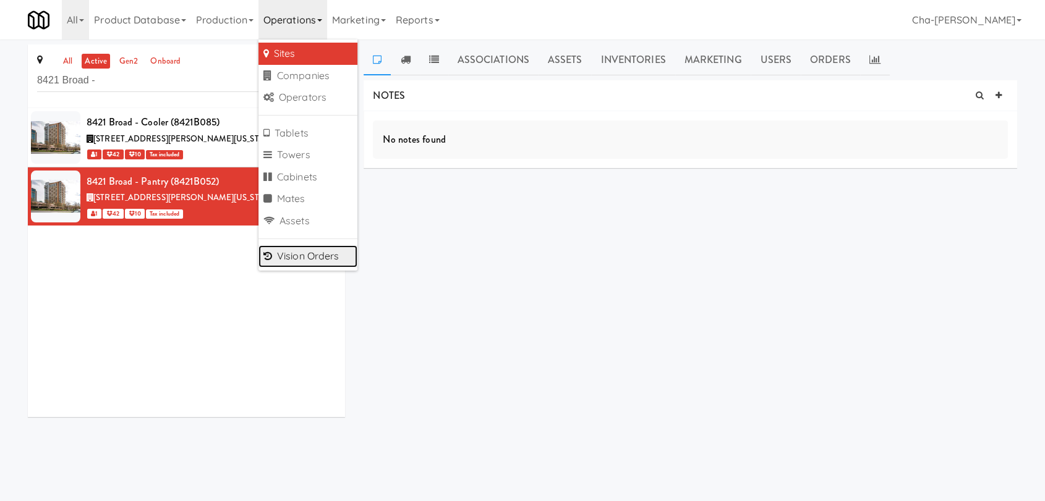
click at [312, 254] on link "Vision Orders" at bounding box center [307, 256] width 99 height 22
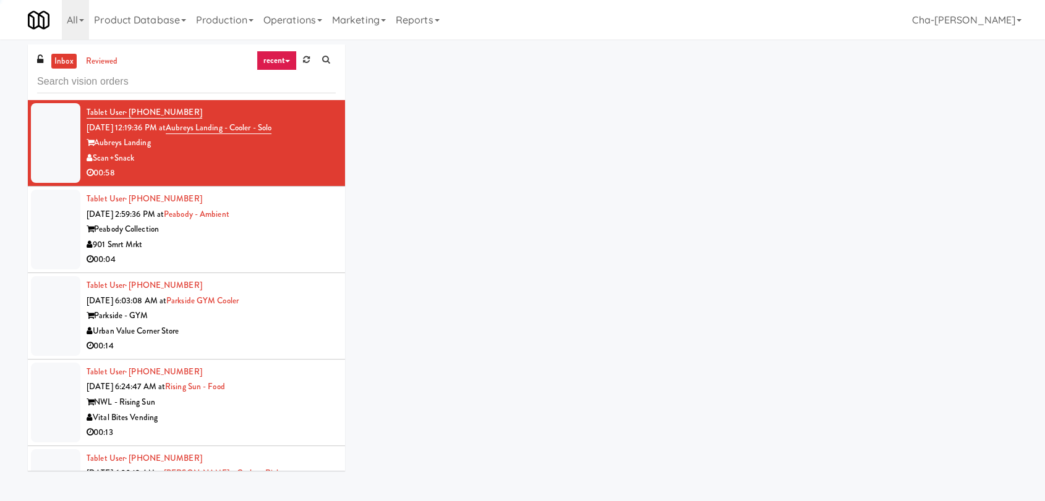
click at [85, 85] on input "text" at bounding box center [186, 81] width 299 height 23
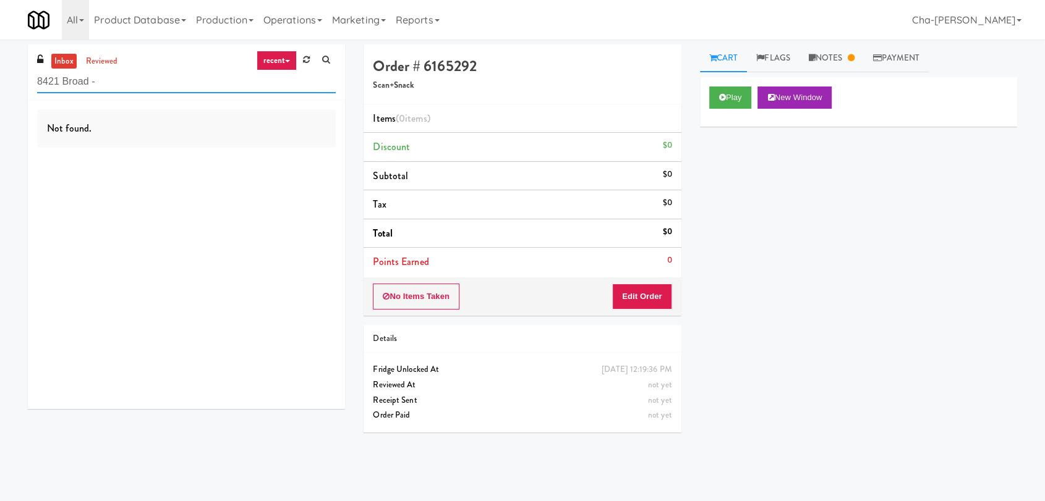
type input "8421 Broad -"
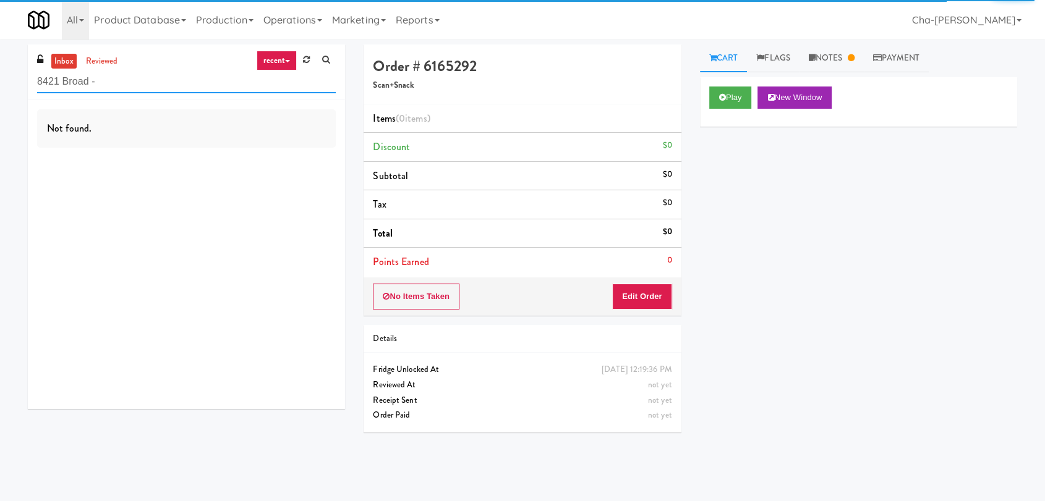
drag, startPoint x: 97, startPoint y: 81, endPoint x: 36, endPoint y: 80, distance: 60.6
click at [37, 80] on input "8421 Broad -" at bounding box center [186, 81] width 299 height 23
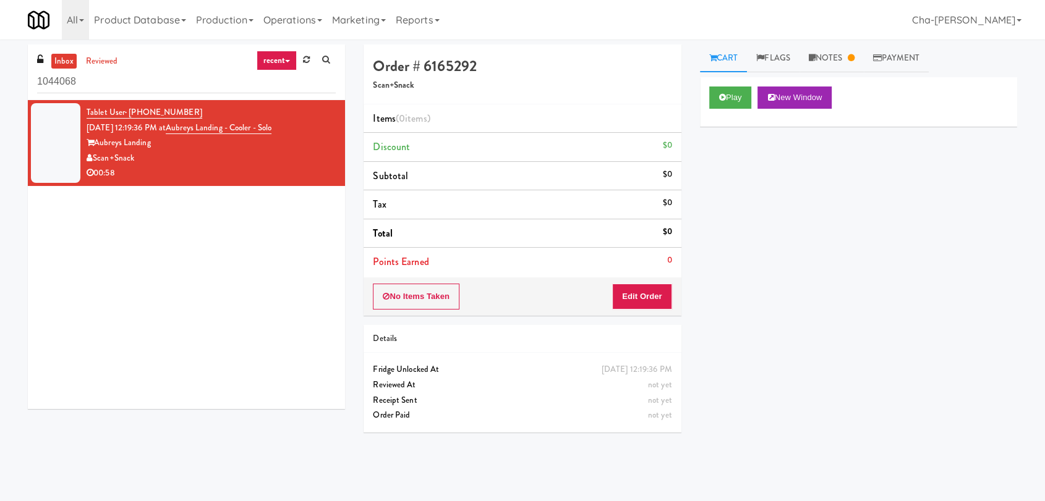
click at [129, 87] on input "1044068" at bounding box center [186, 81] width 299 height 23
click at [131, 86] on input "1044068" at bounding box center [186, 81] width 299 height 23
click at [134, 85] on input "1044068" at bounding box center [186, 81] width 299 height 23
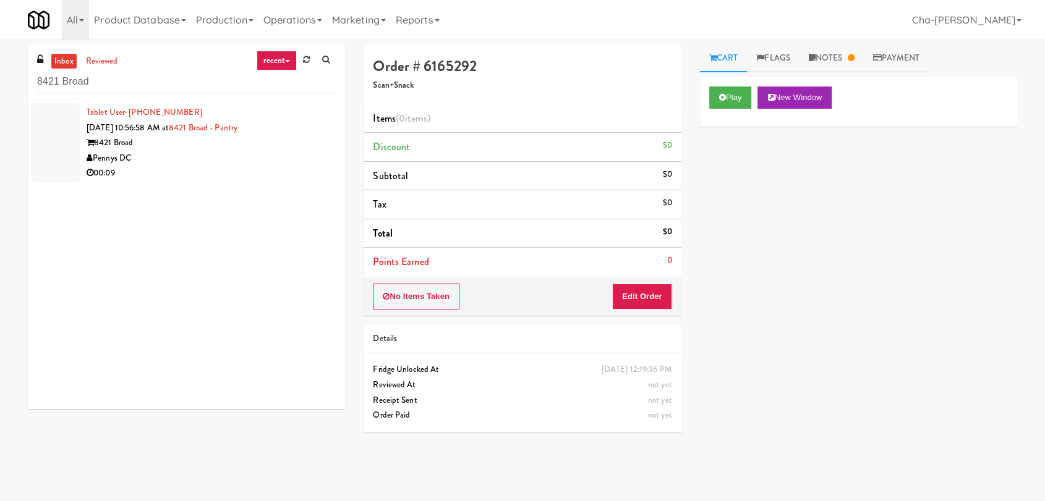
click at [252, 159] on div "Pennys DC" at bounding box center [211, 158] width 249 height 15
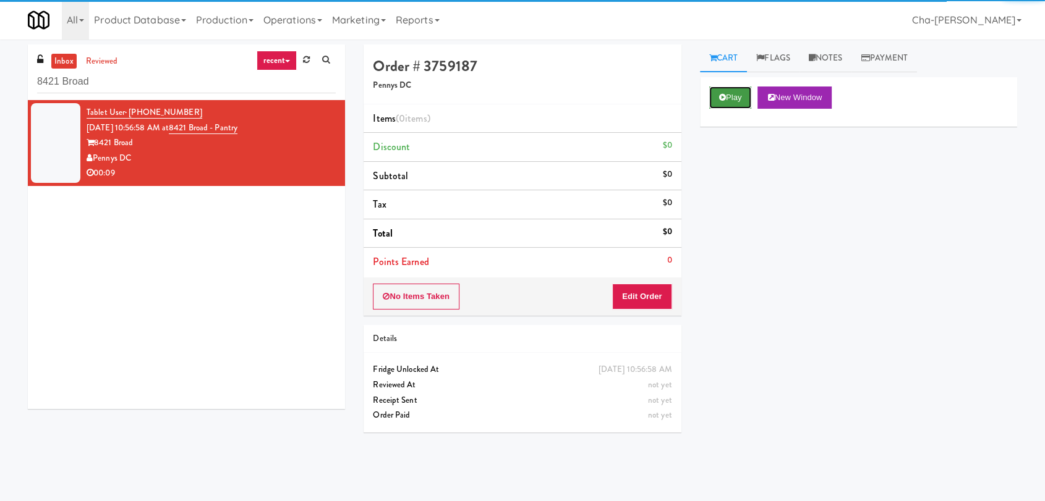
click at [724, 98] on icon at bounding box center [722, 97] width 7 height 8
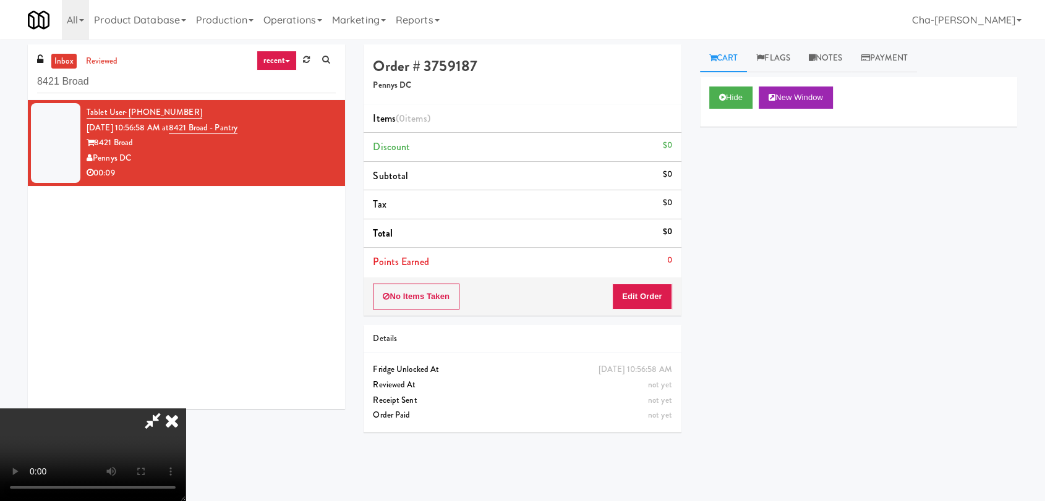
click at [186, 409] on icon at bounding box center [171, 421] width 27 height 25
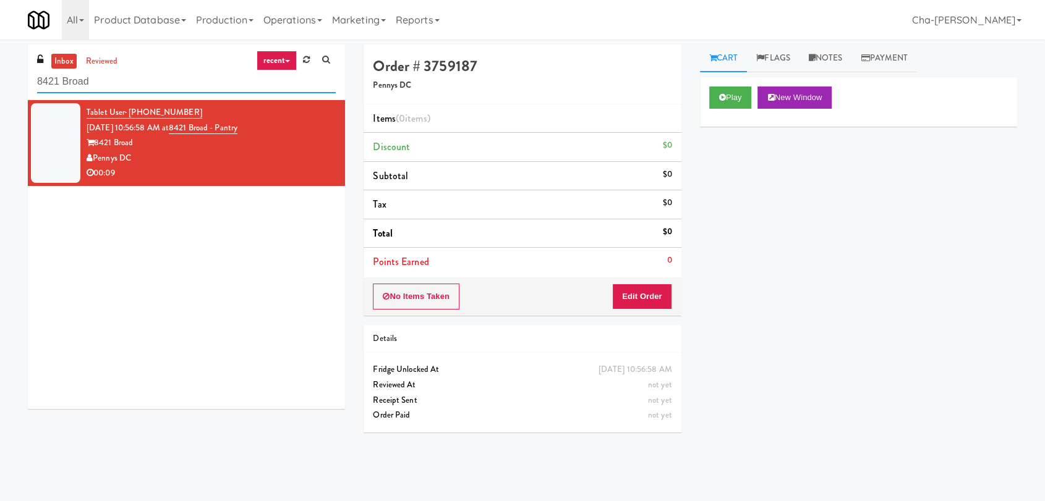
click at [113, 74] on input "8421 Broad" at bounding box center [186, 81] width 299 height 23
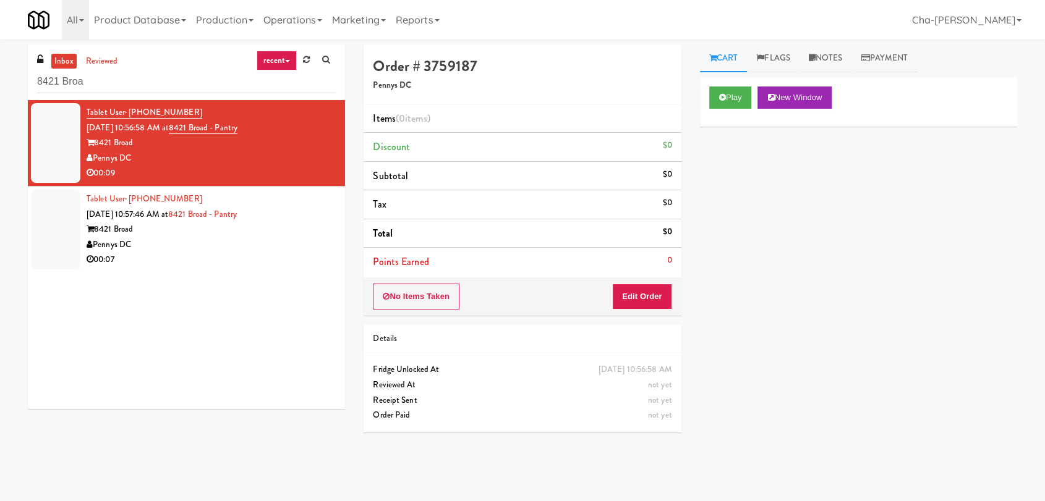
click at [241, 143] on div "8421 Broad" at bounding box center [211, 142] width 249 height 15
click at [725, 101] on button "Play" at bounding box center [730, 98] width 43 height 22
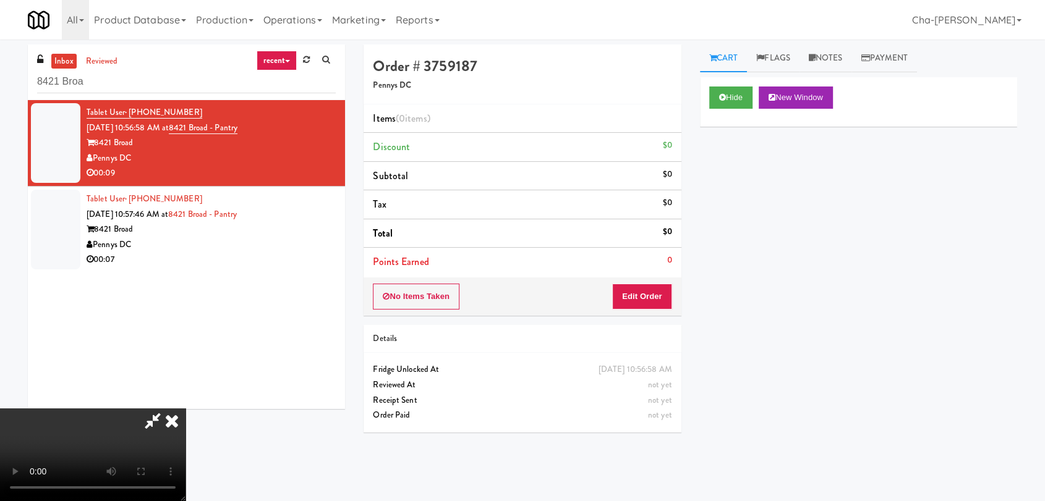
click at [186, 409] on icon at bounding box center [171, 421] width 27 height 25
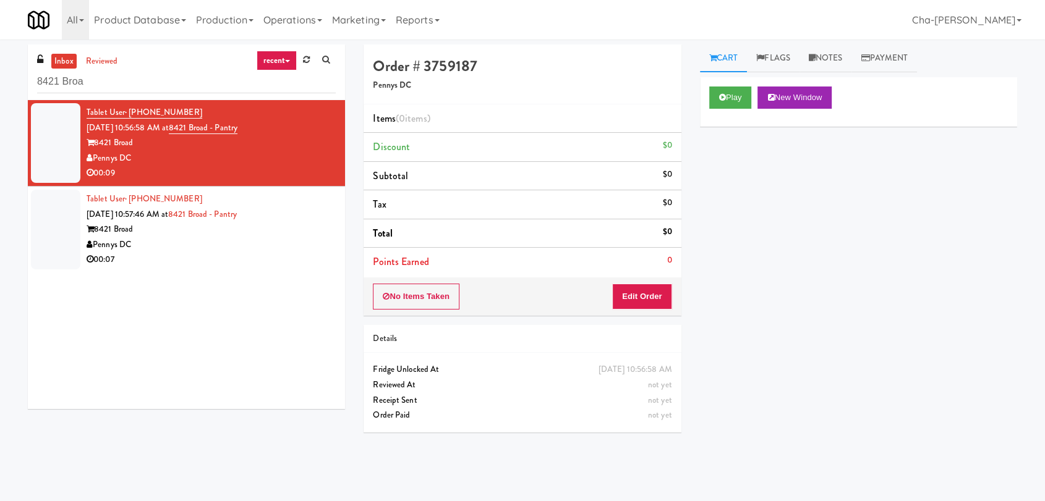
click at [275, 227] on div "8421 Broad" at bounding box center [211, 229] width 249 height 15
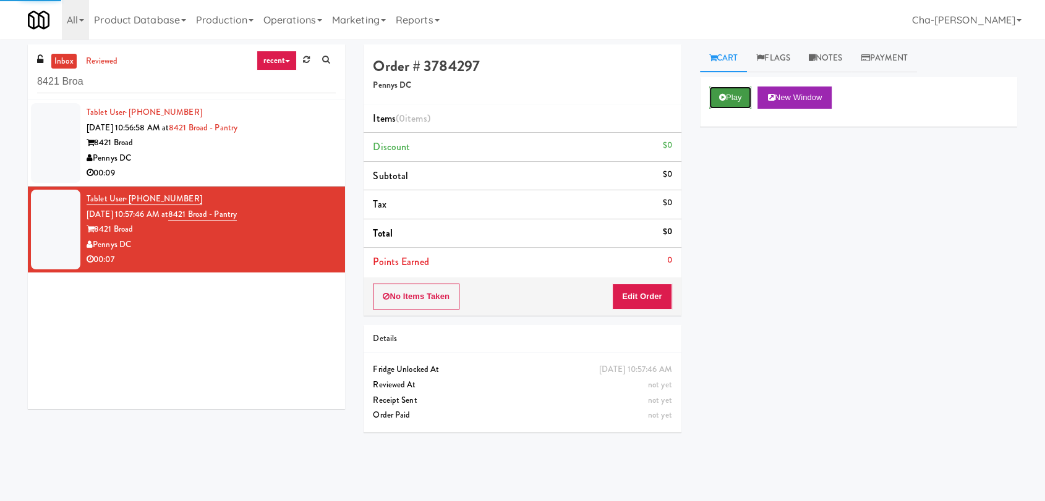
click at [732, 102] on button "Play" at bounding box center [730, 98] width 43 height 22
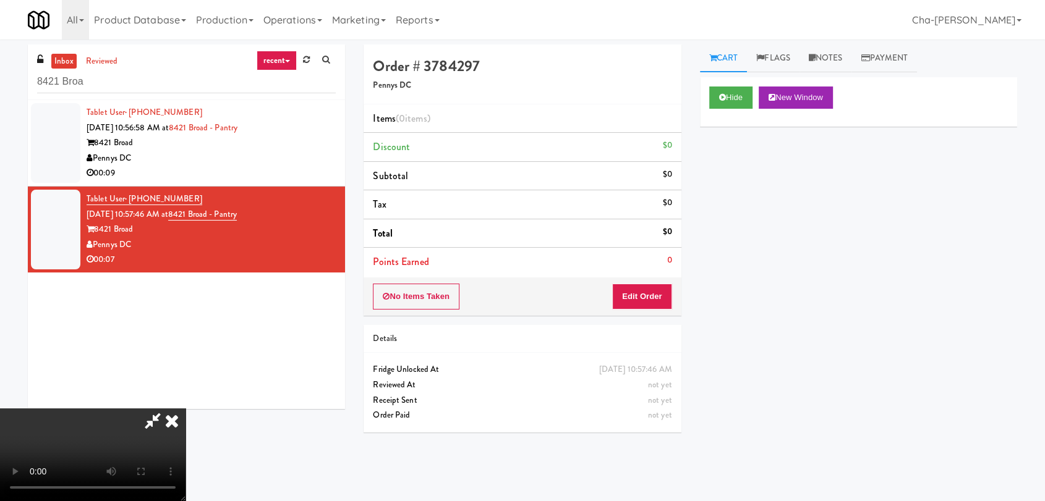
click at [186, 409] on icon at bounding box center [171, 421] width 27 height 25
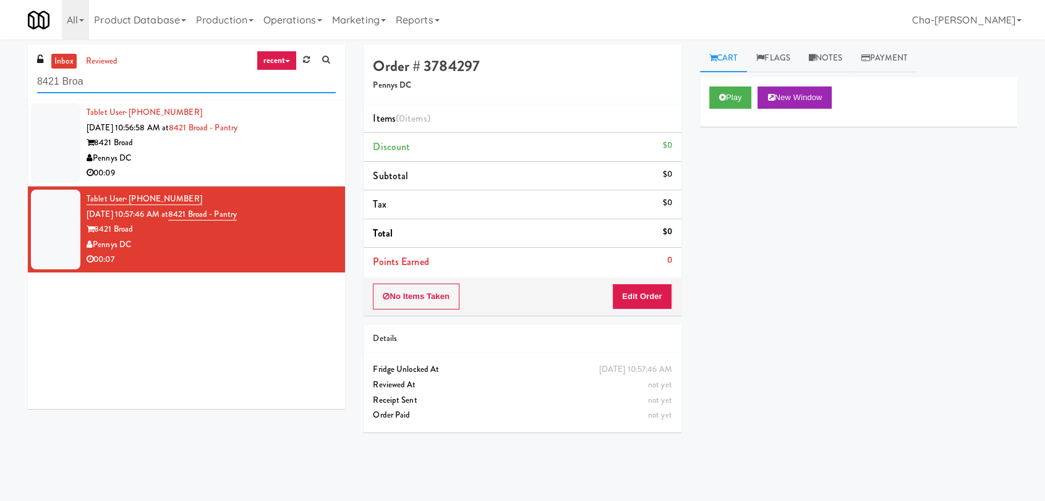
click at [130, 90] on input "8421 Broa" at bounding box center [186, 81] width 299 height 23
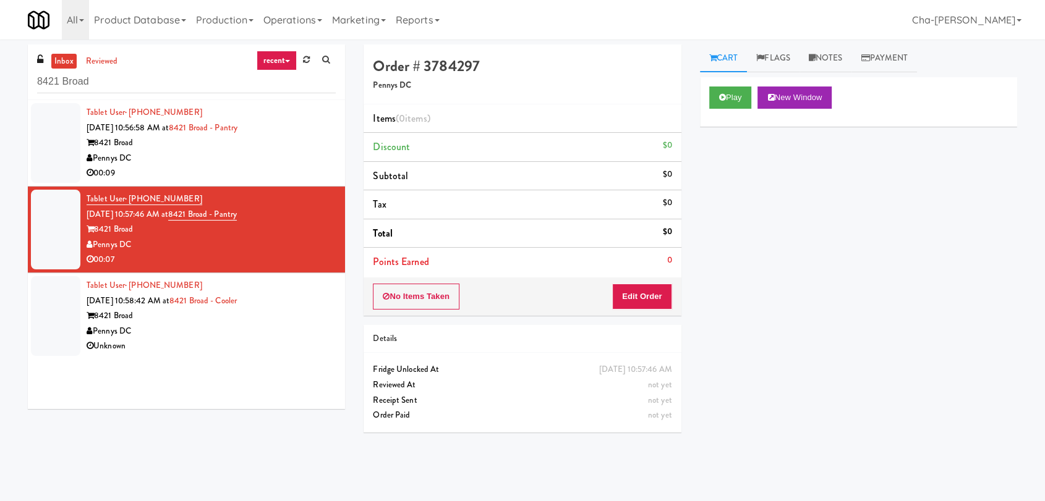
click at [255, 317] on div "8421 Broad" at bounding box center [211, 316] width 249 height 15
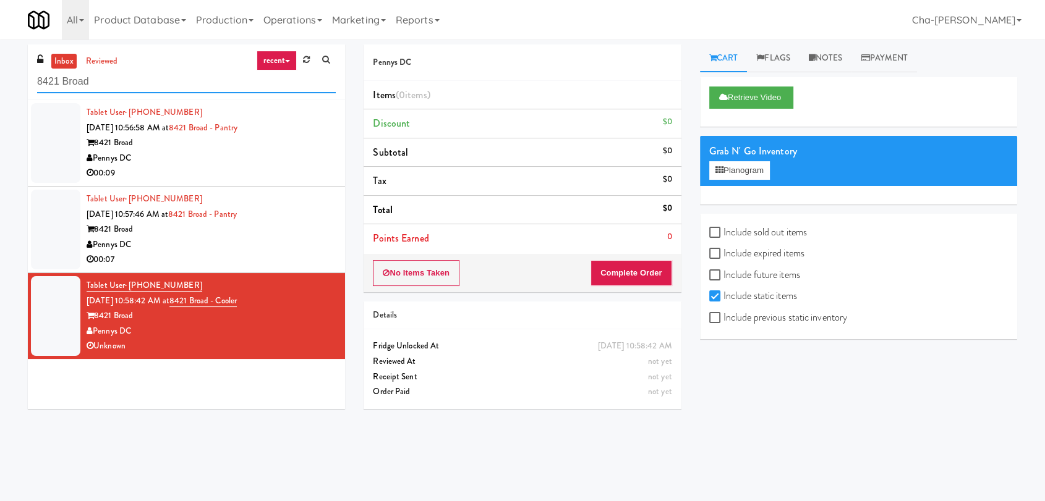
click at [173, 83] on input "8421 Broad" at bounding box center [186, 81] width 299 height 23
type input "8421 Broa"
click at [272, 333] on div "Pennys DC" at bounding box center [211, 331] width 249 height 15
click at [753, 102] on button "Retrieve Video" at bounding box center [751, 98] width 84 height 22
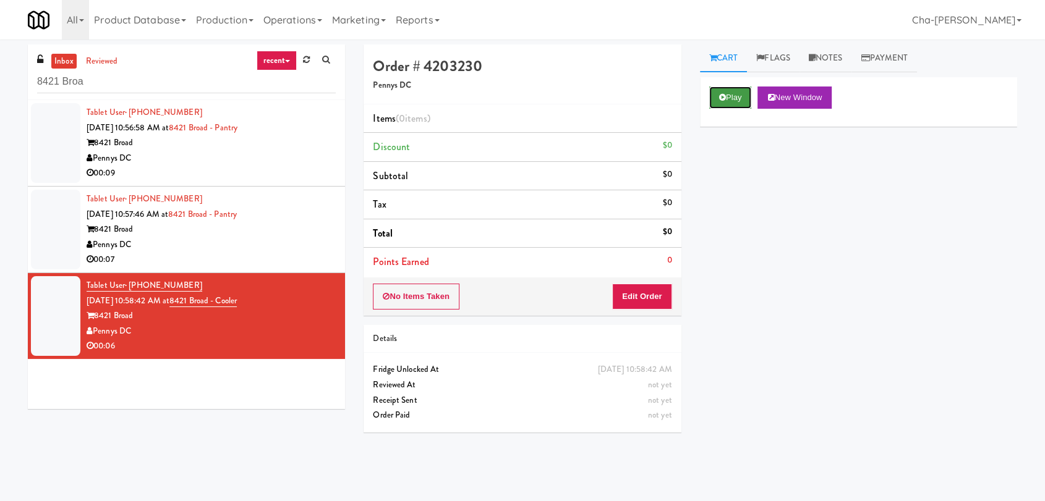
click at [734, 95] on button "Play" at bounding box center [730, 98] width 43 height 22
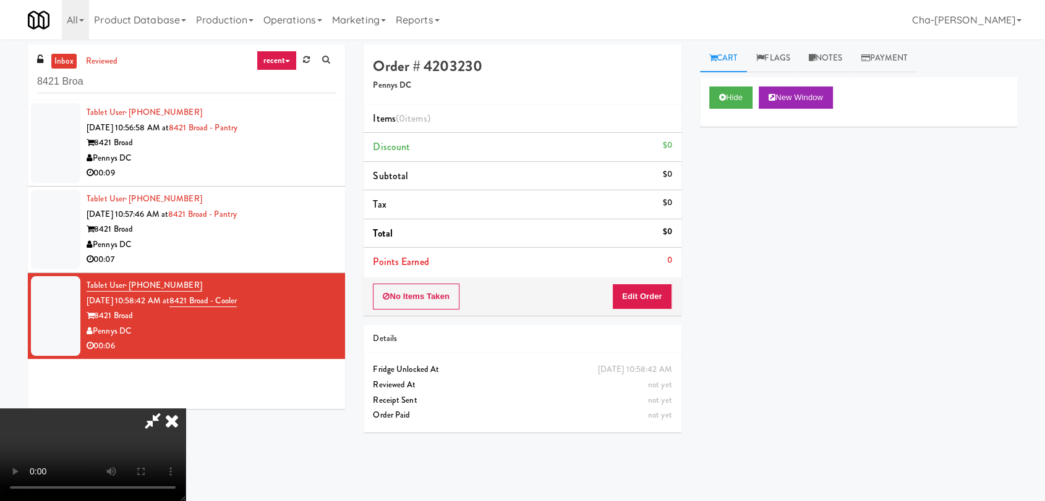
click at [186, 409] on icon at bounding box center [171, 421] width 27 height 25
